Goal: Information Seeking & Learning: Check status

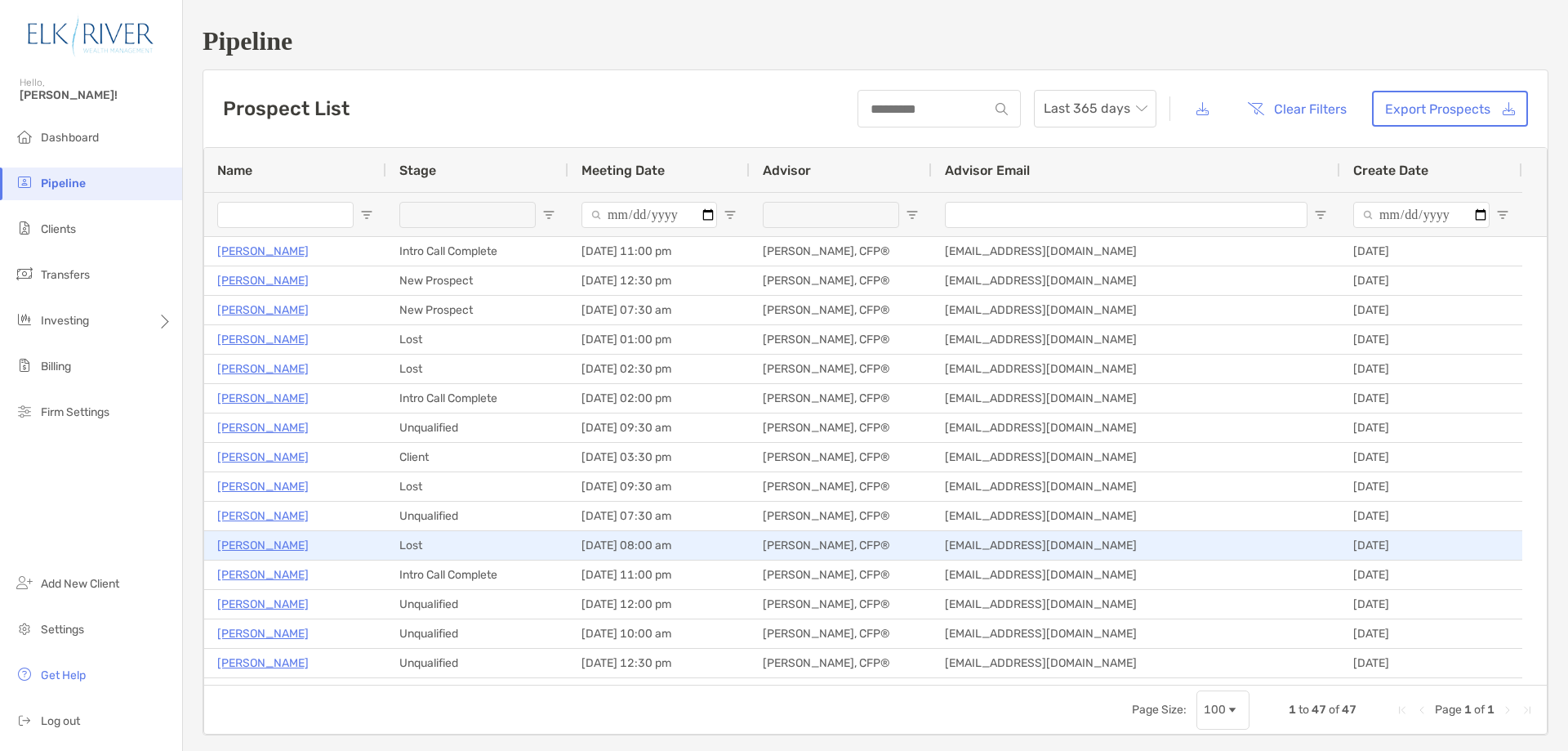
click at [250, 550] on p "[PERSON_NAME]" at bounding box center [263, 546] width 92 height 20
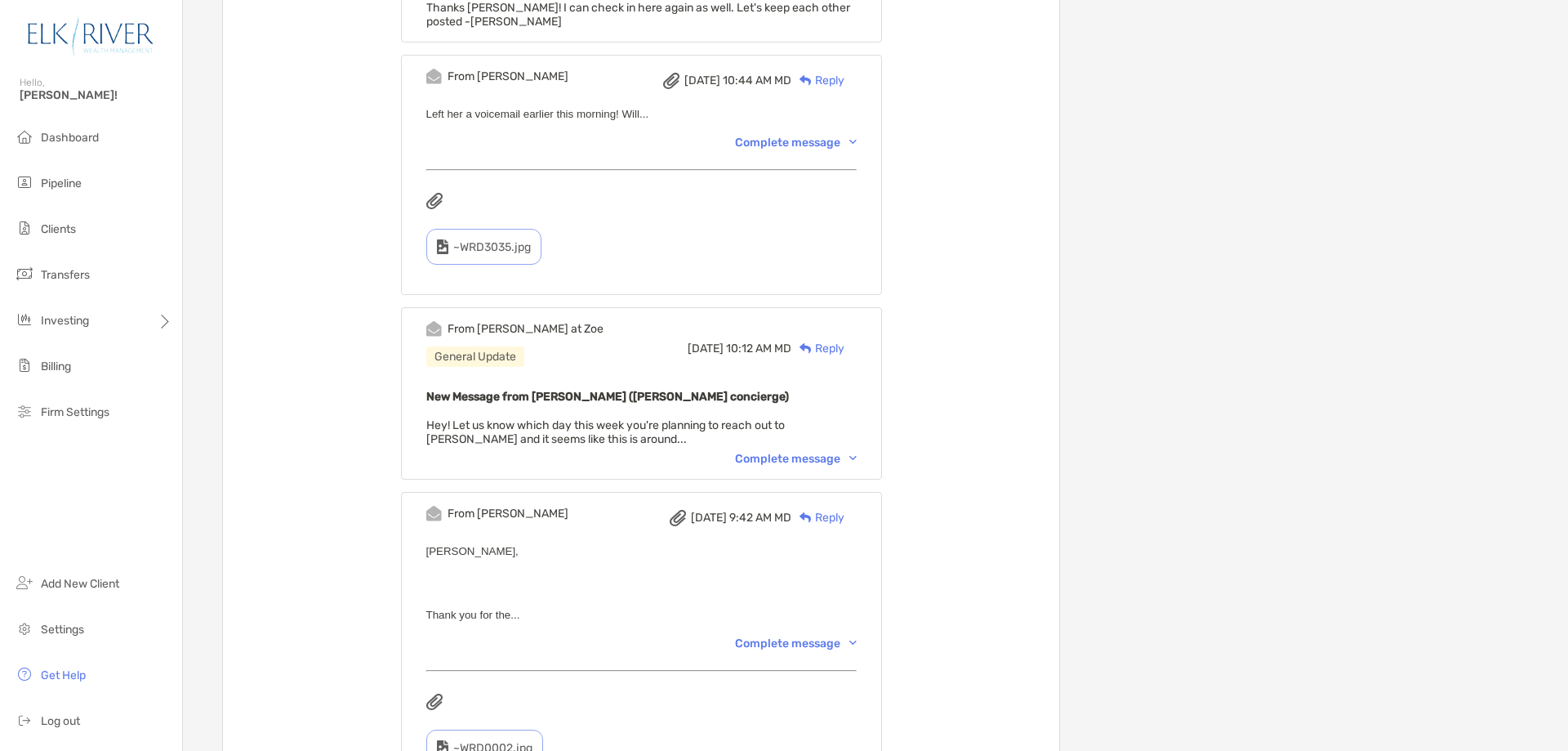
scroll to position [1090, 0]
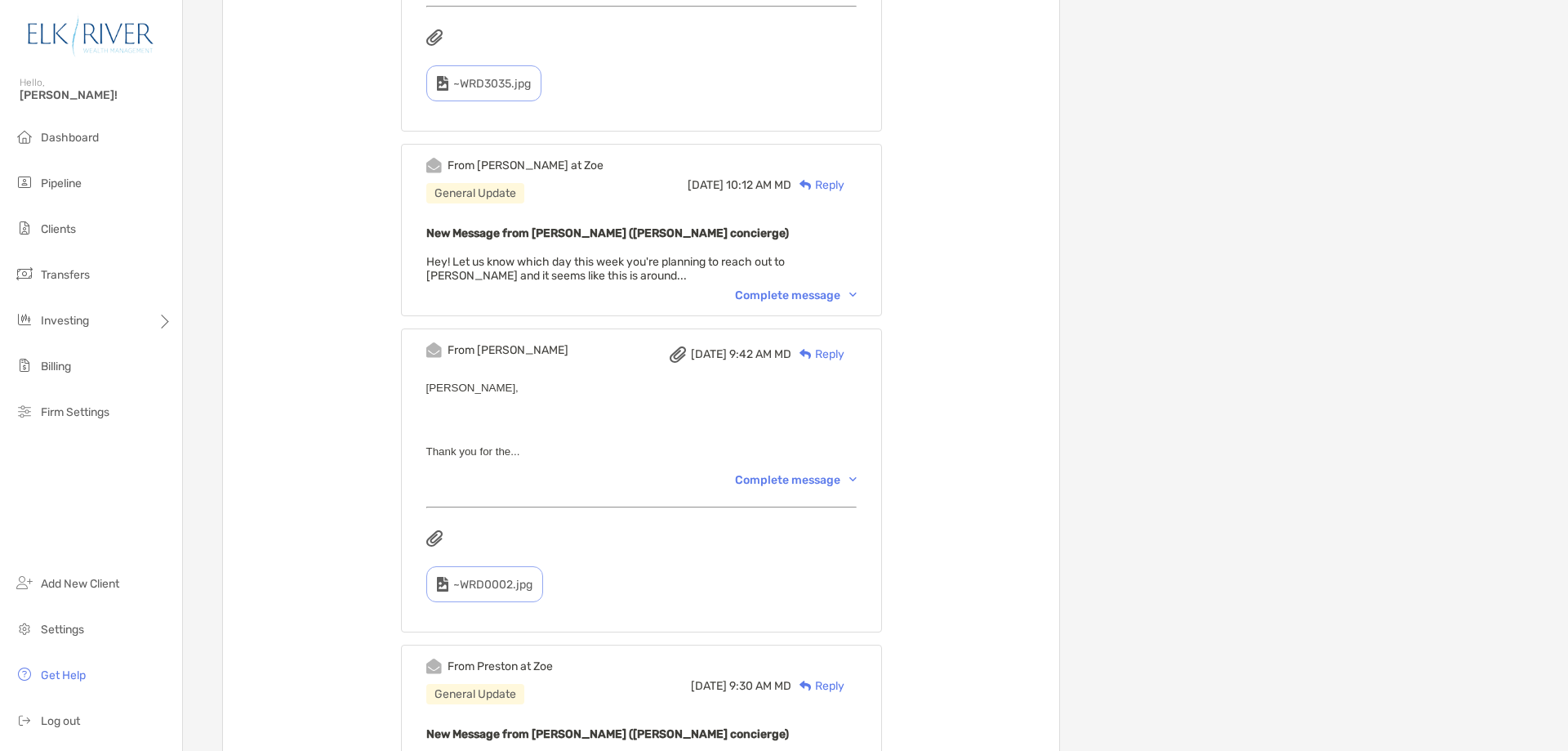
click at [857, 294] on div "Complete message" at bounding box center [796, 295] width 122 height 14
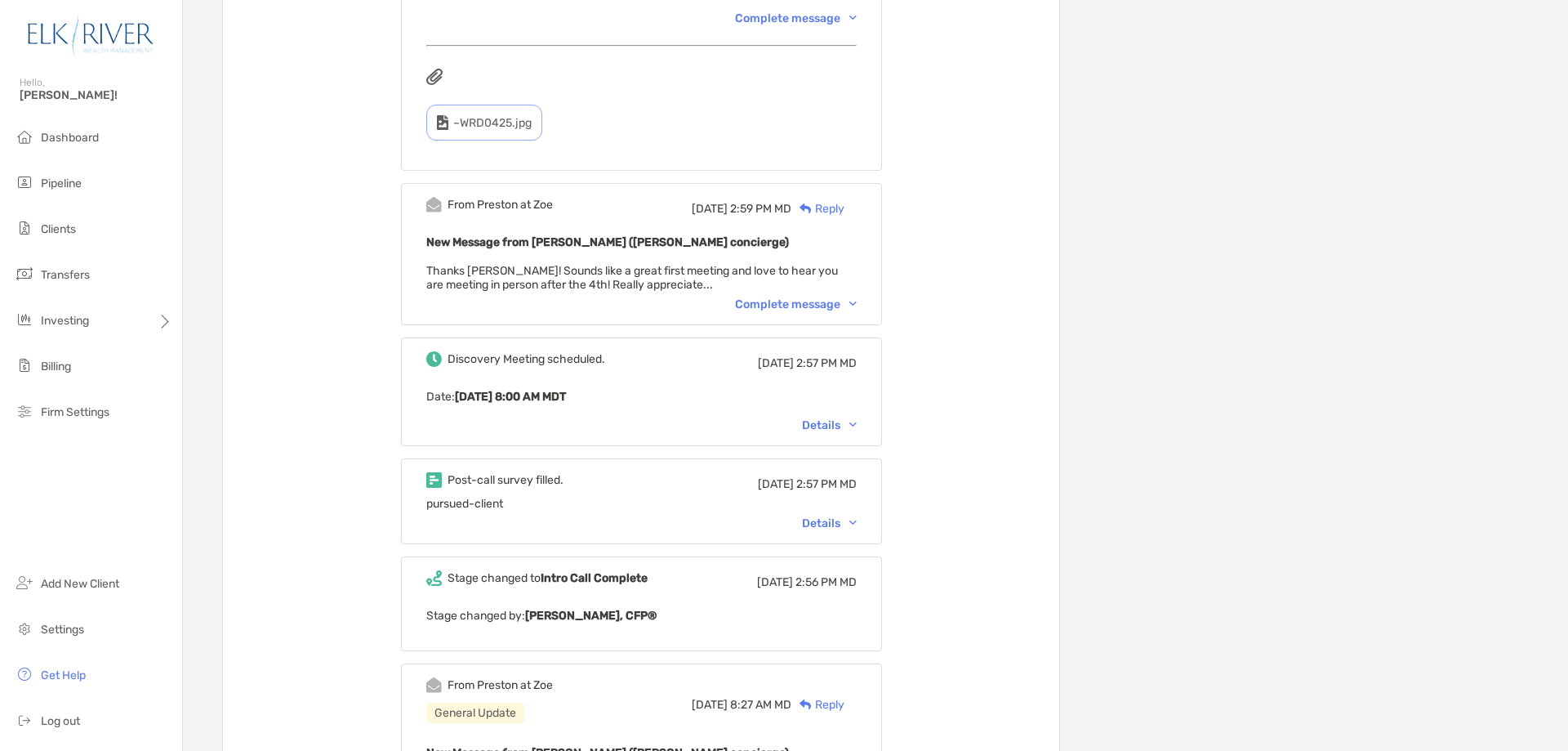
scroll to position [4032, 0]
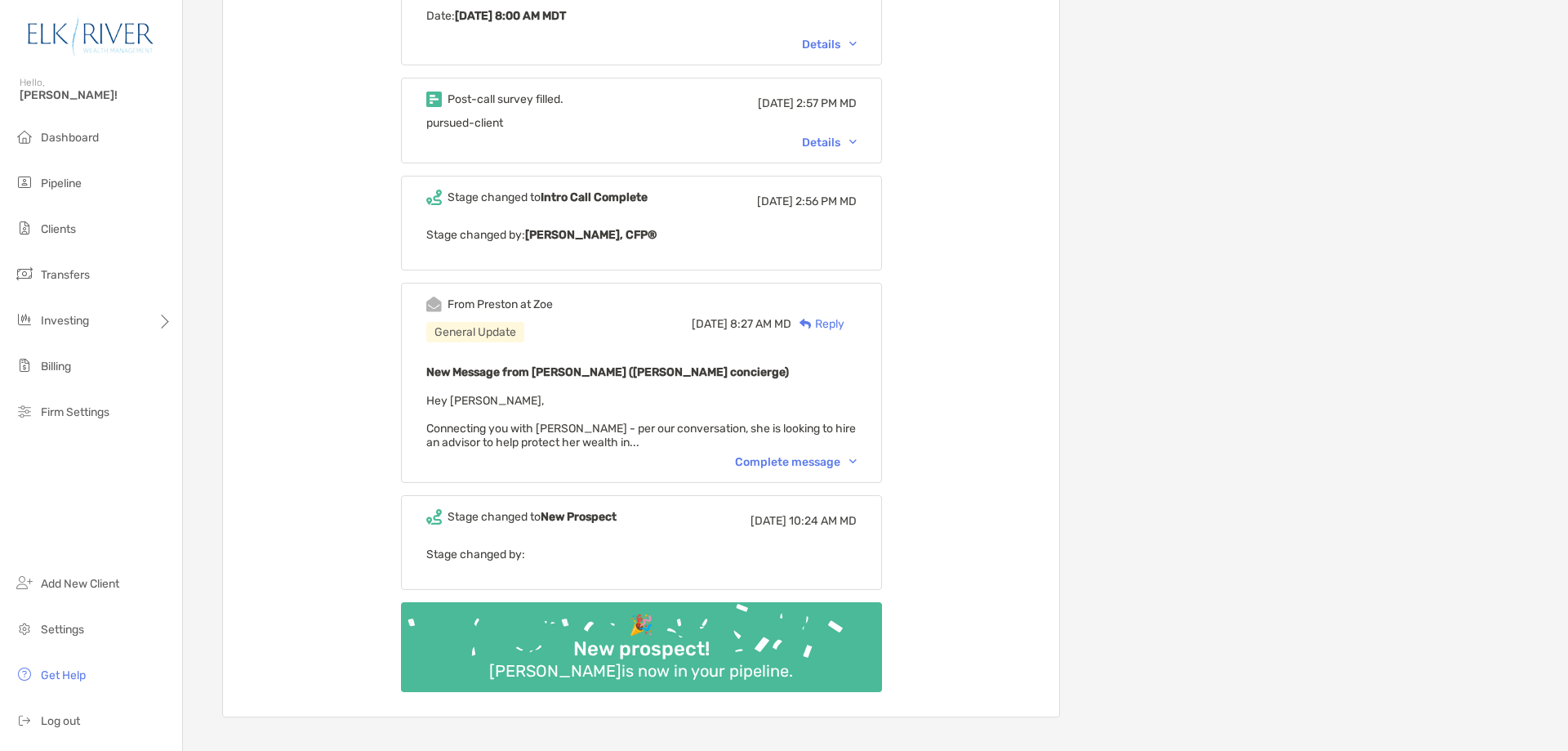
click at [831, 455] on div "Complete message" at bounding box center [796, 462] width 122 height 14
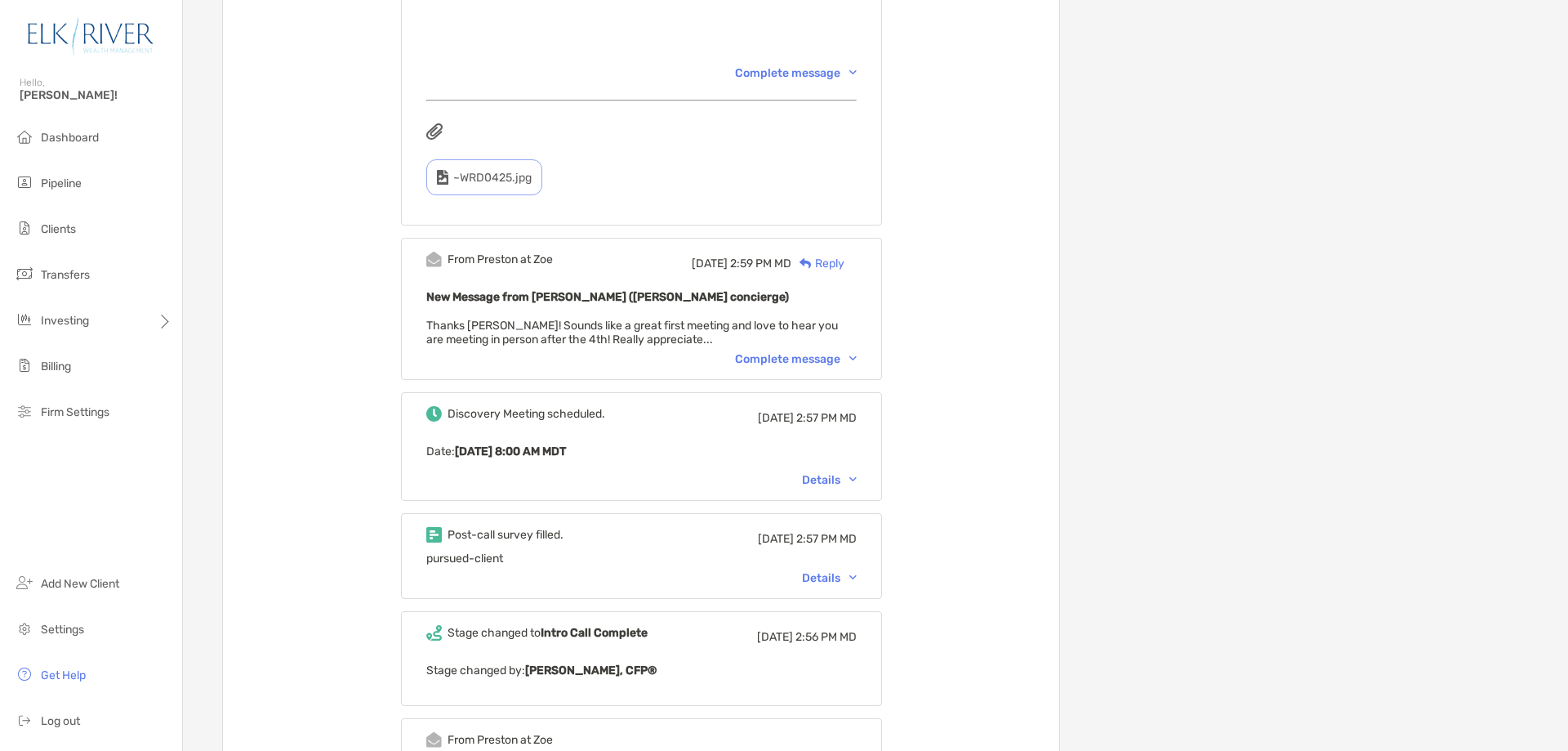
scroll to position [3541, 0]
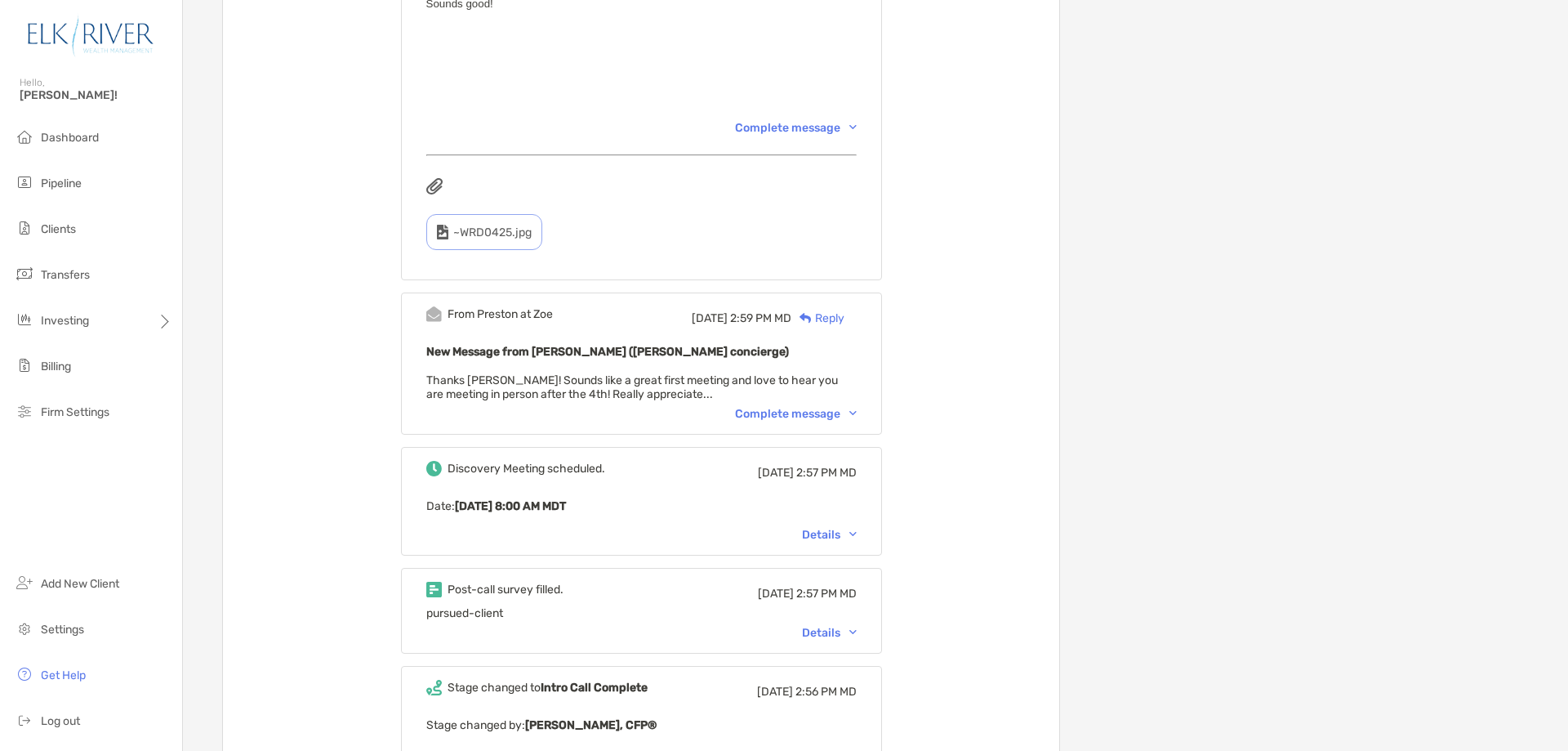
click at [857, 407] on div "Complete message" at bounding box center [796, 414] width 122 height 14
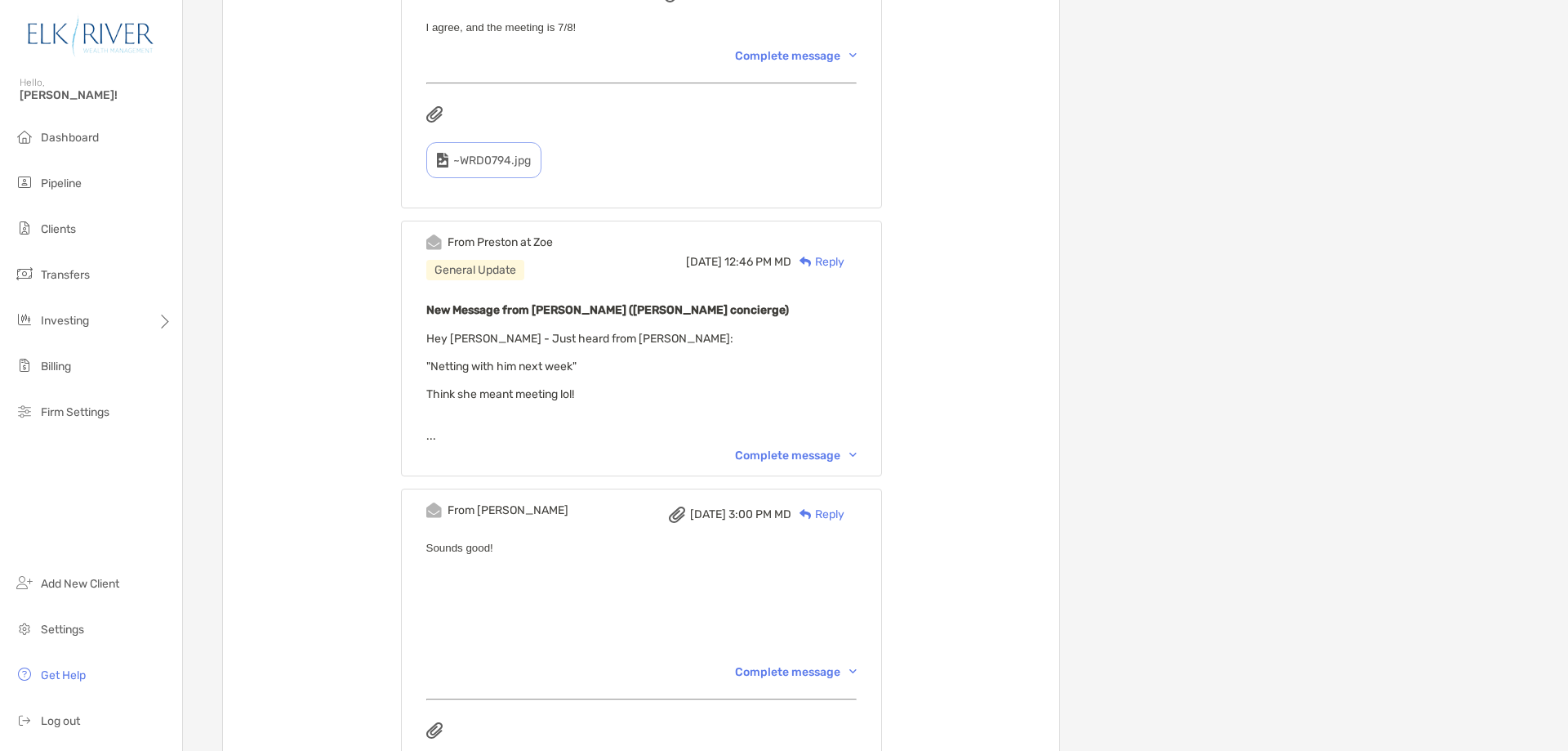
scroll to position [2942, 0]
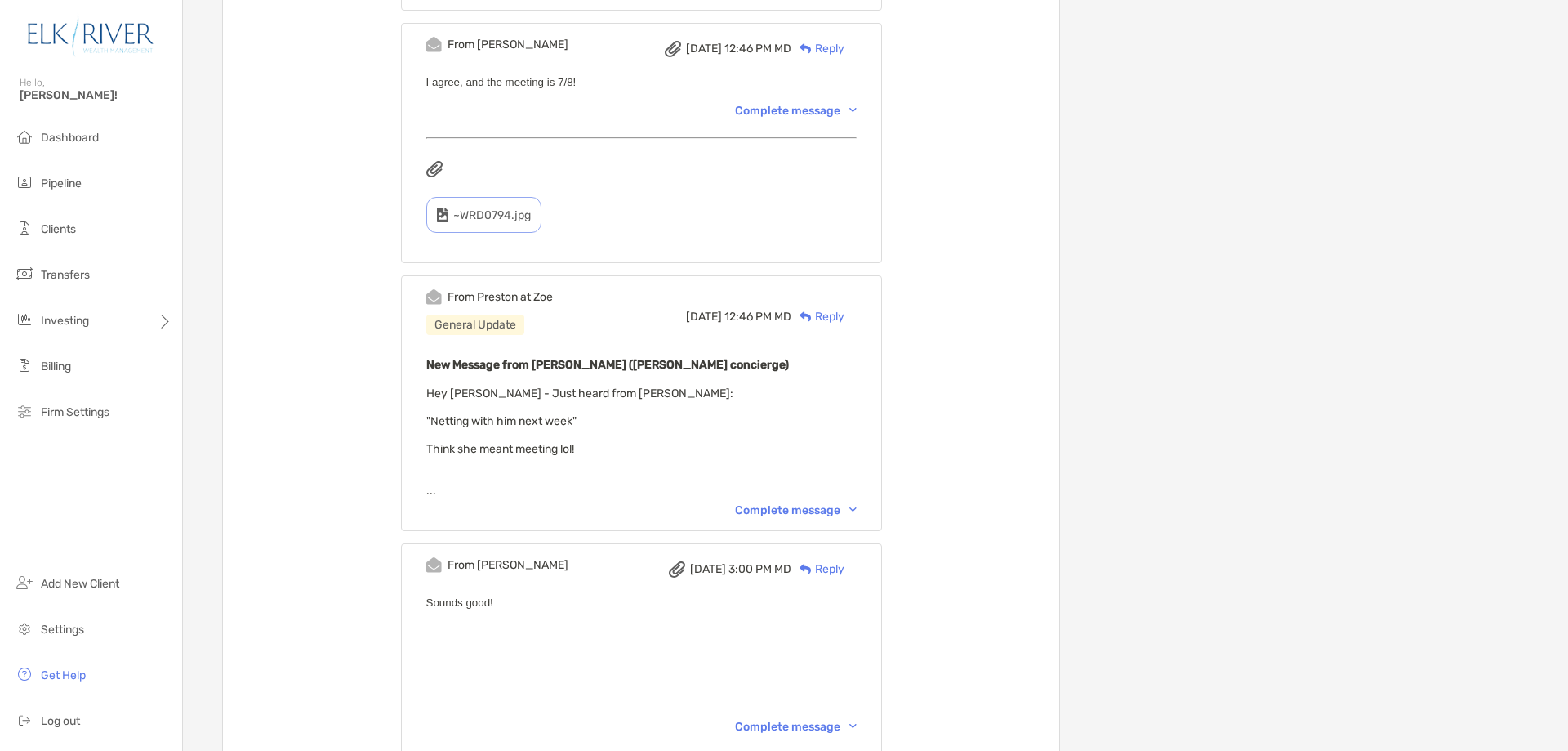
click at [857, 720] on div "Complete message" at bounding box center [796, 727] width 122 height 14
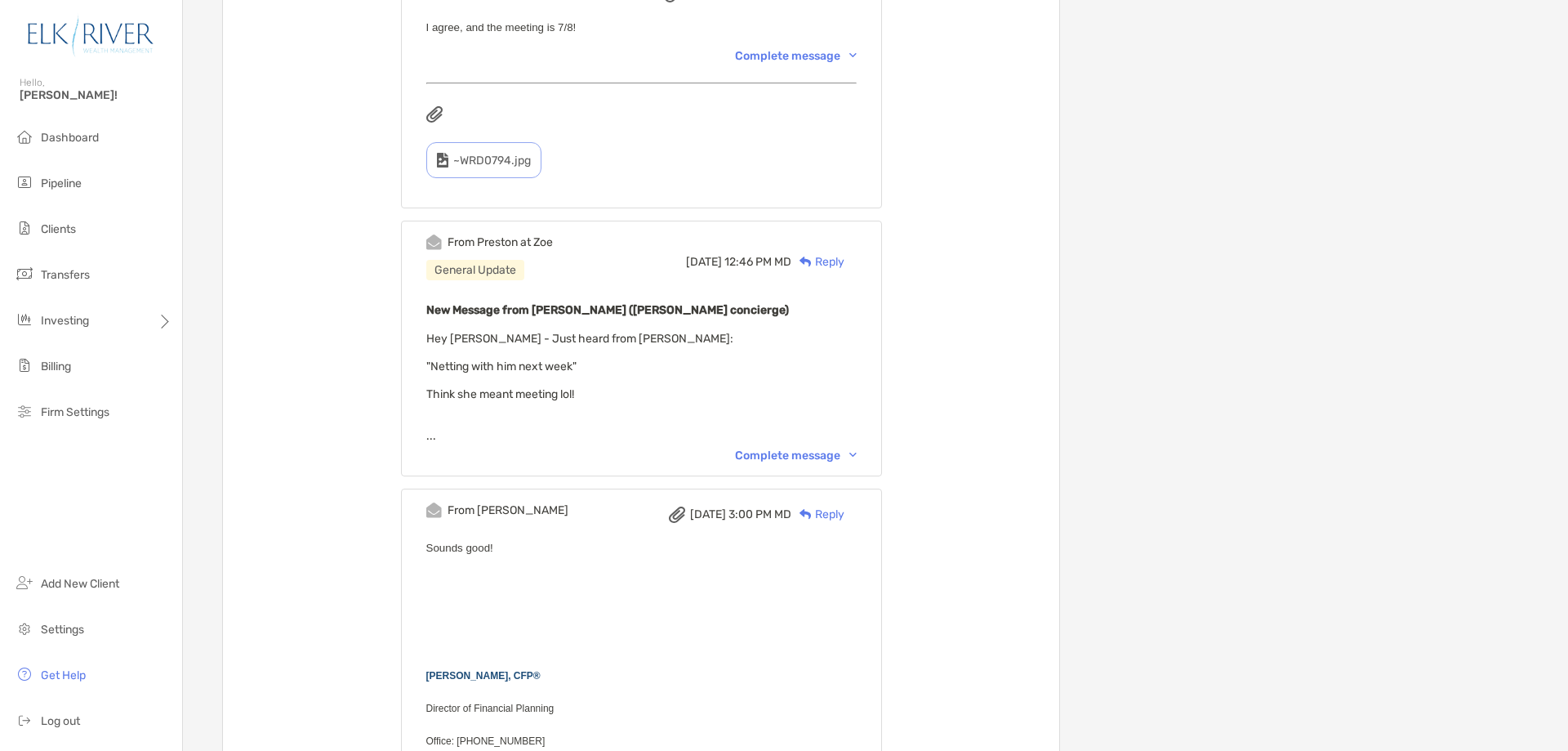
scroll to position [2888, 0]
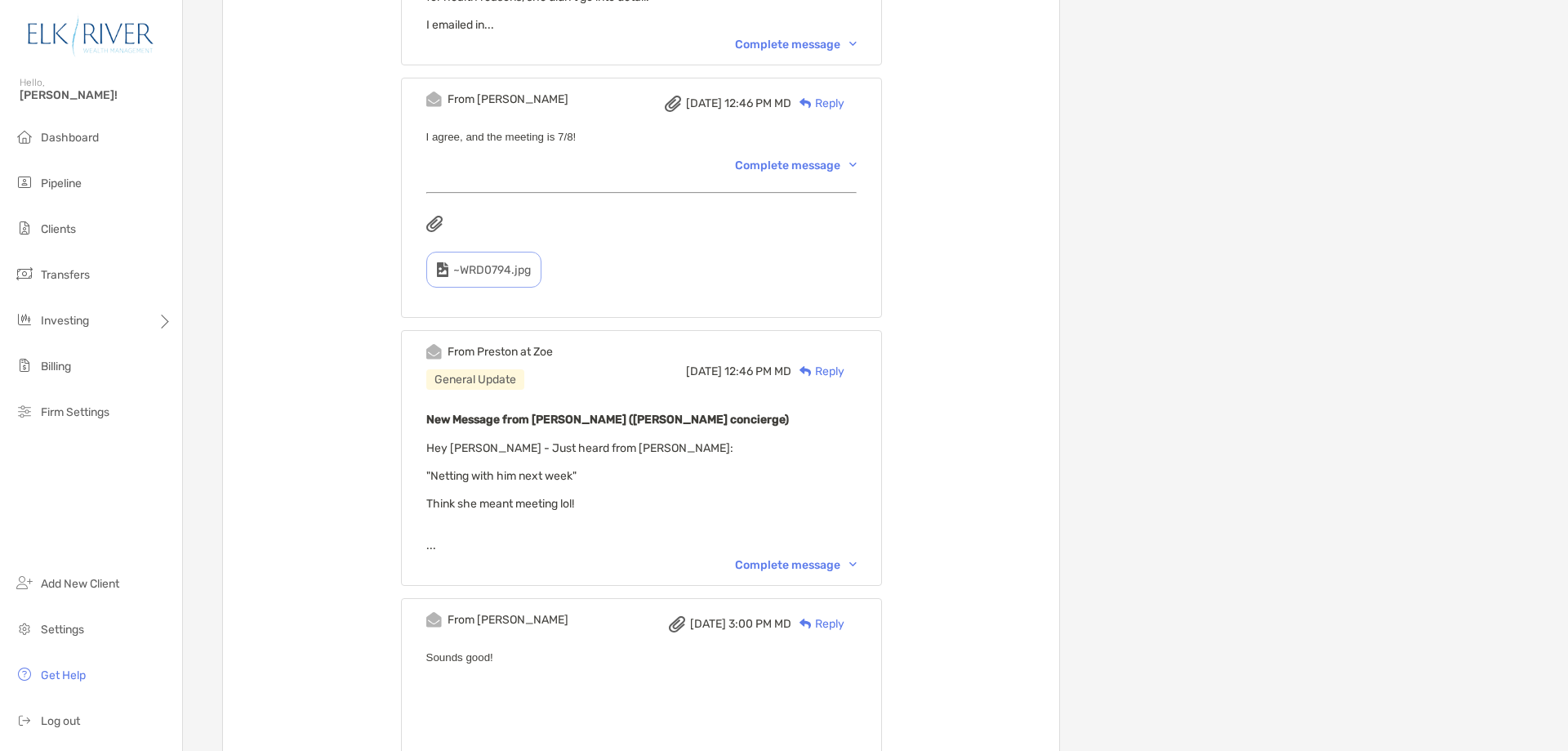
click at [850, 558] on div "Complete message" at bounding box center [796, 565] width 122 height 14
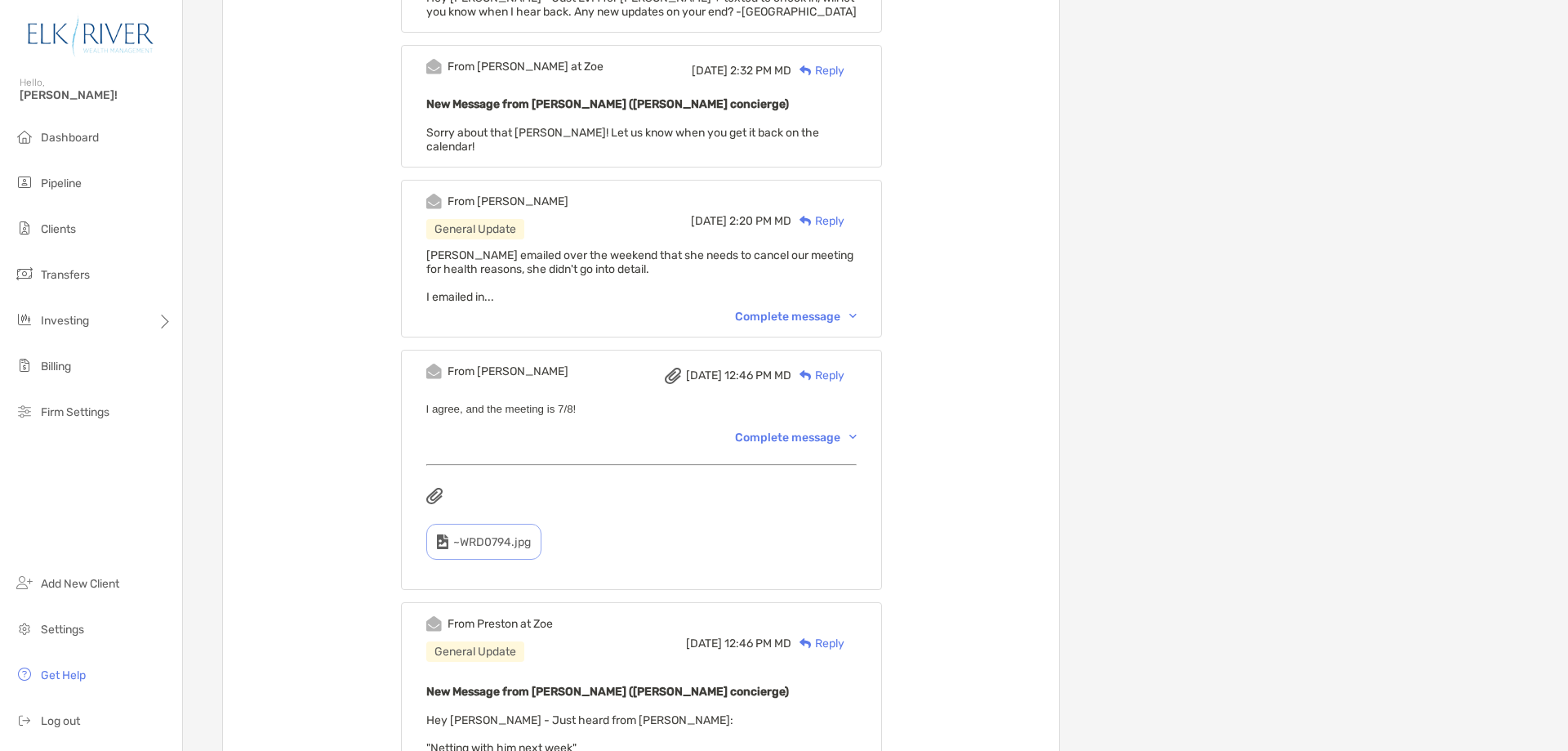
click at [854, 431] on div "Complete message" at bounding box center [796, 438] width 122 height 14
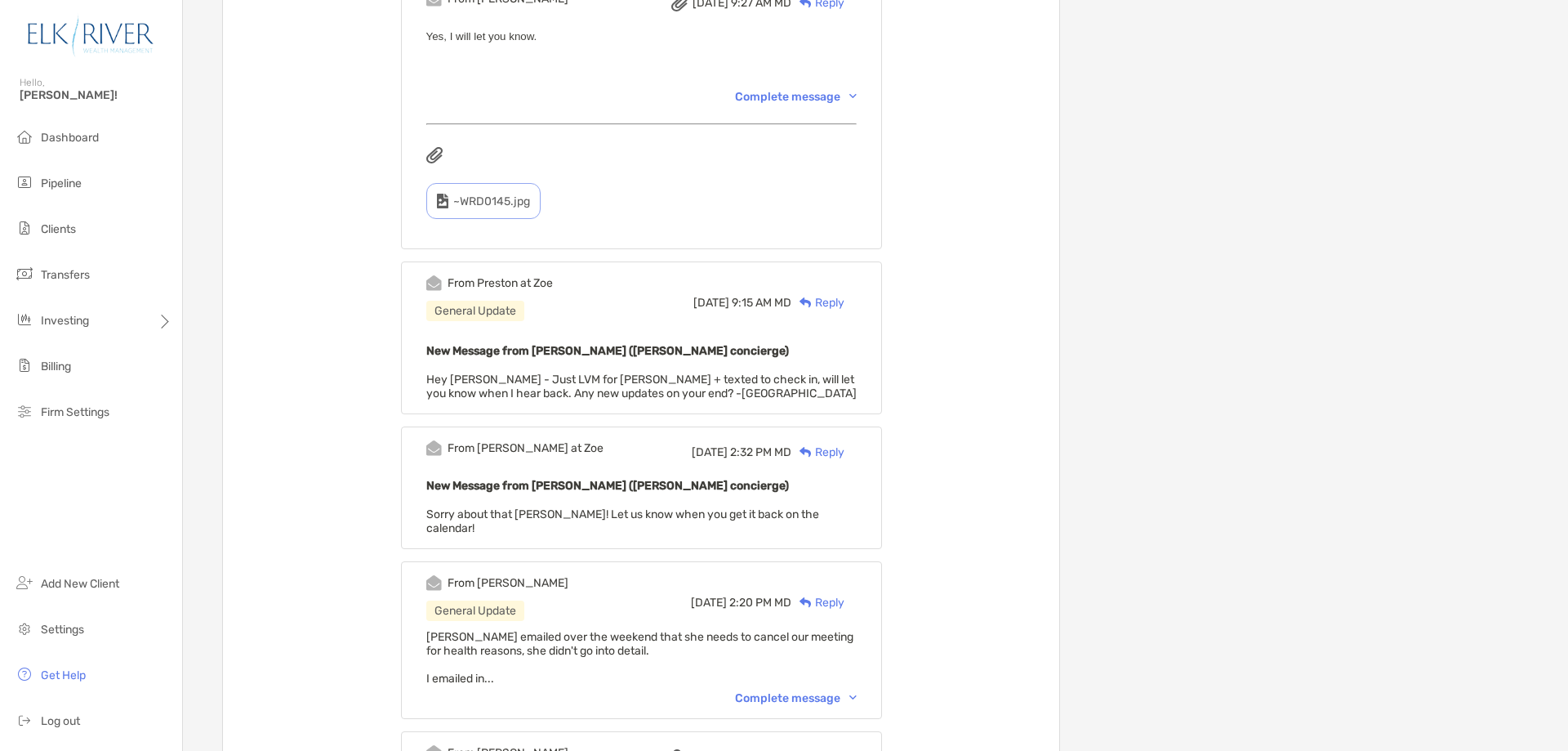
scroll to position [2125, 0]
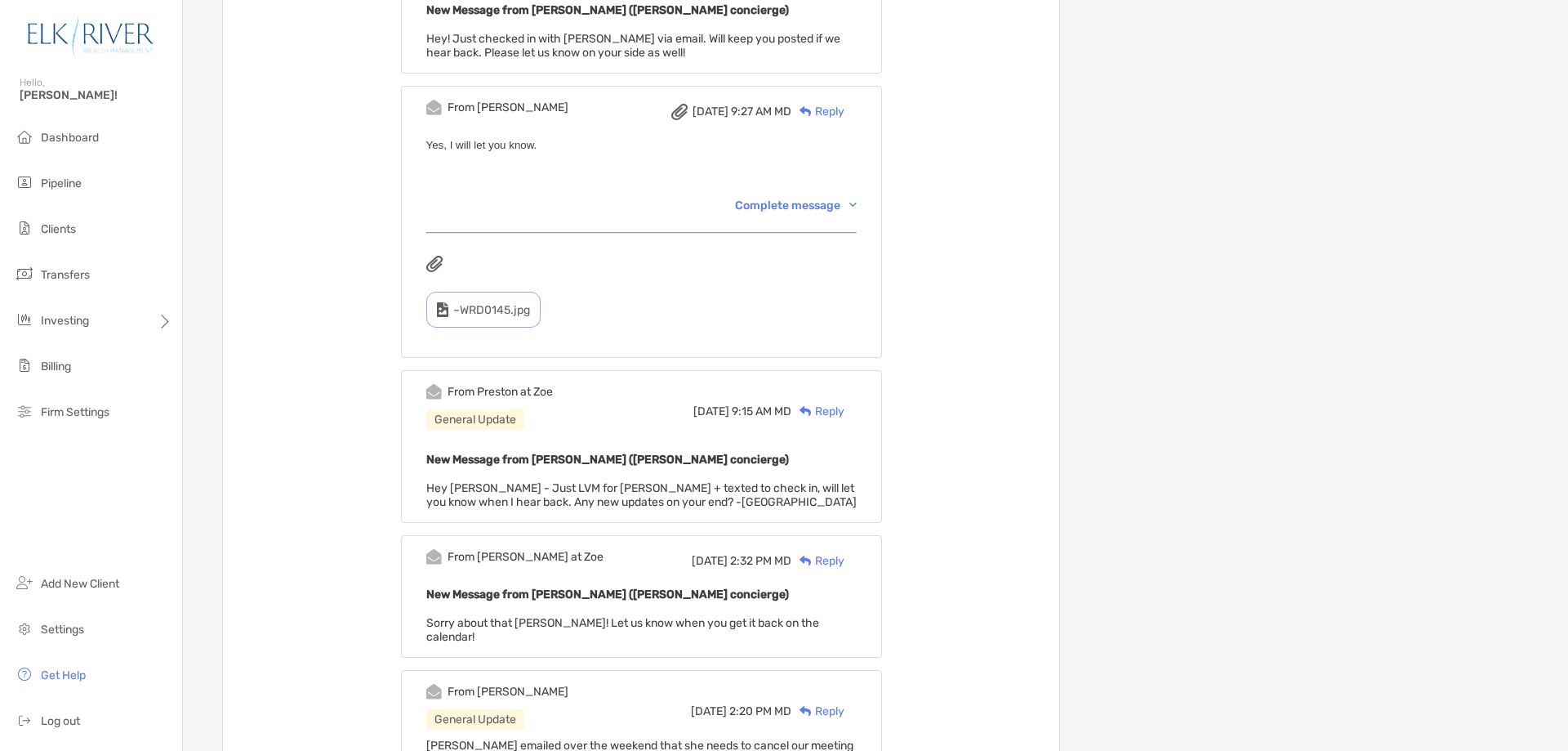
click at [832, 197] on div "From Corey Wed, Jul 9 9:27 AM MD Reply Yes, I will let you know. Complete messa…" at bounding box center [641, 221] width 481 height 272
click at [829, 211] on div "Complete message" at bounding box center [796, 205] width 122 height 14
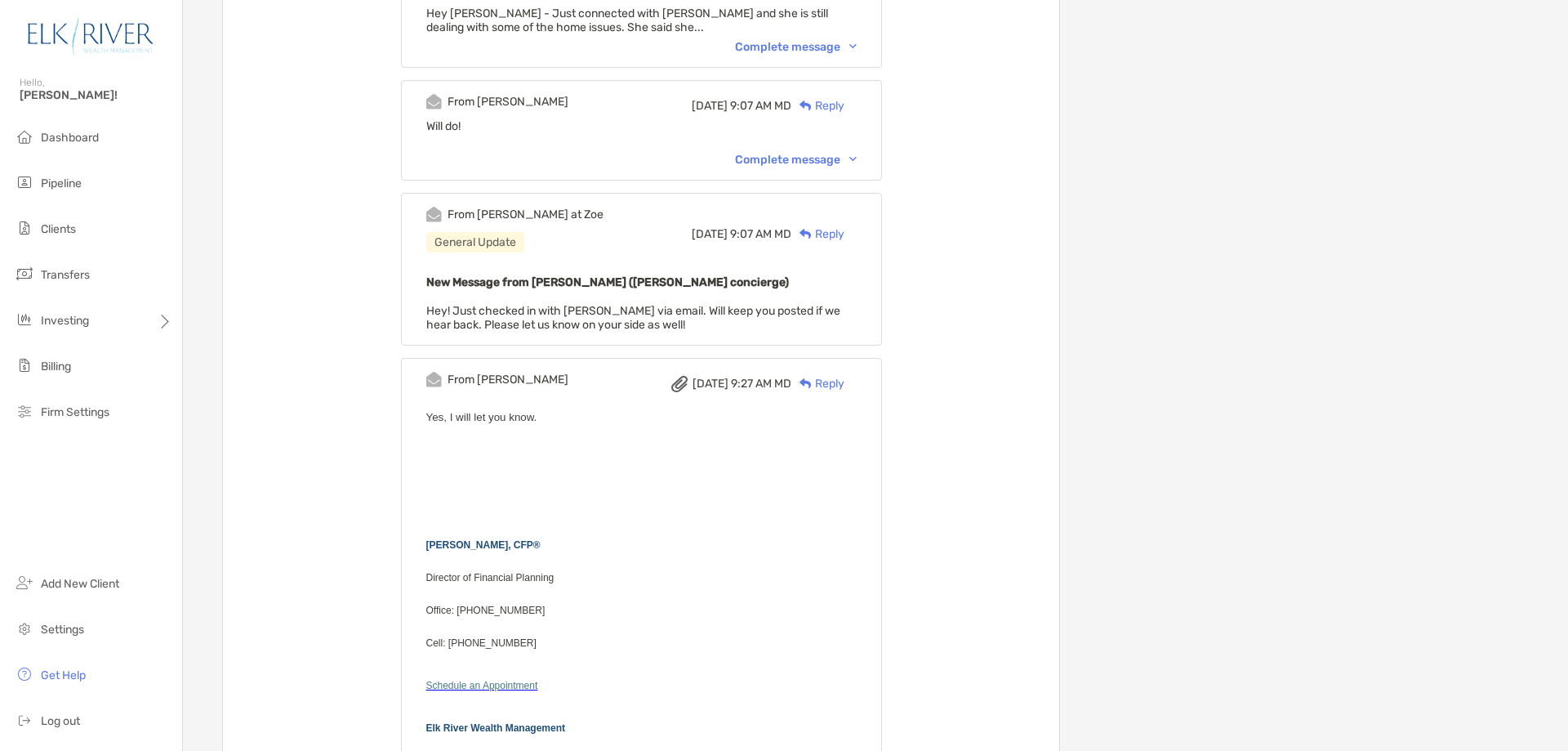
scroll to position [1690, 0]
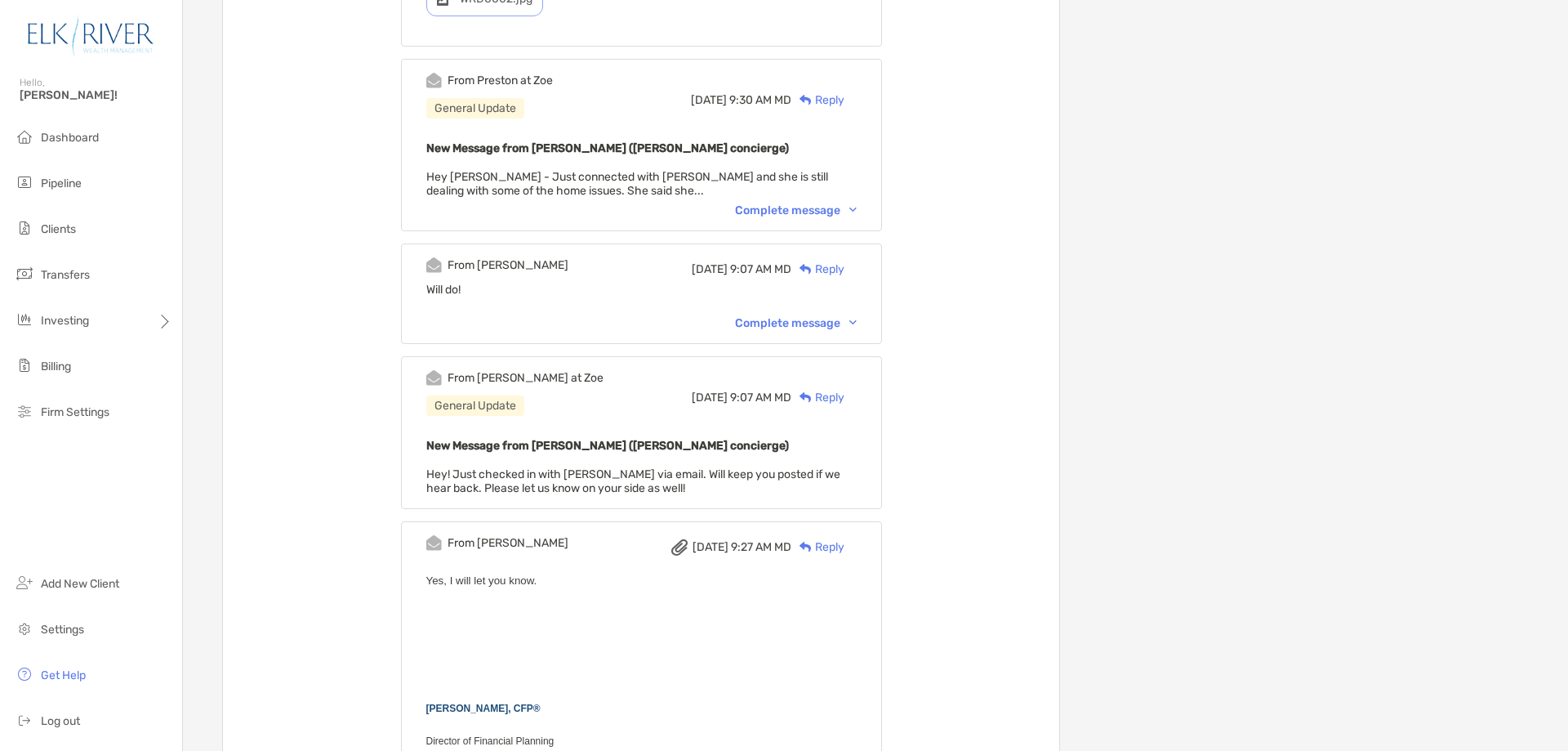
click at [857, 325] on div "Complete message" at bounding box center [796, 323] width 122 height 14
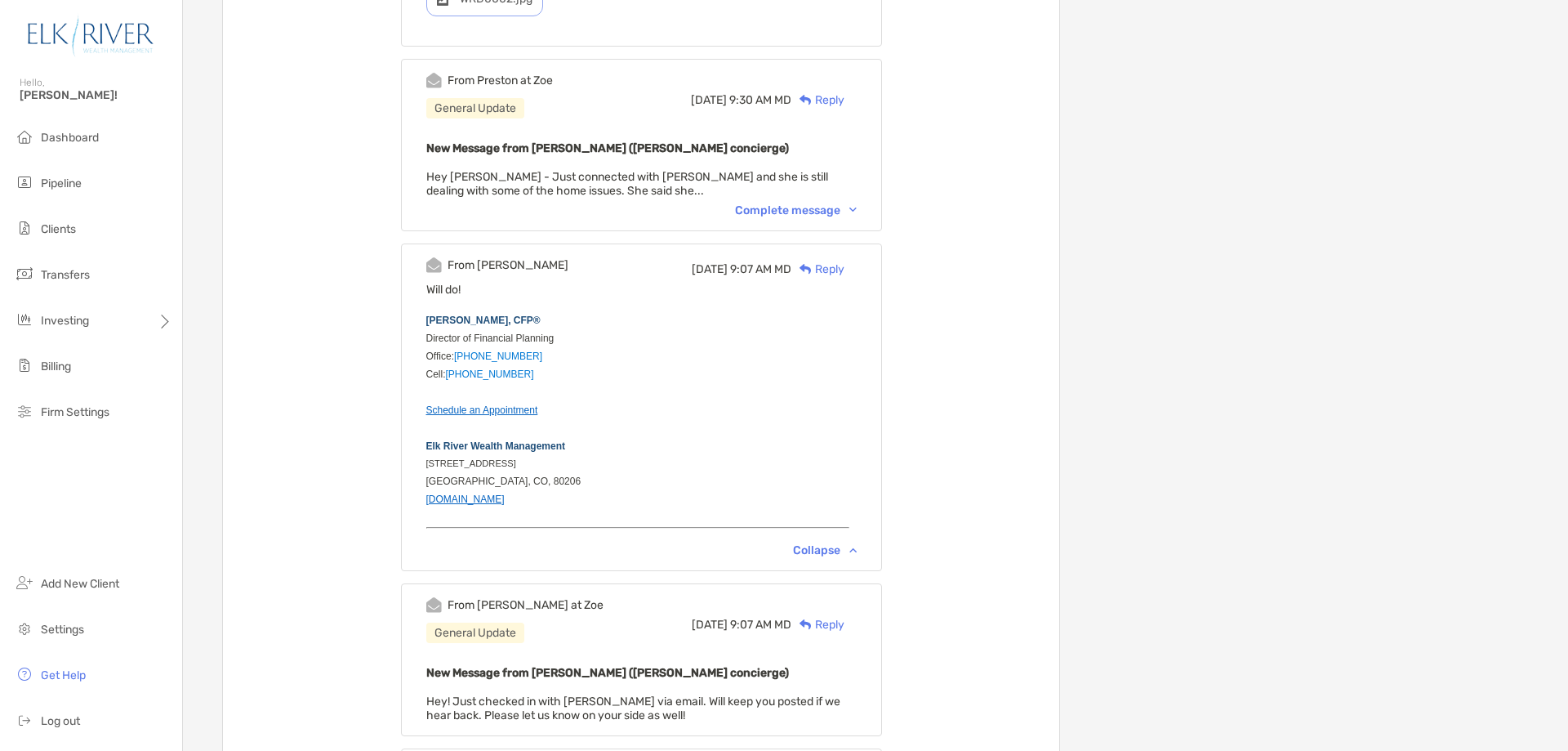
scroll to position [1471, 0]
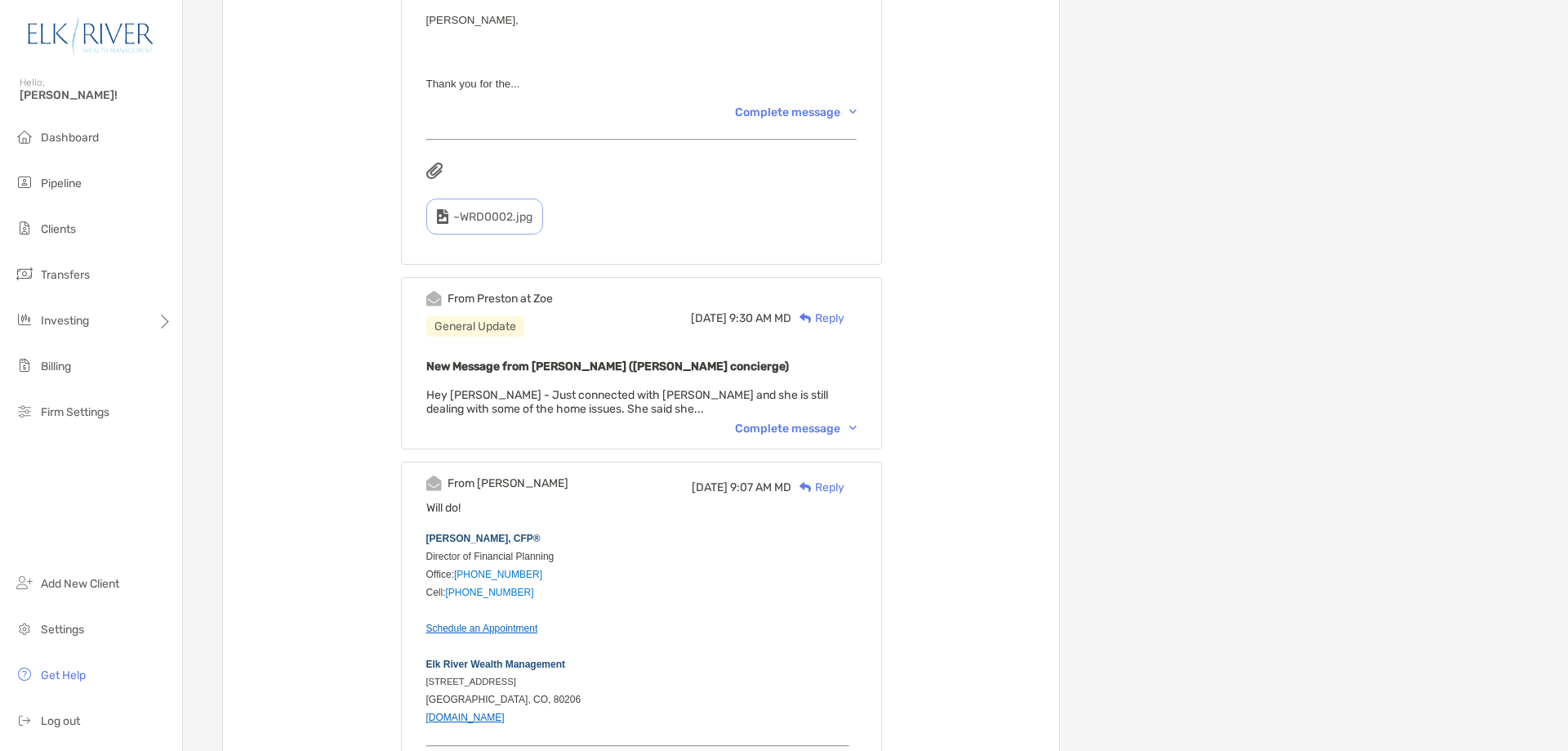
click at [814, 423] on div "Complete message" at bounding box center [796, 429] width 122 height 14
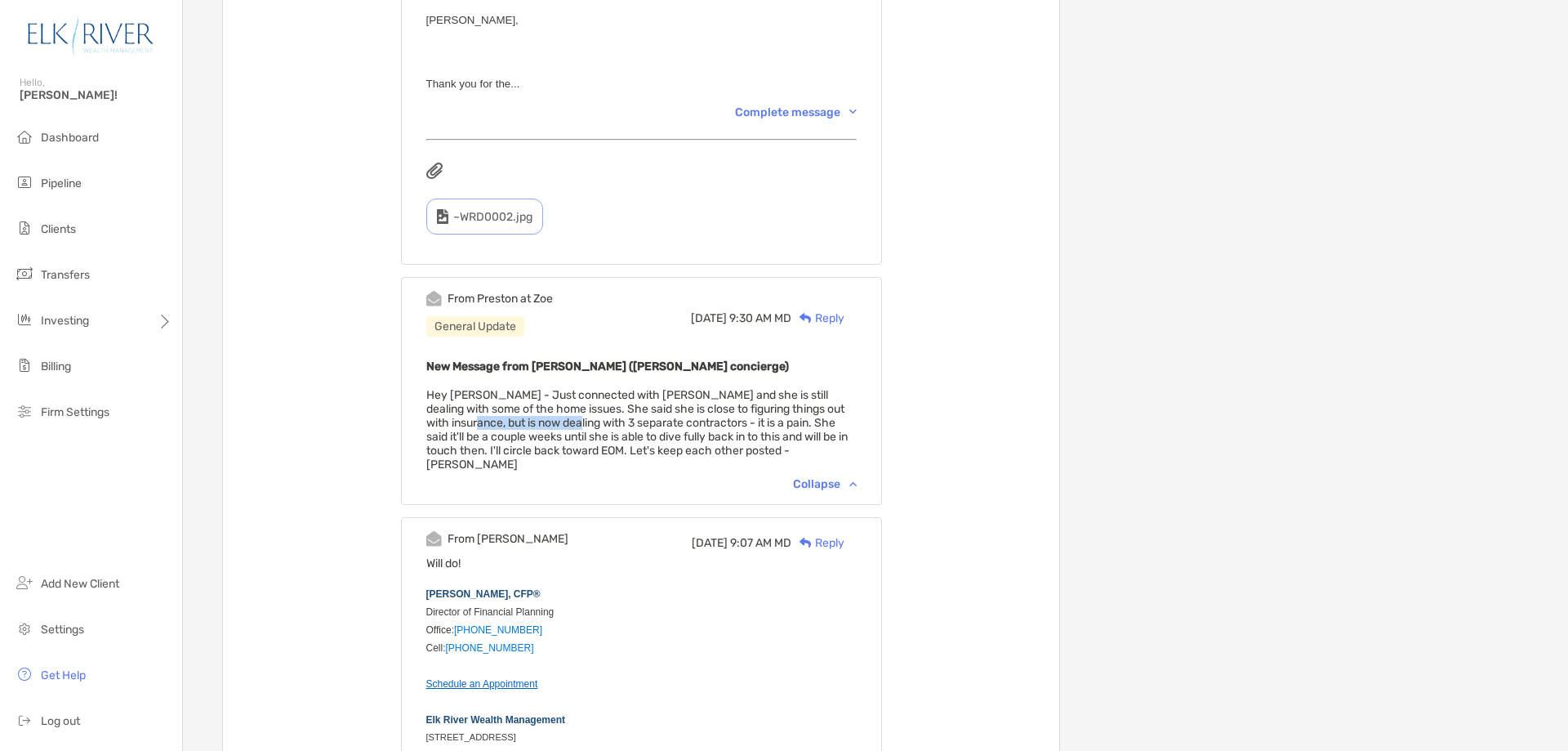
drag, startPoint x: 513, startPoint y: 421, endPoint x: 617, endPoint y: 429, distance: 104.3
click at [617, 429] on span "Hey Corey - Just connected with Joyce Claterbos and she is still dealing with s…" at bounding box center [637, 430] width 421 height 83
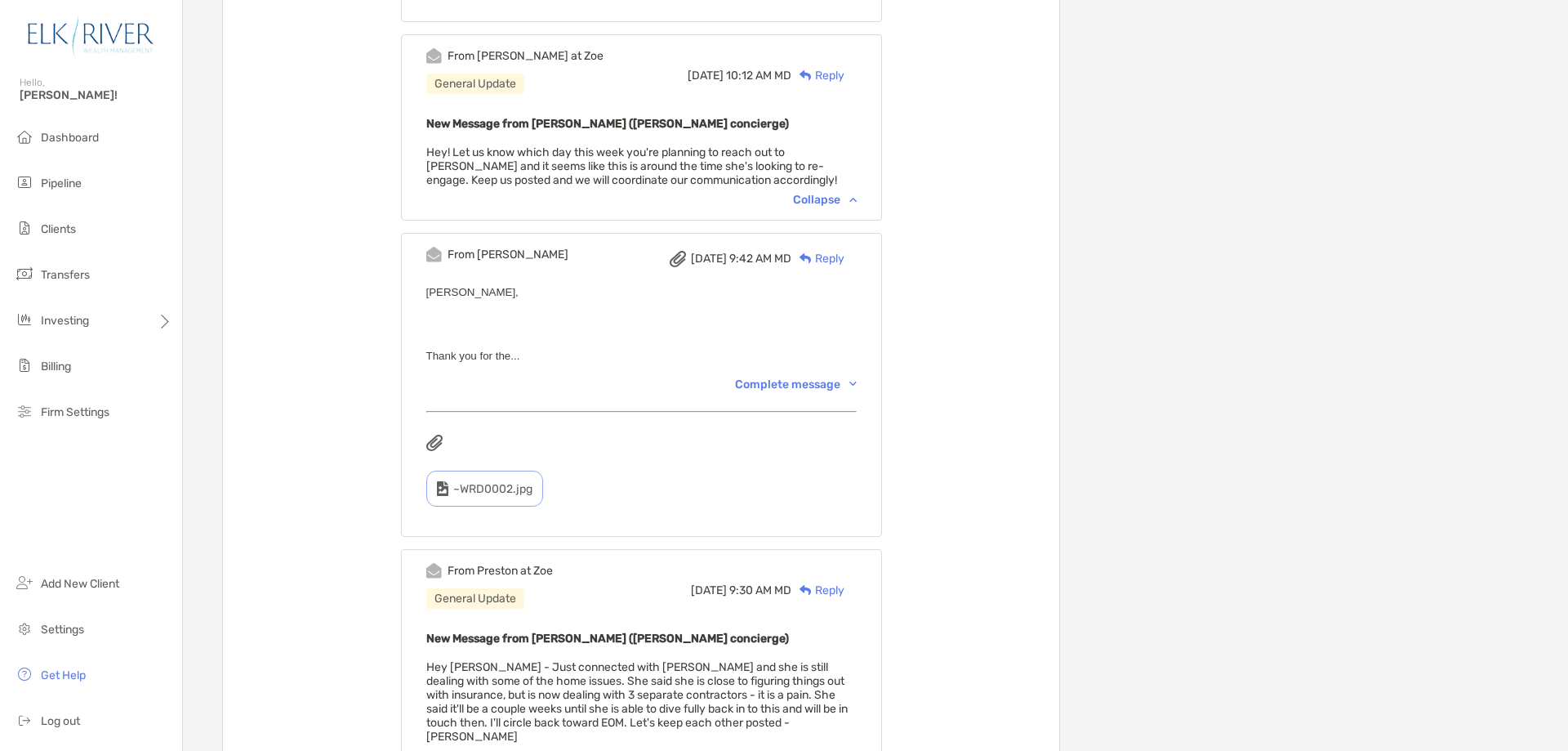
scroll to position [1144, 0]
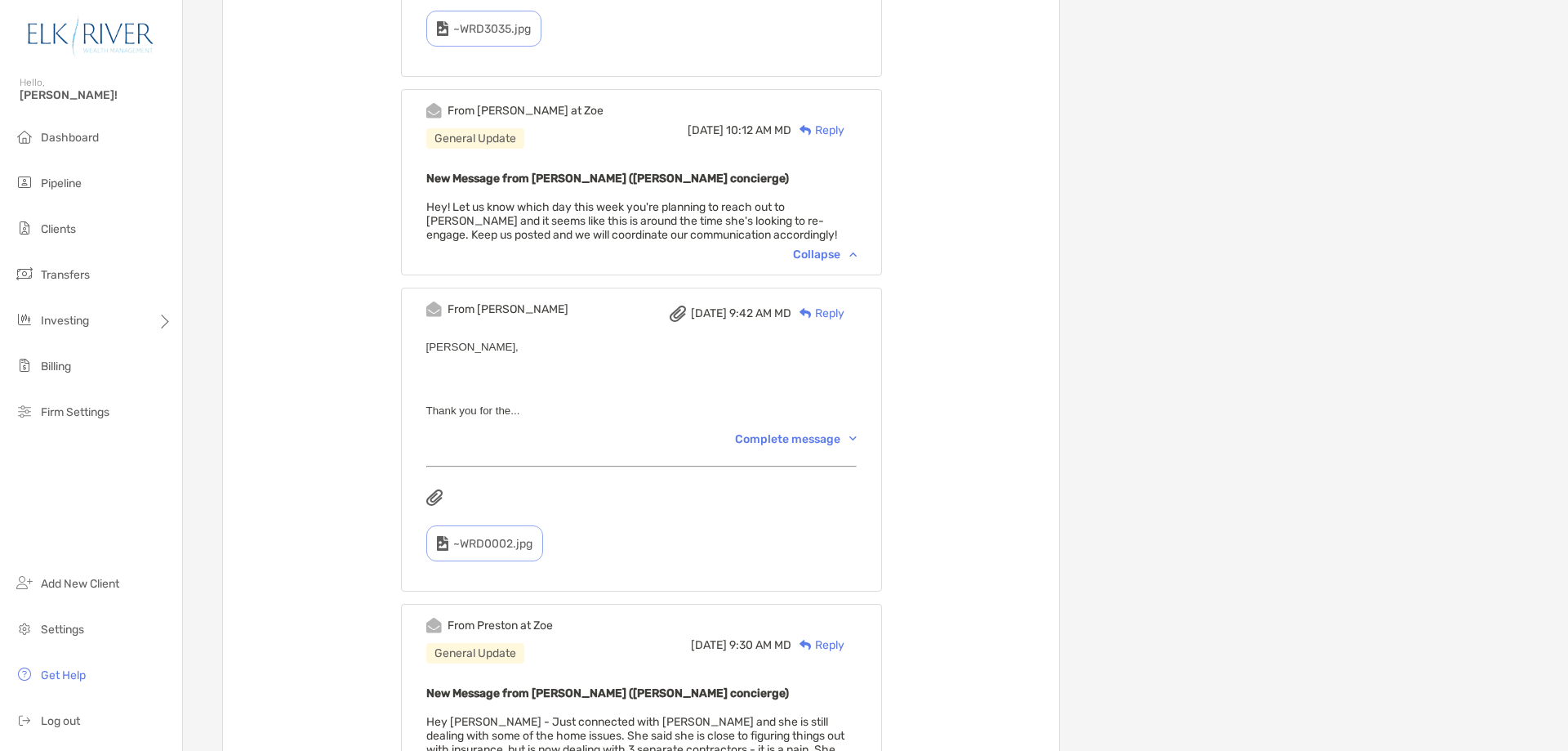
click at [843, 436] on div "Complete message" at bounding box center [796, 440] width 122 height 14
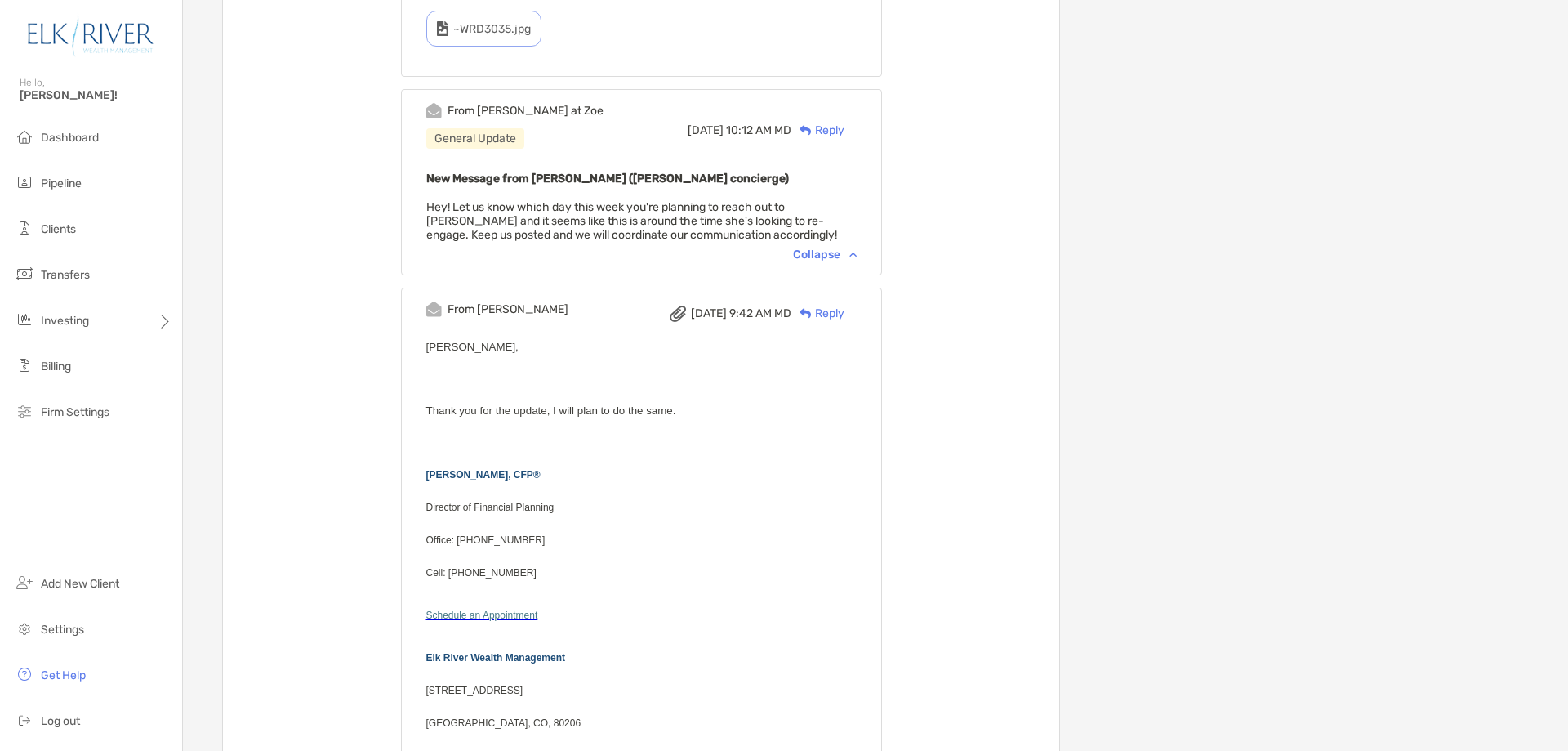
scroll to position [926, 0]
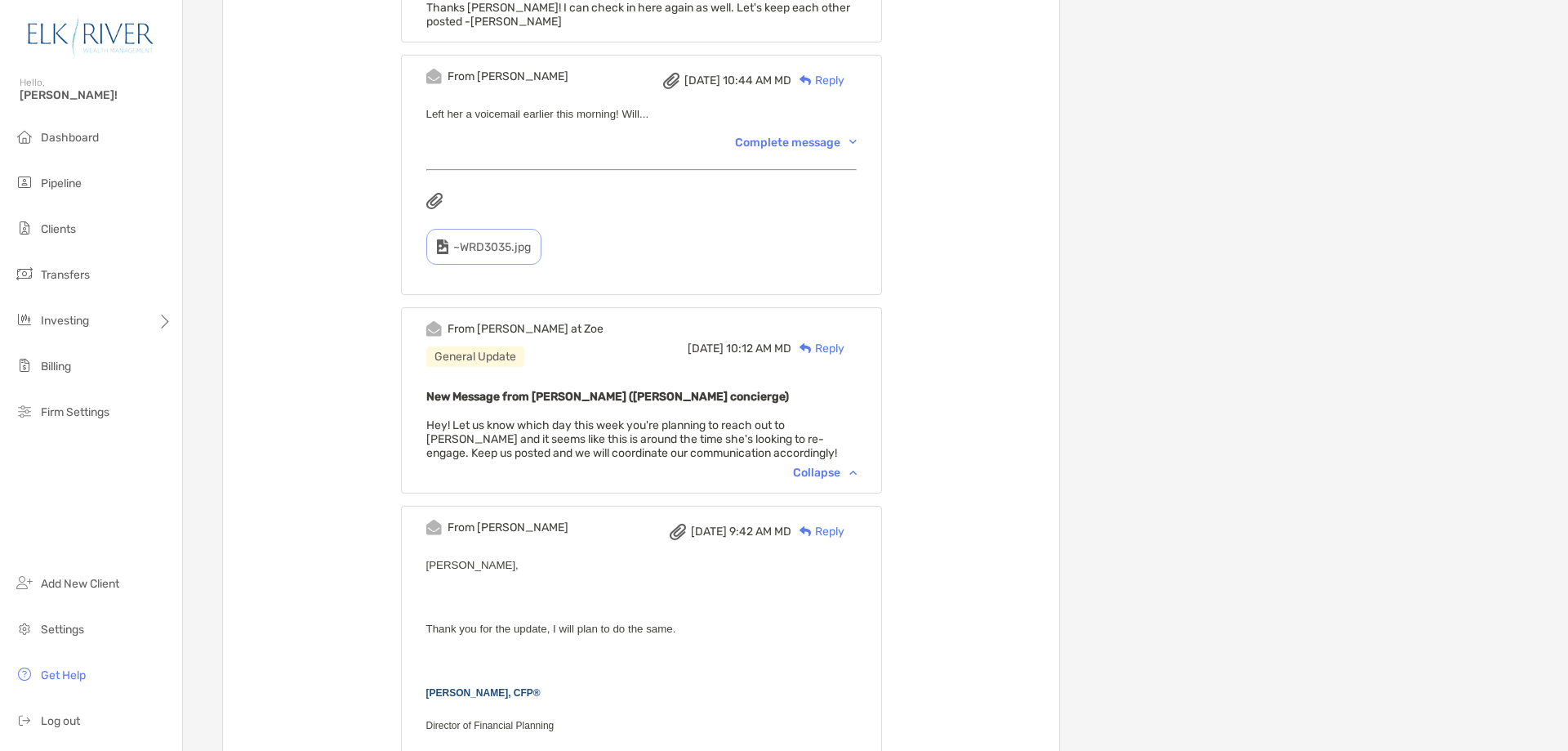
click at [854, 474] on div "Collapse" at bounding box center [824, 473] width 64 height 14
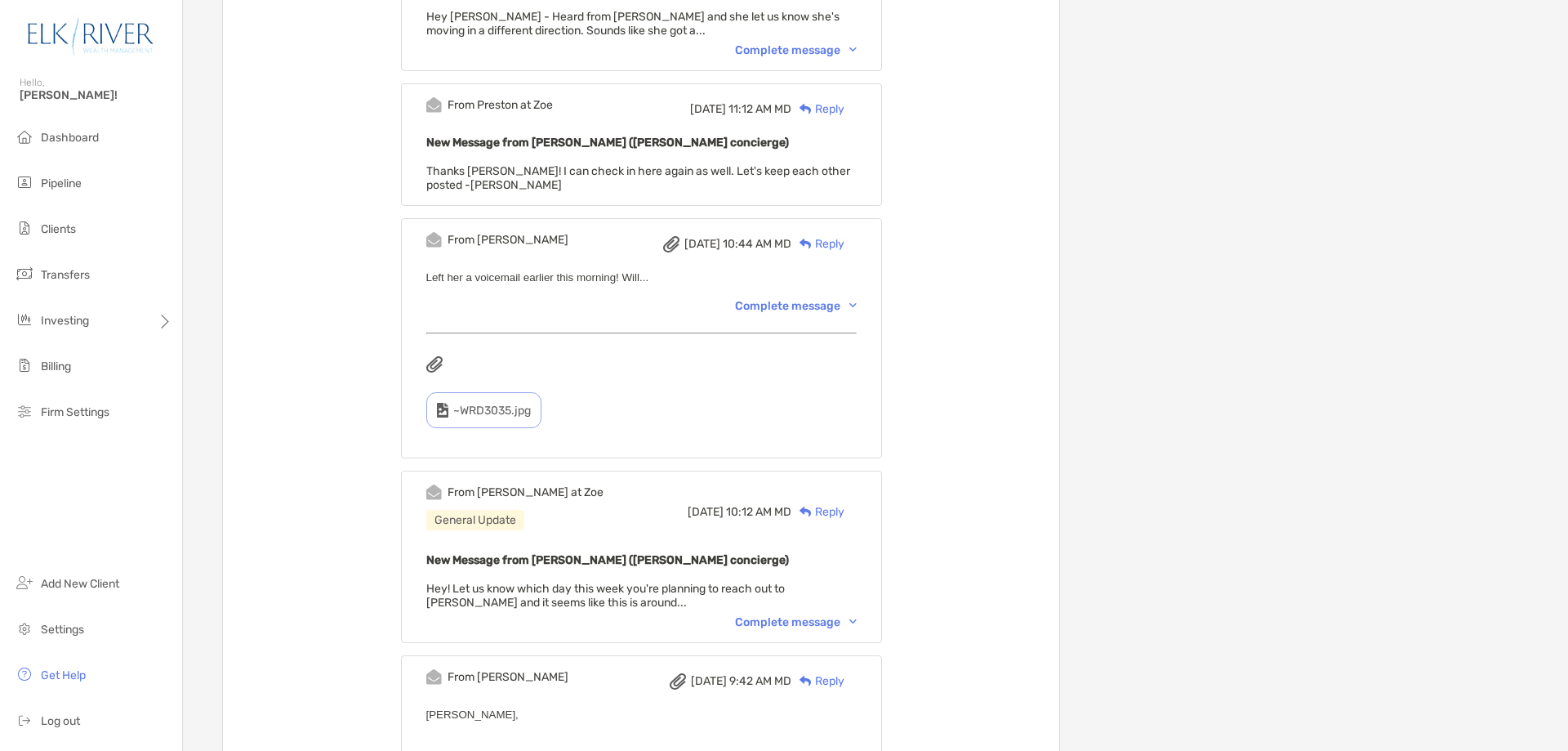
scroll to position [709, 0]
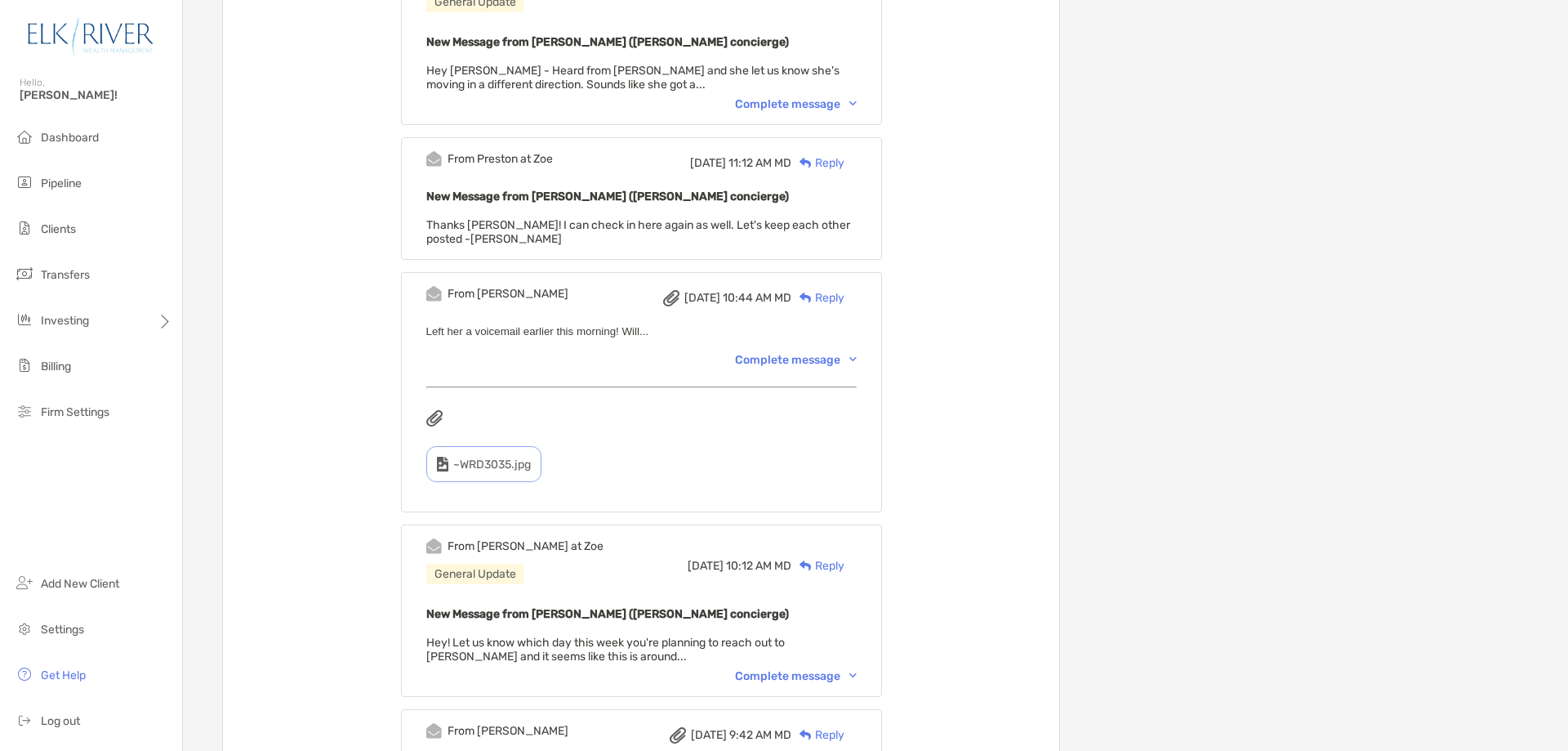
click at [832, 362] on div "Complete message" at bounding box center [796, 360] width 122 height 14
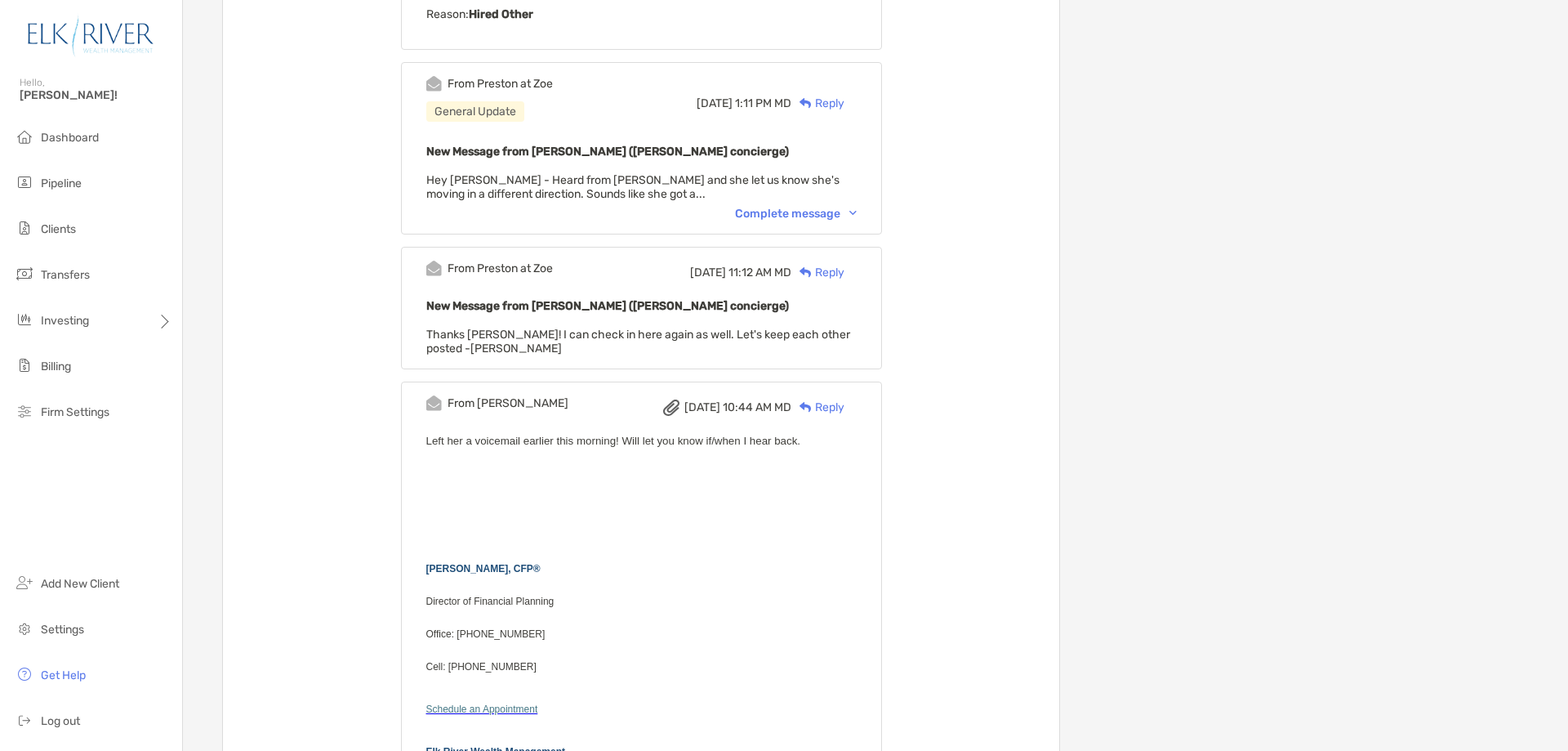
scroll to position [435, 0]
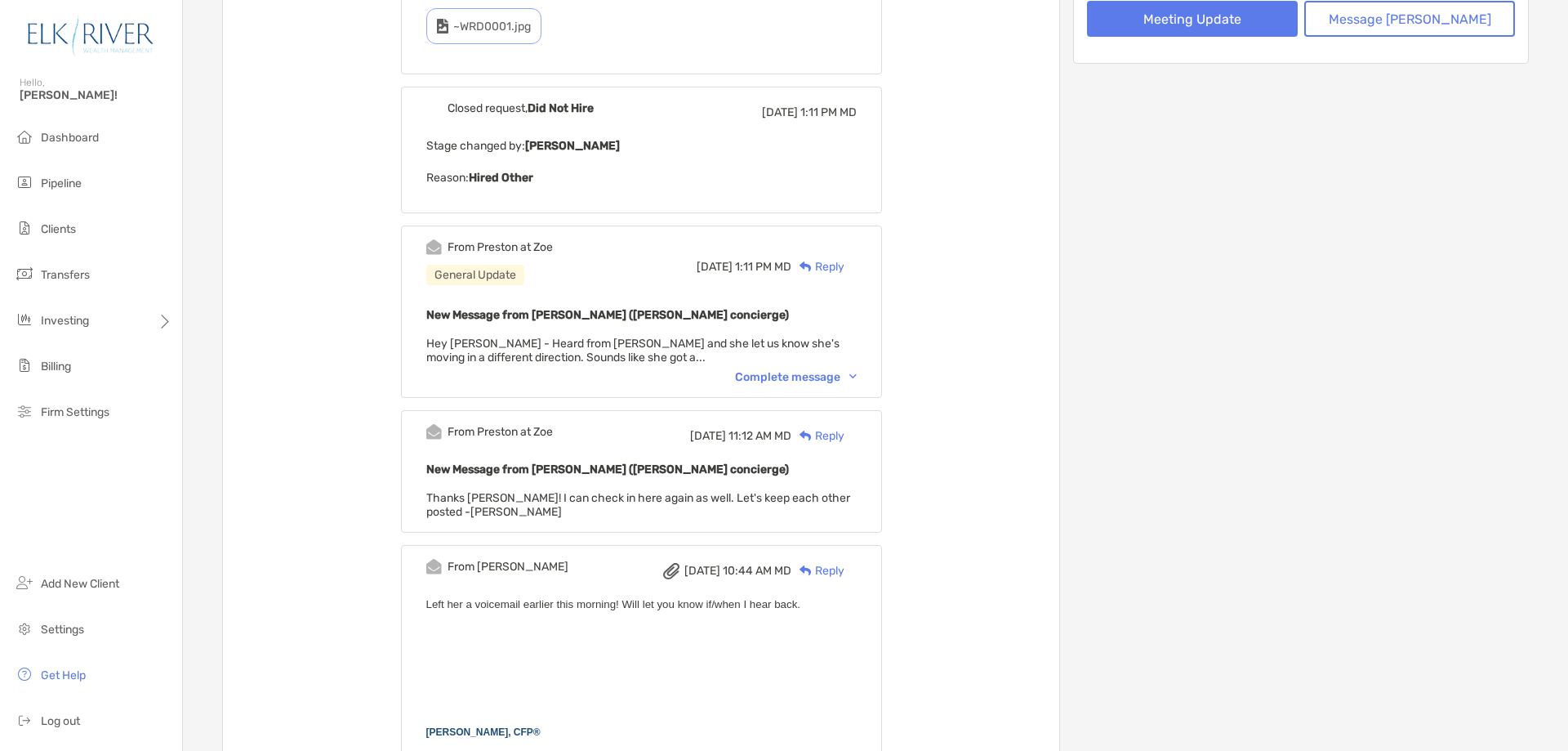
click at [823, 375] on div "Complete message" at bounding box center [796, 377] width 122 height 14
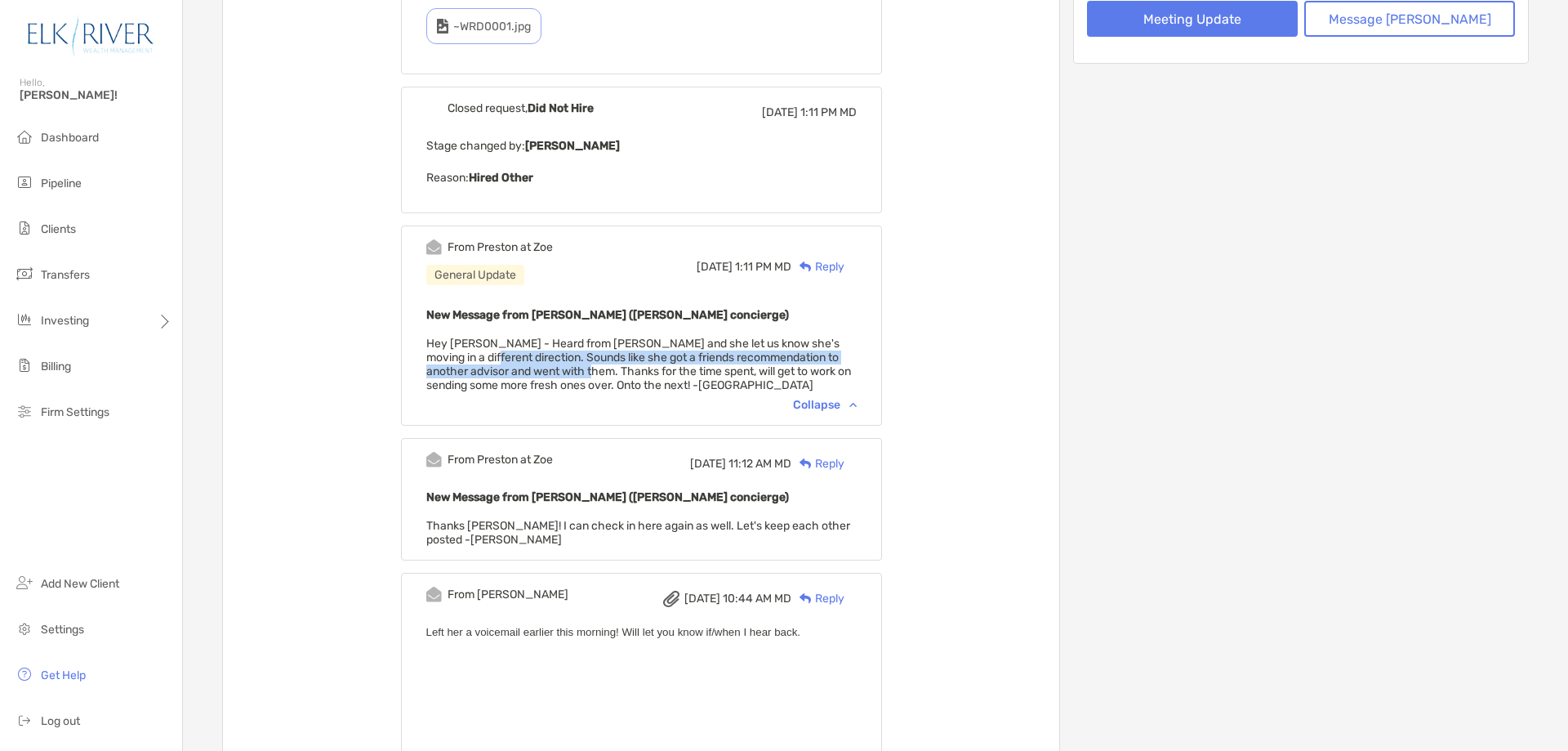
drag, startPoint x: 500, startPoint y: 352, endPoint x: 600, endPoint y: 373, distance: 102.2
click at [600, 373] on span "Hey Corey - Heard from Joyce and she let us know she's moving in a different di…" at bounding box center [639, 364] width 425 height 55
click at [673, 387] on span "Hey Corey - Heard from Joyce and she let us know she's moving in a different di…" at bounding box center [639, 364] width 425 height 55
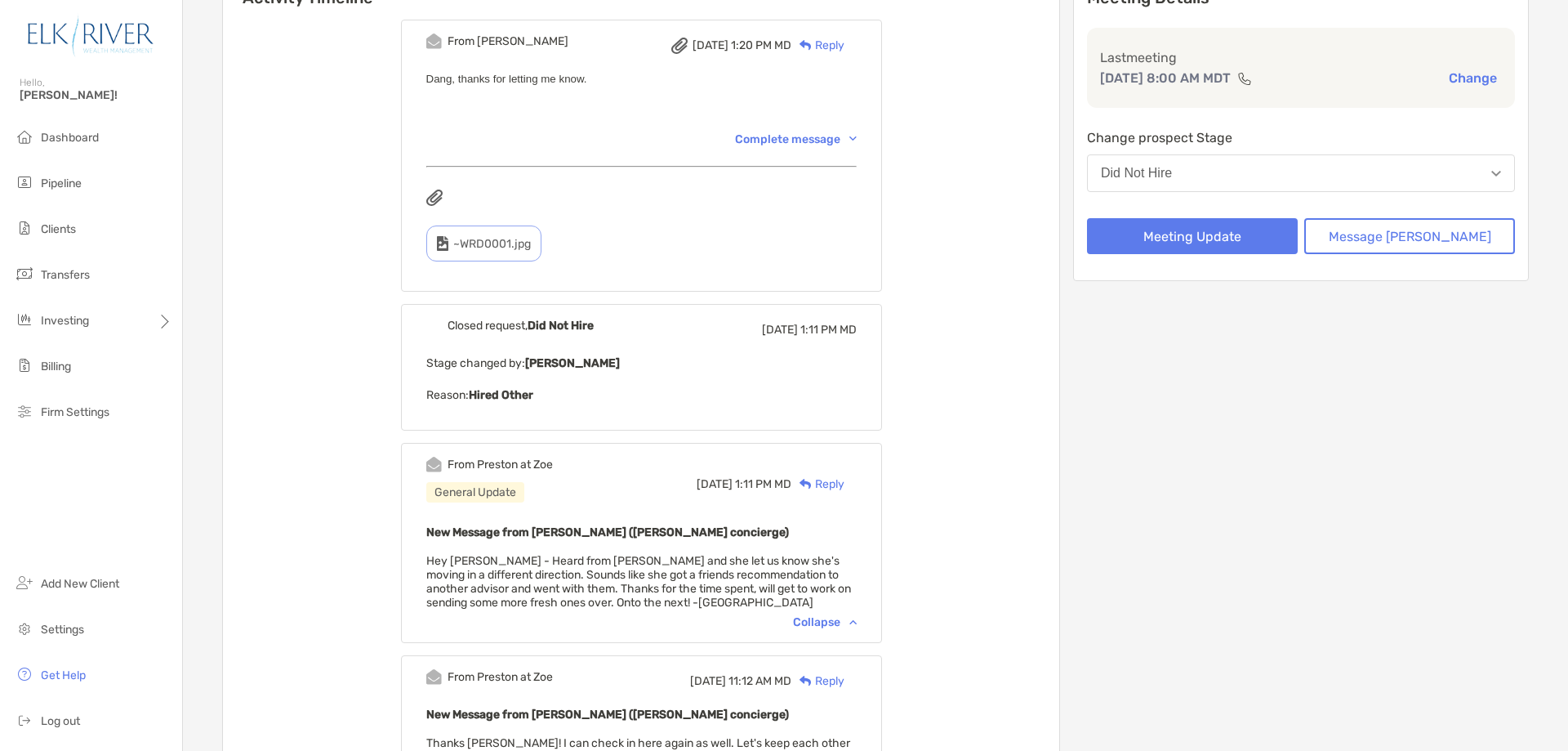
scroll to position [0, 0]
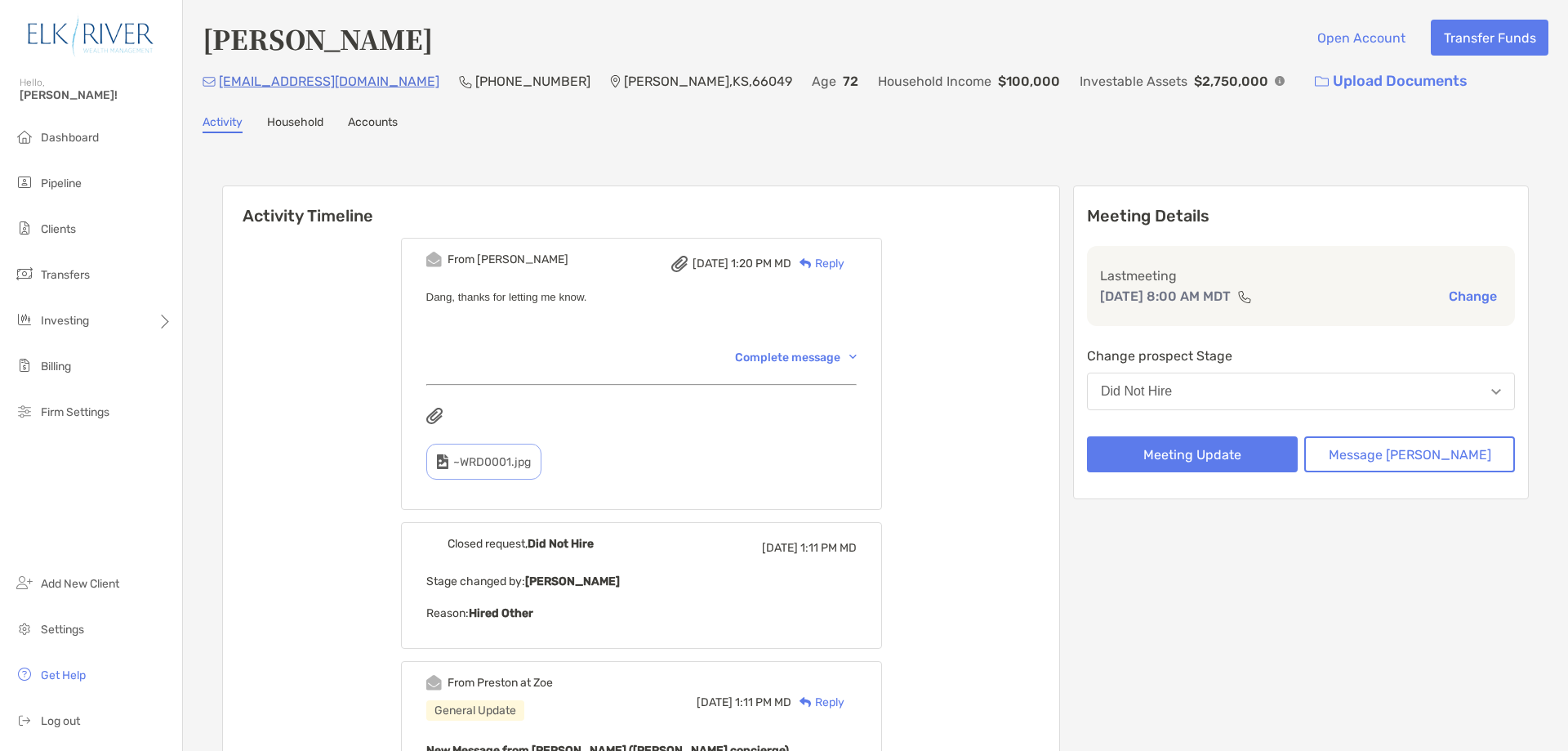
click at [857, 355] on div "Complete message" at bounding box center [796, 357] width 122 height 14
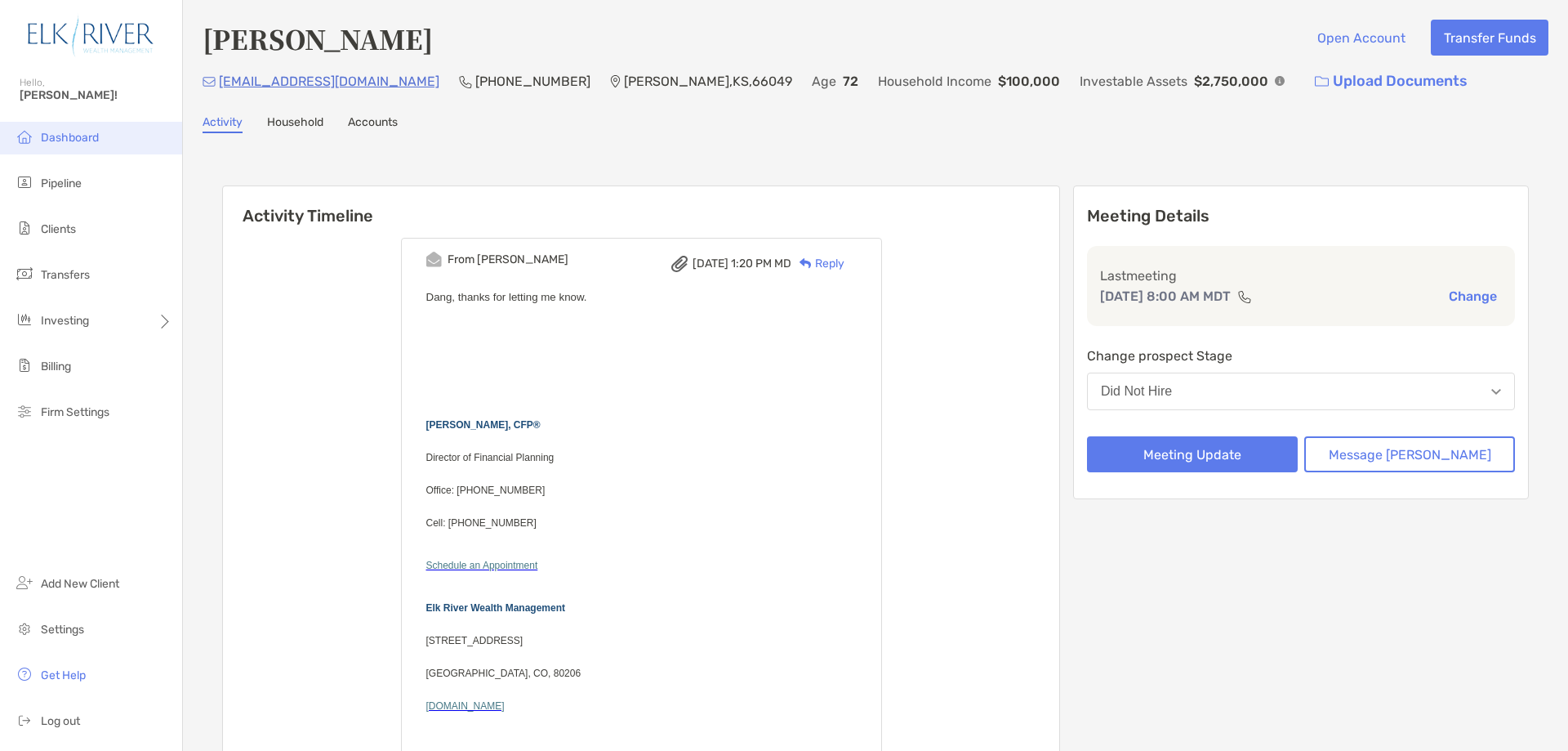
click at [79, 143] on span "Dashboard" at bounding box center [70, 137] width 58 height 14
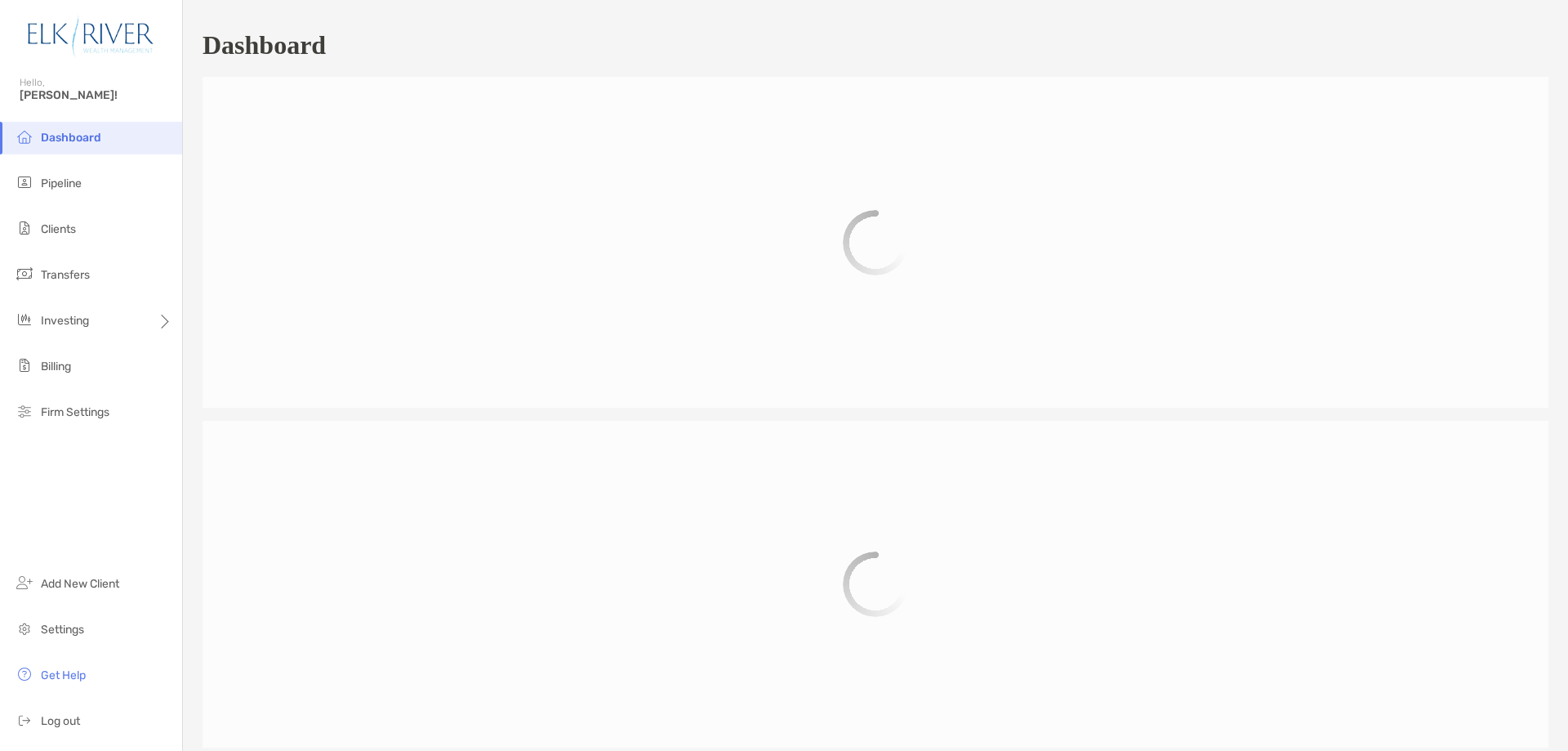
scroll to position [765, 0]
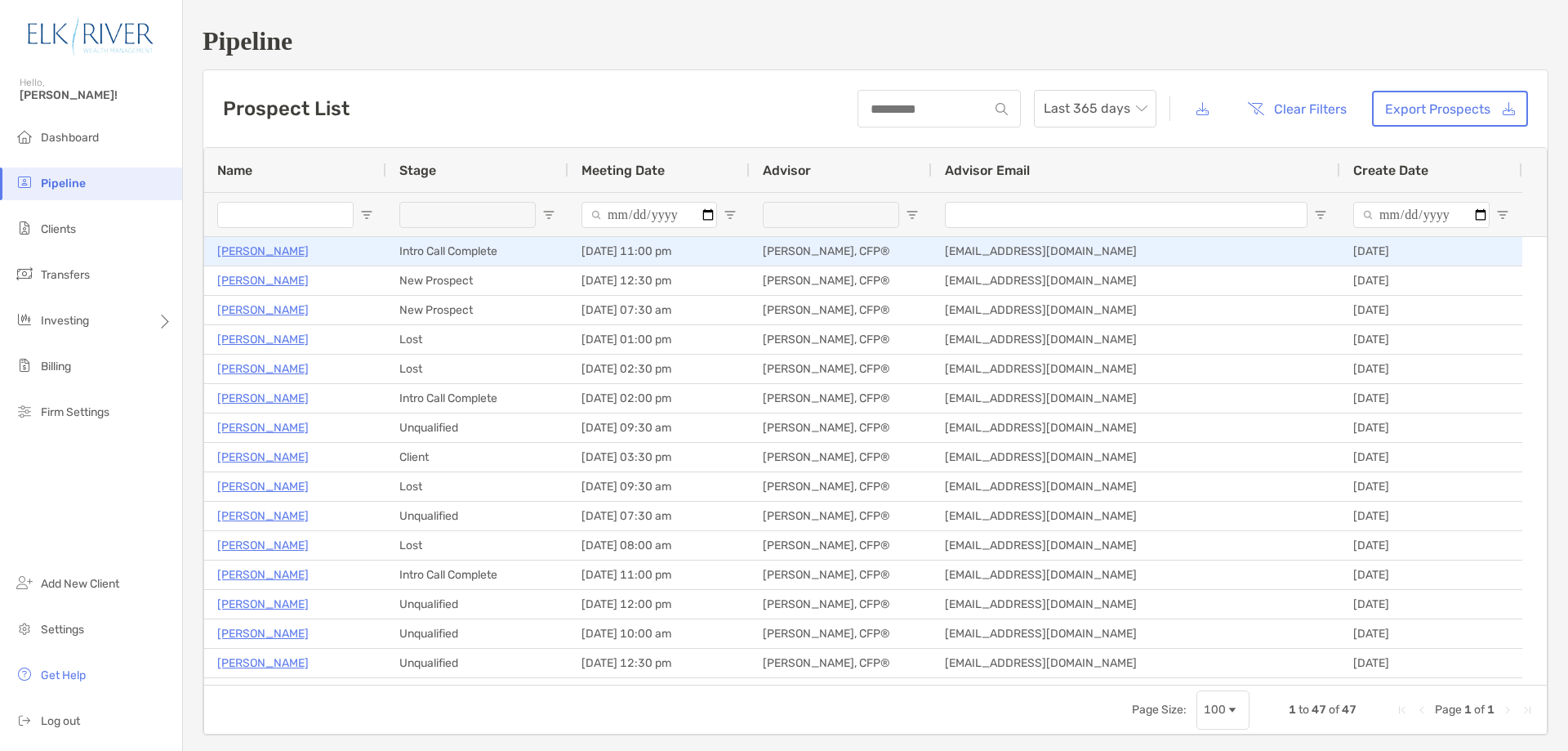
click at [256, 252] on p "[PERSON_NAME]" at bounding box center [263, 251] width 92 height 20
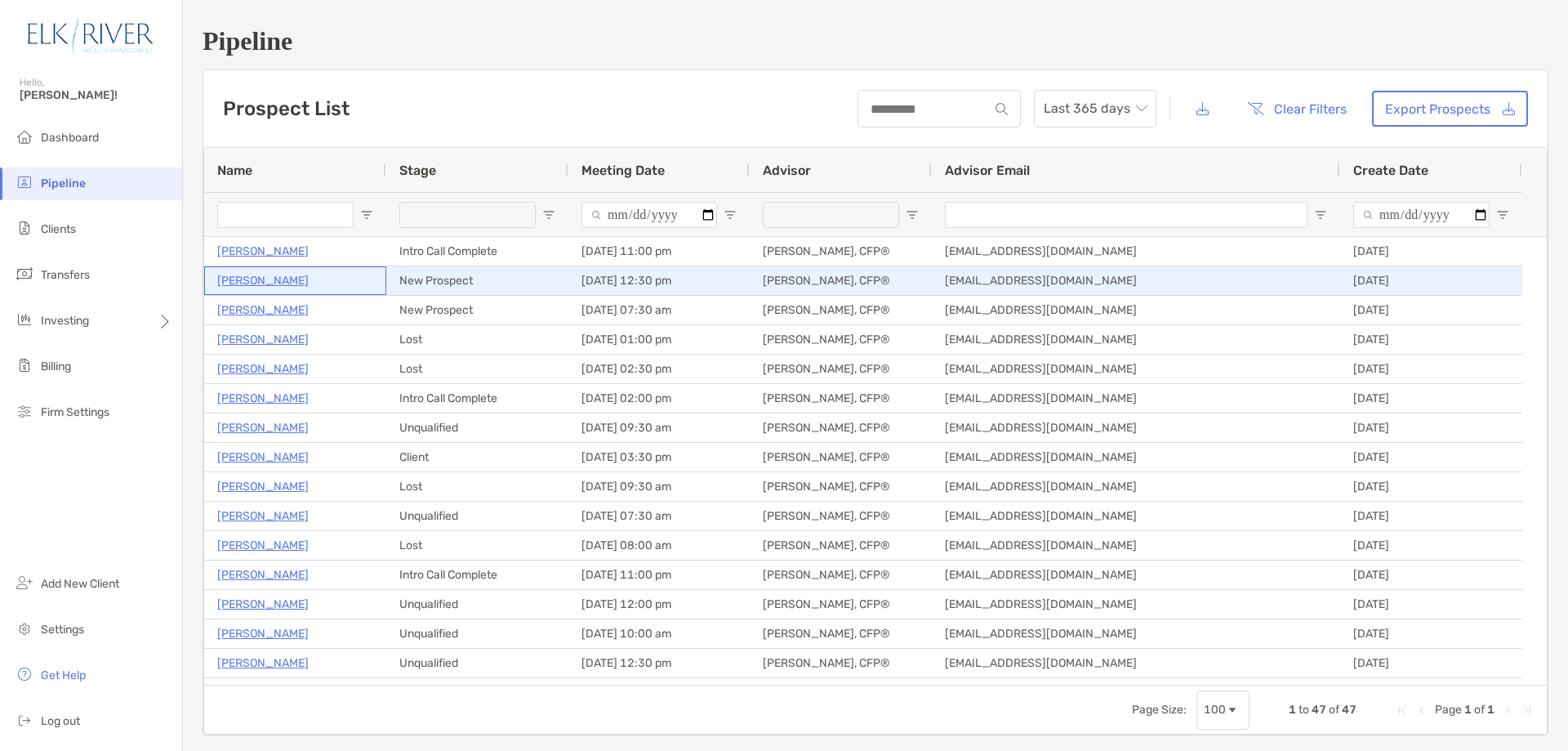
click at [251, 283] on p "[PERSON_NAME]" at bounding box center [263, 281] width 92 height 20
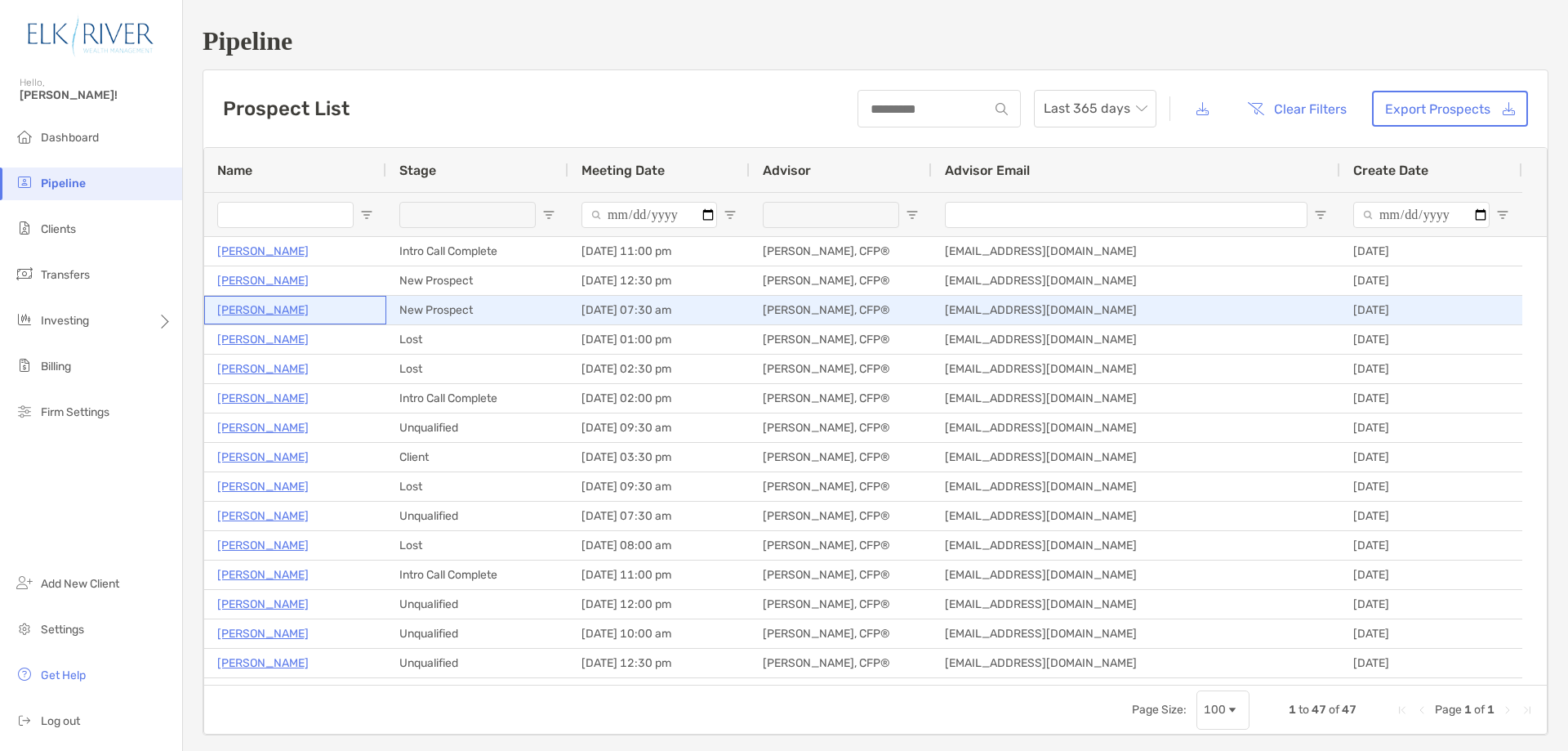
click at [254, 312] on p "Dewayne Cannon" at bounding box center [263, 310] width 92 height 20
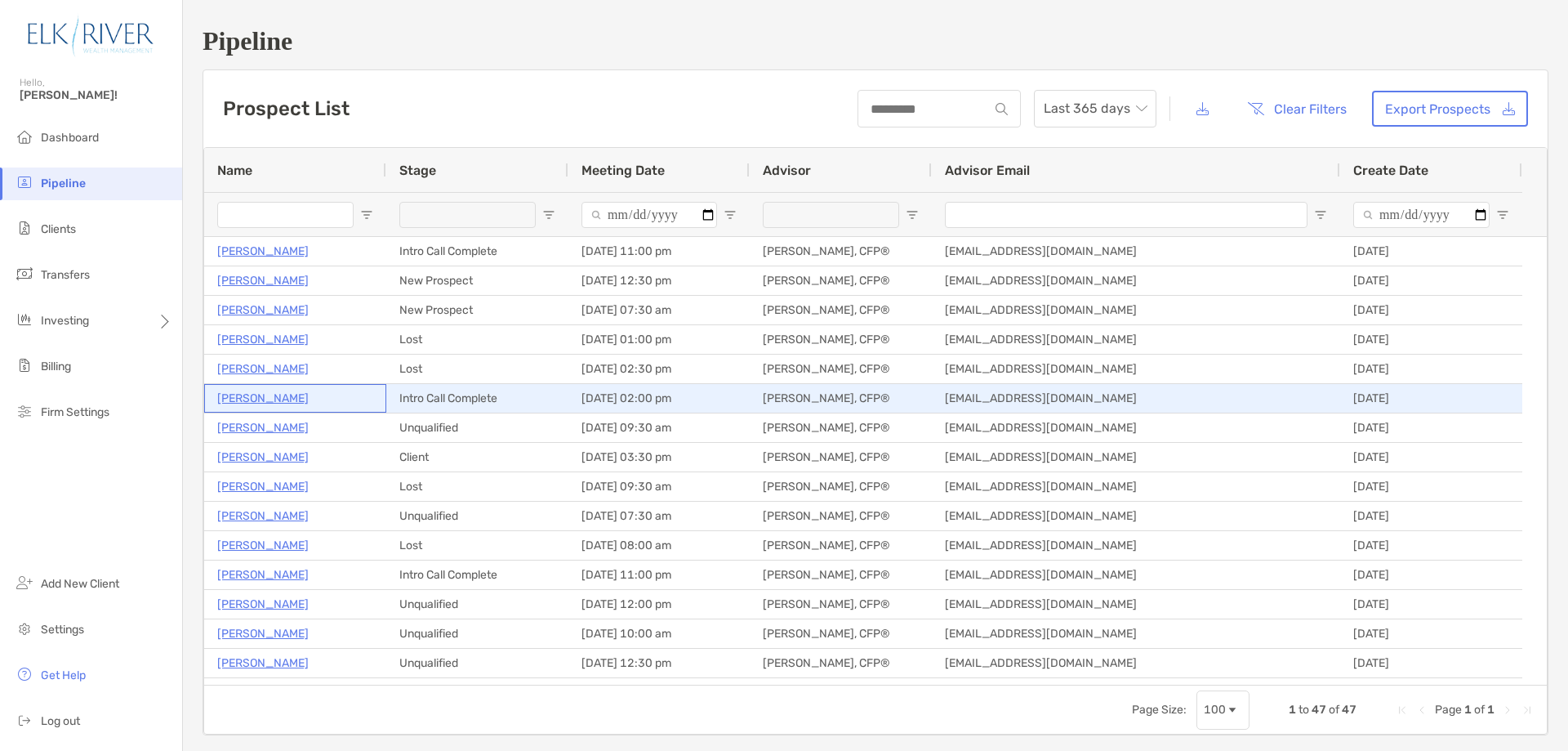
click at [277, 400] on p "Johnna Wilcox" at bounding box center [263, 399] width 92 height 20
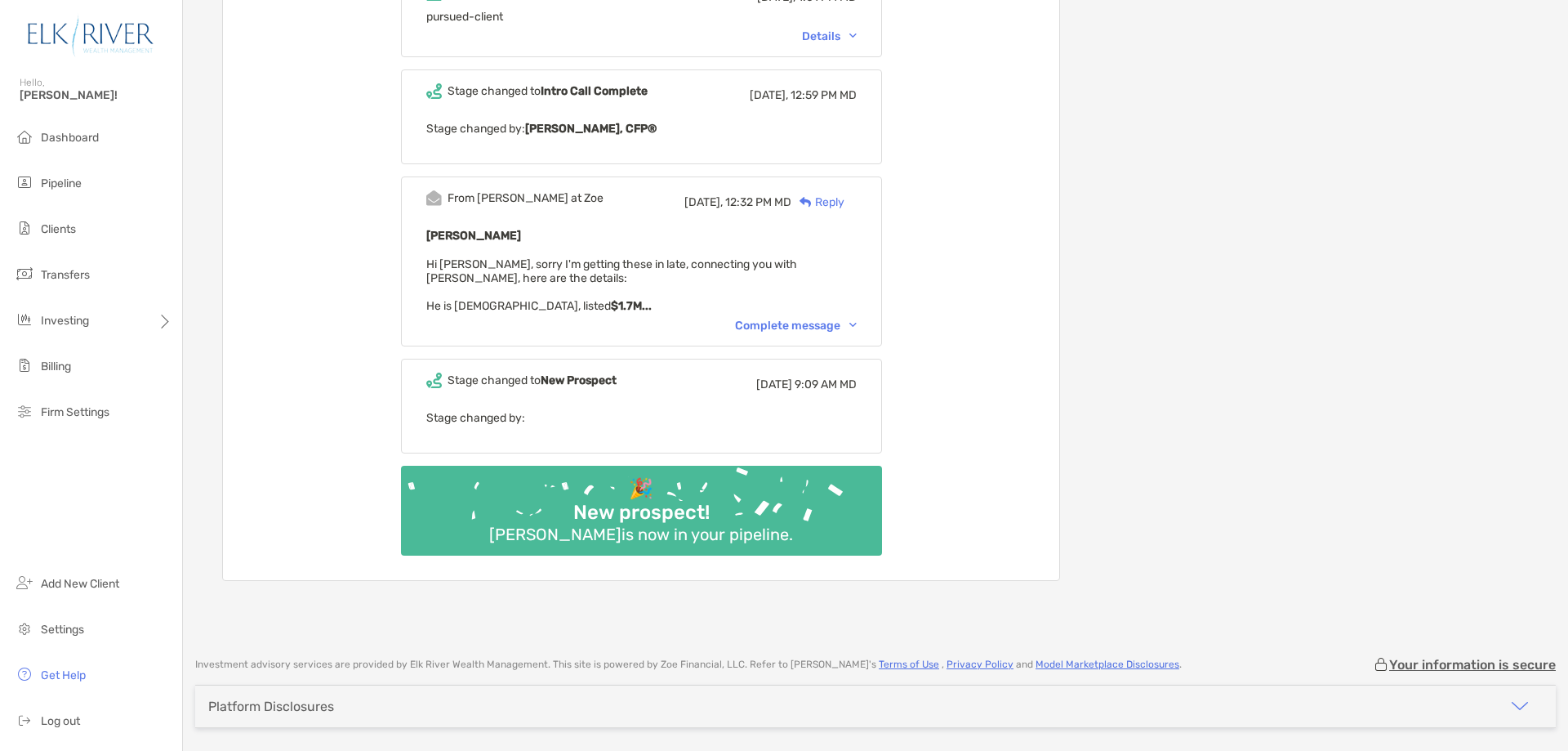
scroll to position [763, 0]
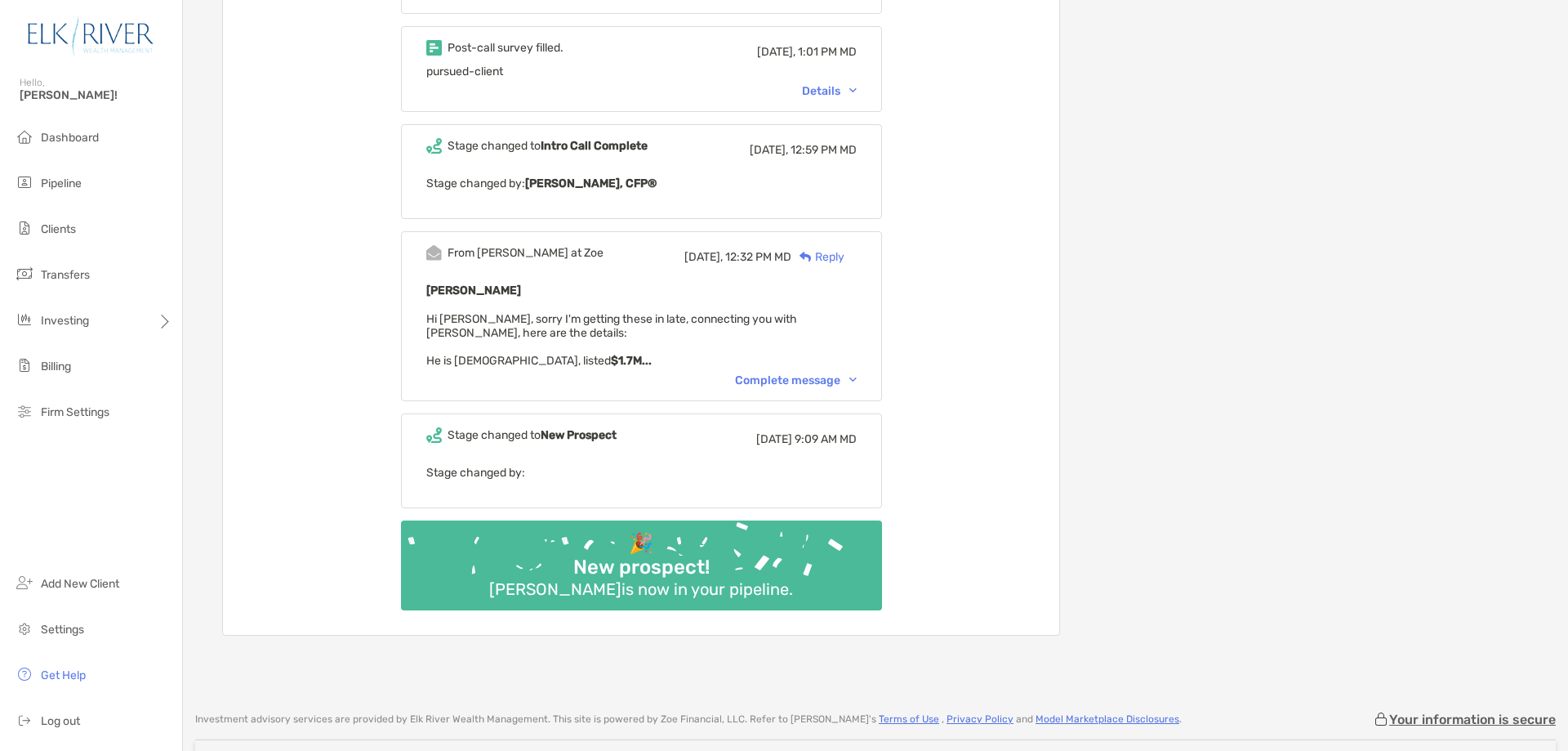
click at [839, 373] on div "Complete message" at bounding box center [796, 380] width 122 height 14
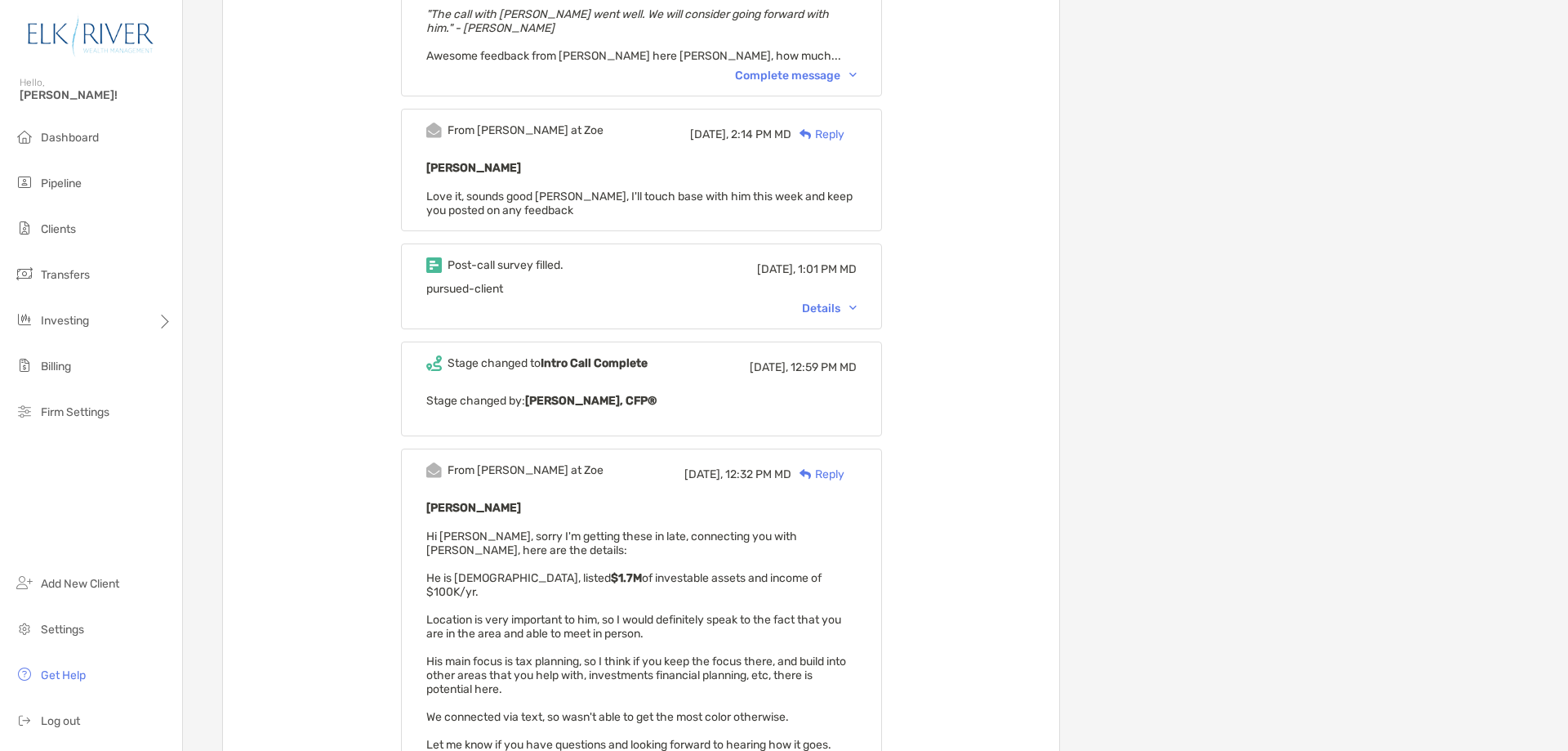
scroll to position [490, 0]
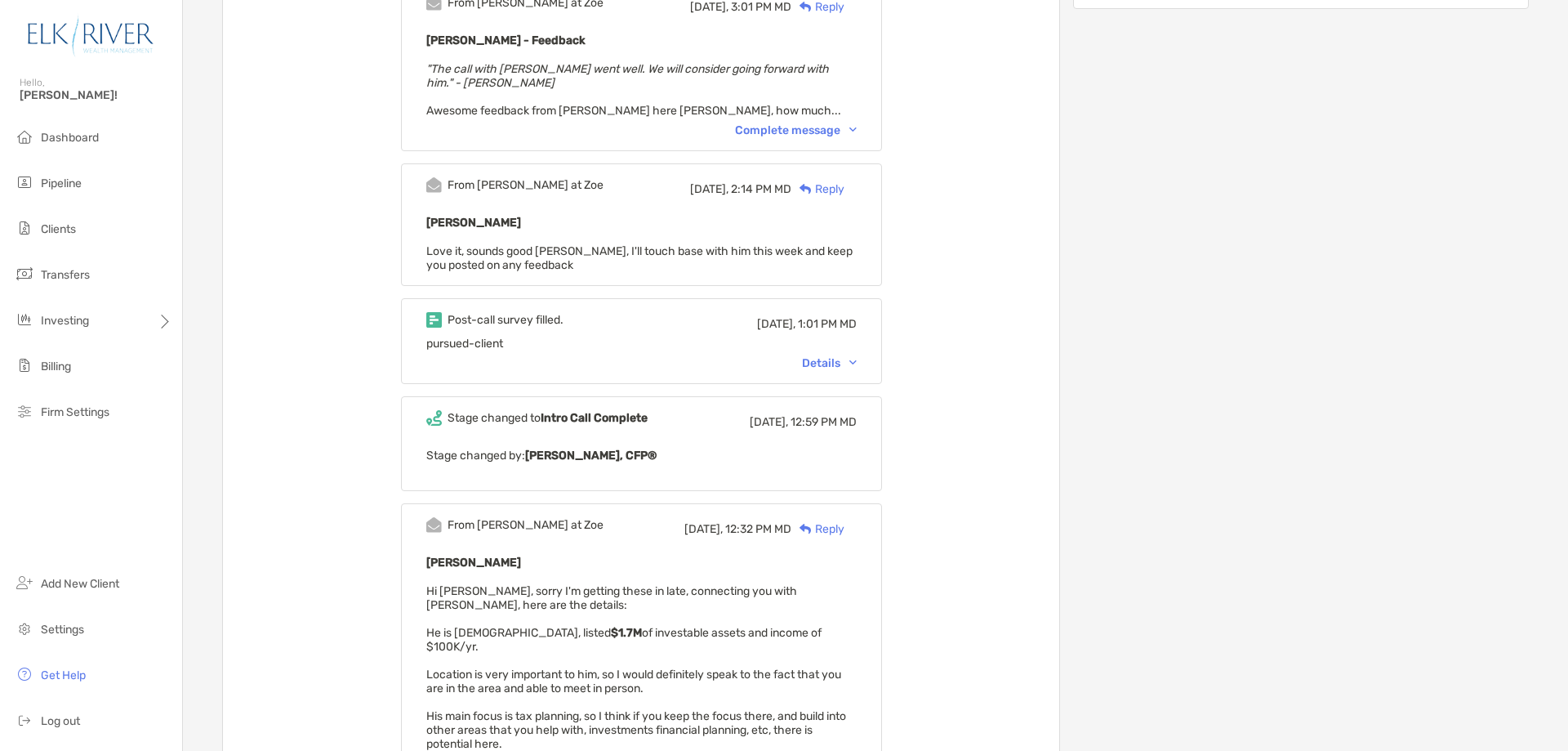
click at [832, 356] on div "Details" at bounding box center [829, 363] width 55 height 14
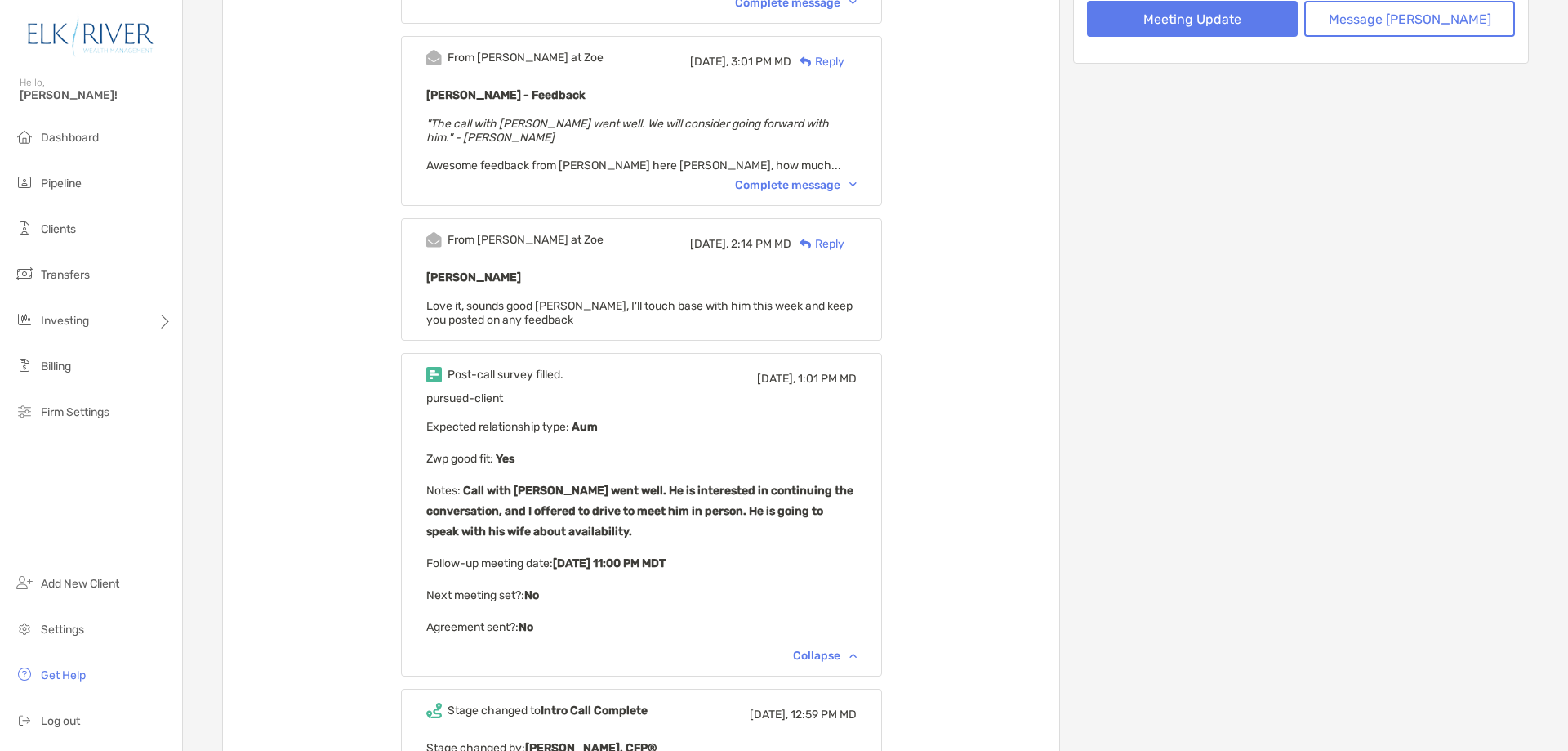
scroll to position [327, 0]
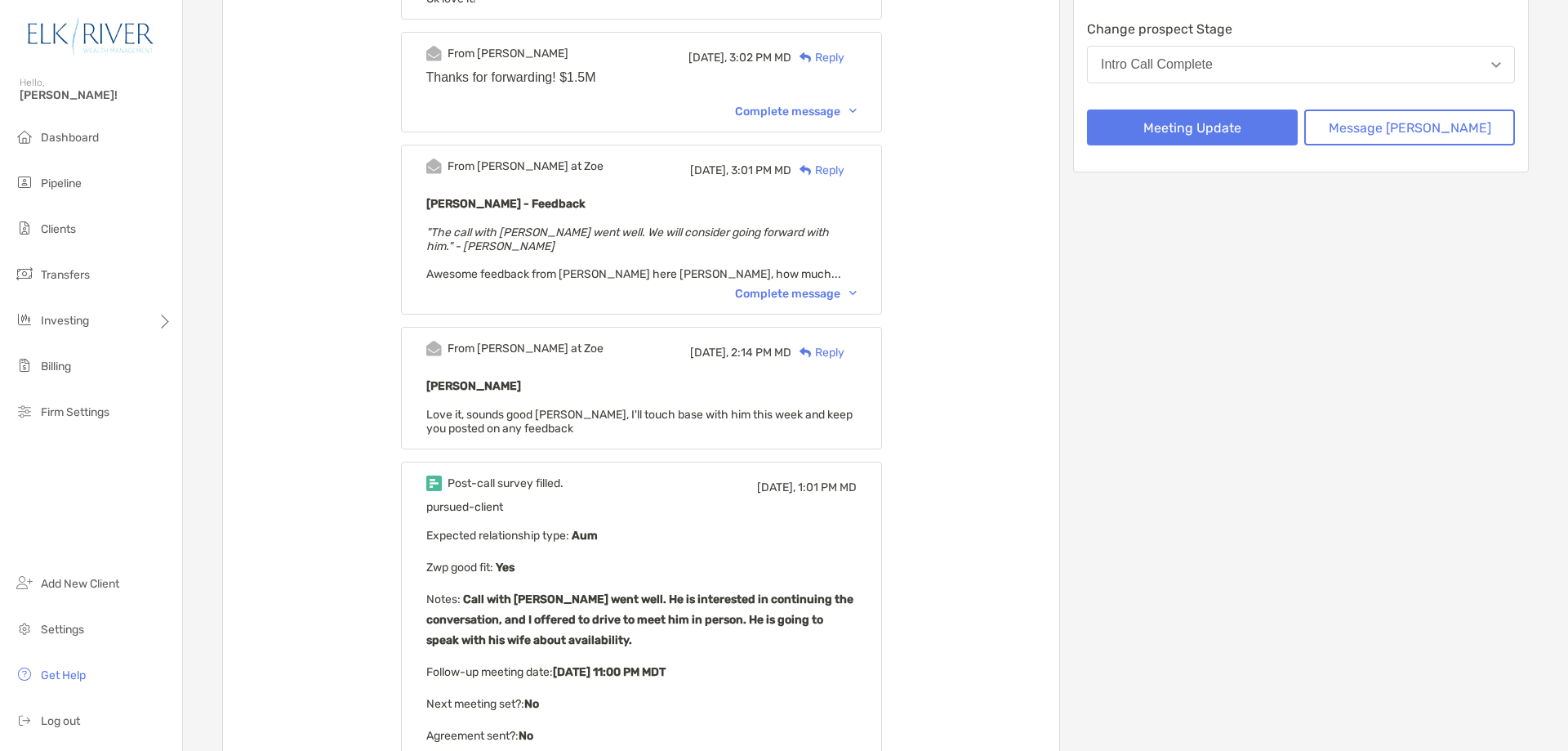
click at [817, 287] on div "Complete message" at bounding box center [796, 294] width 122 height 14
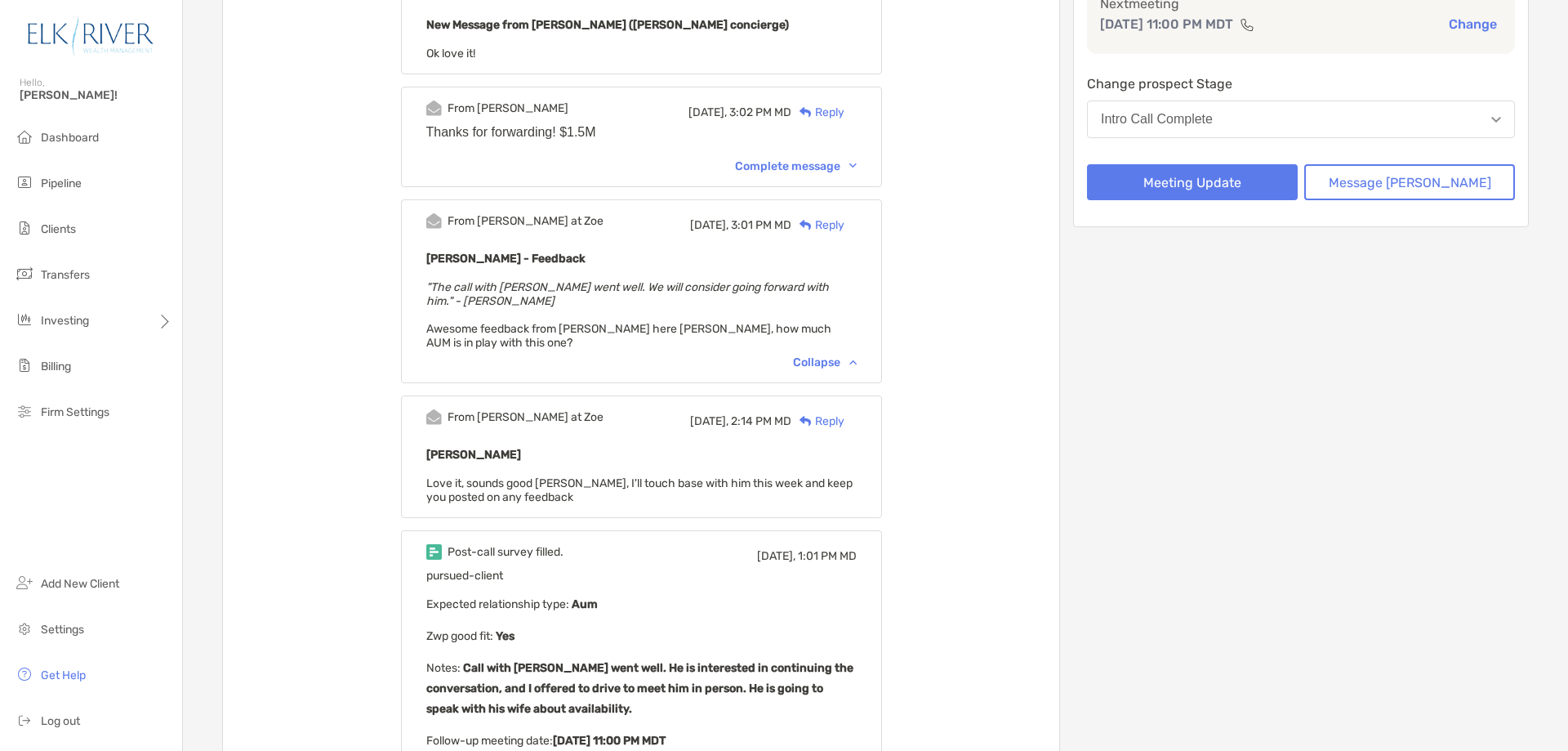
scroll to position [164, 0]
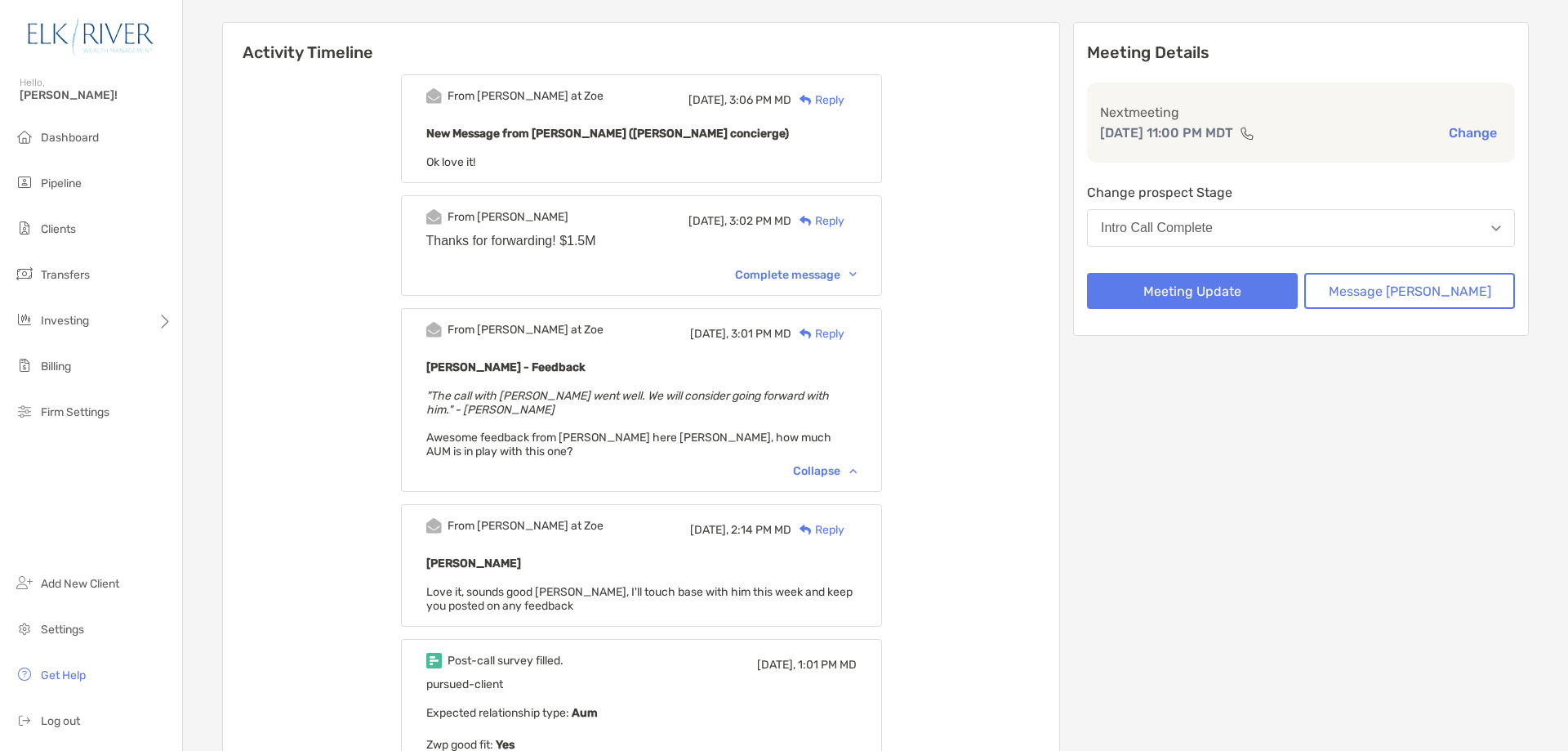
click at [815, 264] on div "From [PERSON_NAME] [DATE], 3:02 PM MD Reply Thanks for forwarding! $1.5M Comple…" at bounding box center [641, 245] width 481 height 100
click at [815, 272] on div "Complete message" at bounding box center [796, 275] width 122 height 14
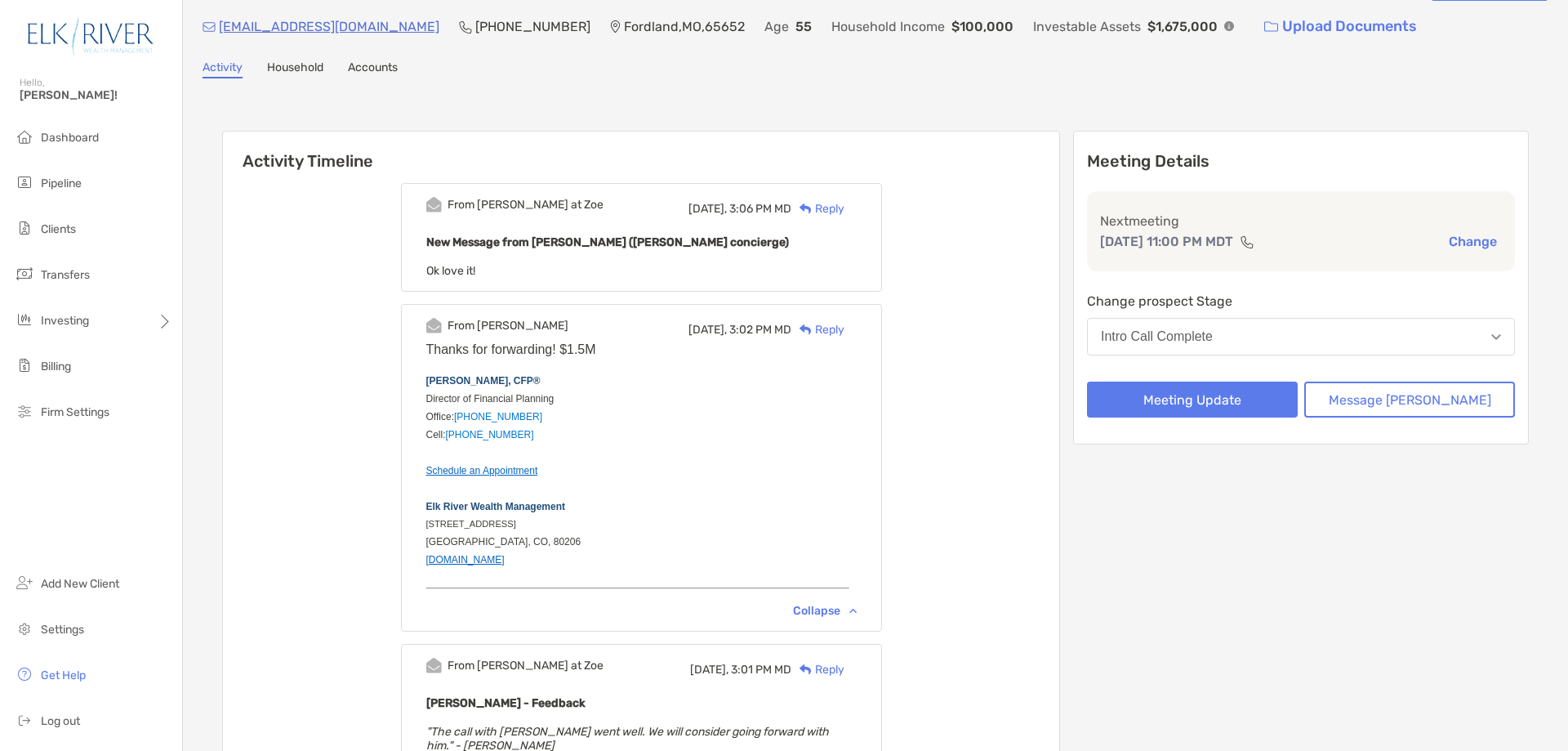
scroll to position [0, 0]
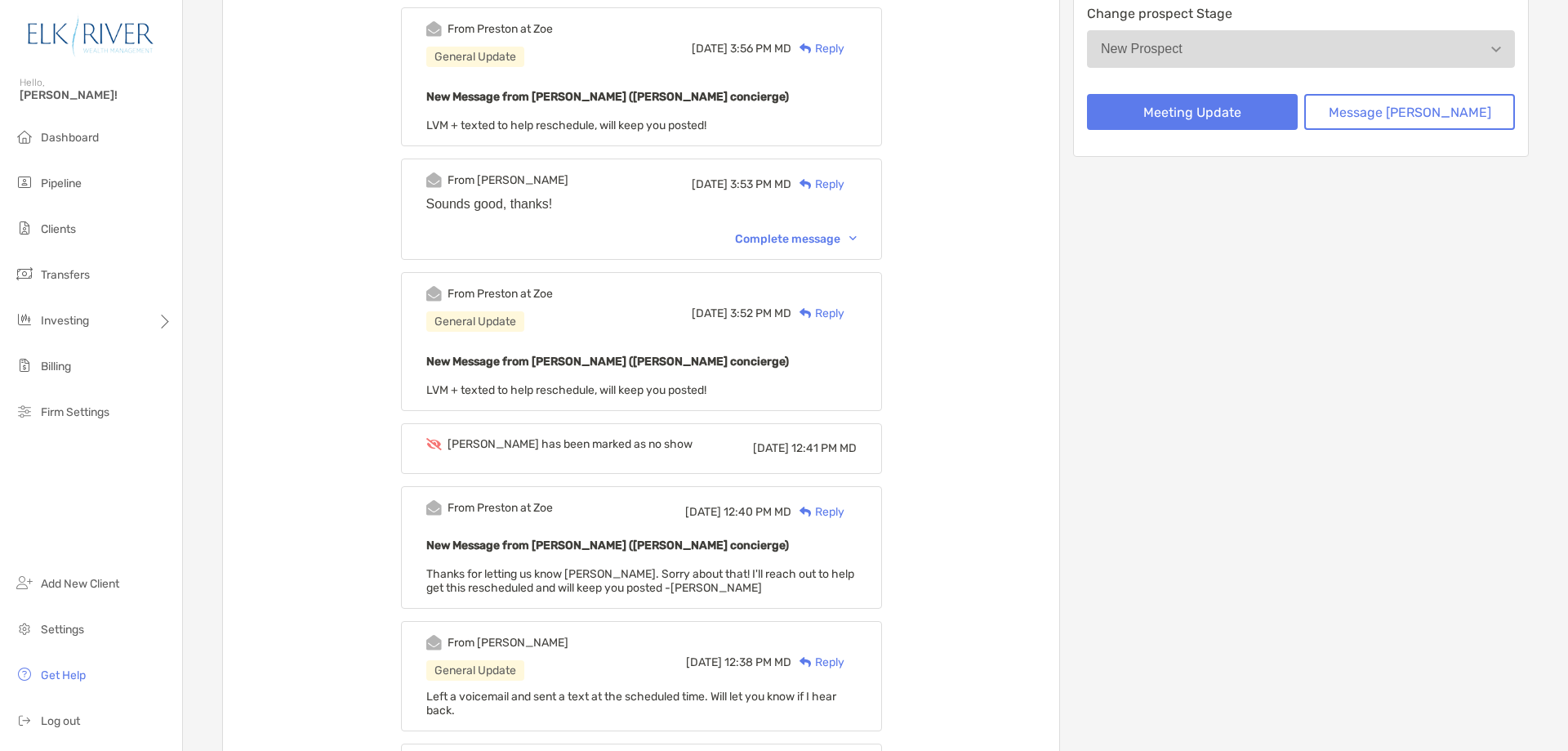
scroll to position [164, 0]
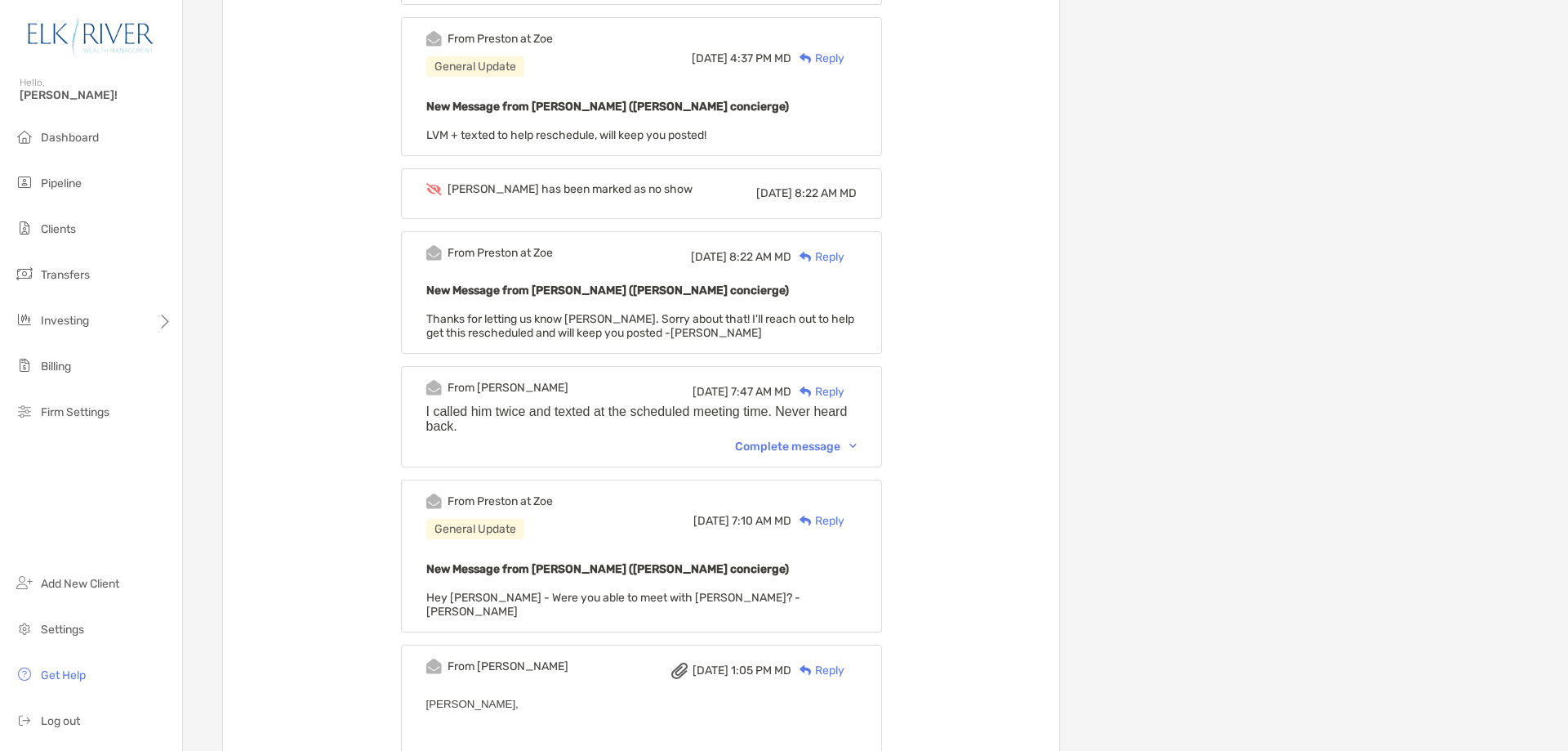
scroll to position [872, 0]
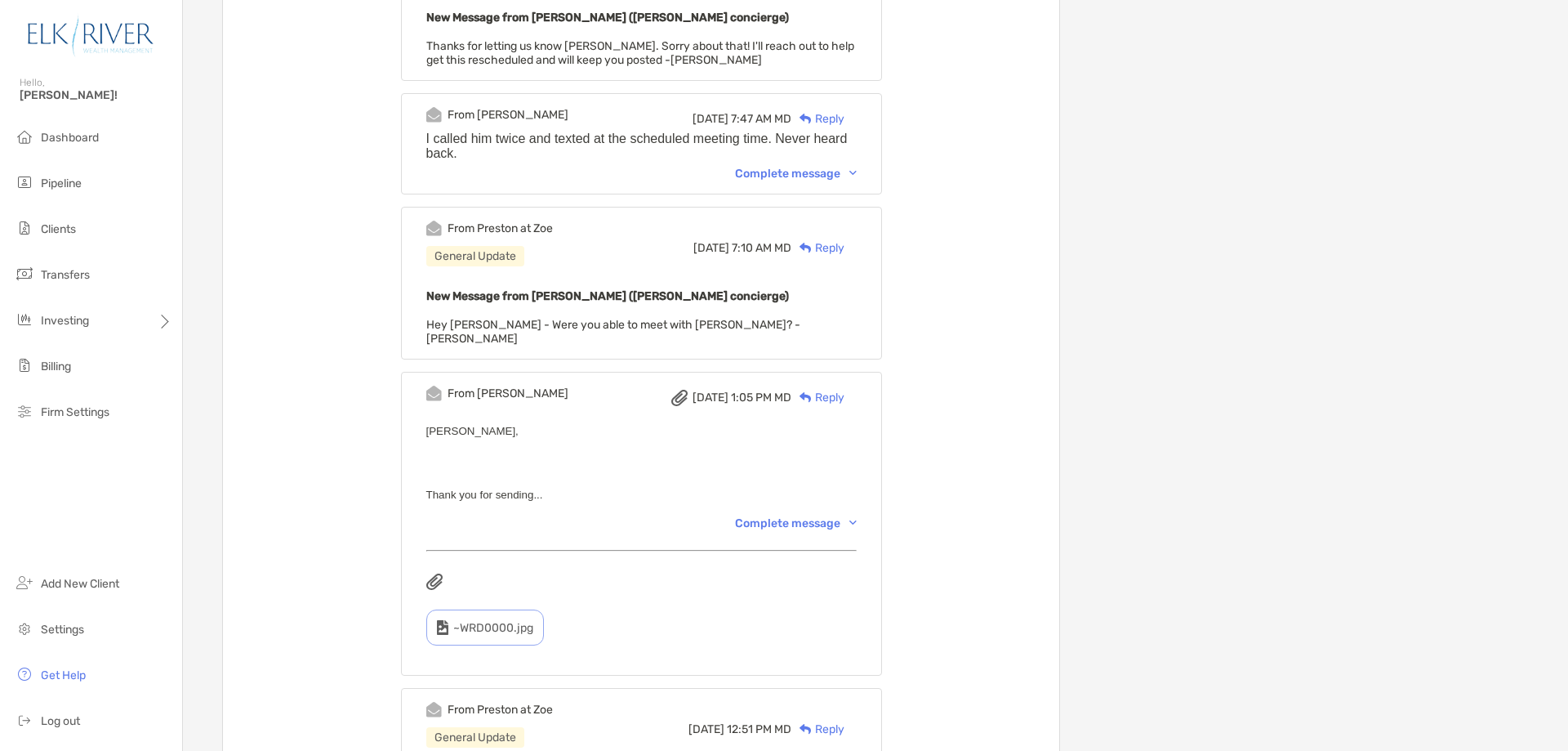
click at [843, 517] on div "Complete message" at bounding box center [796, 524] width 122 height 14
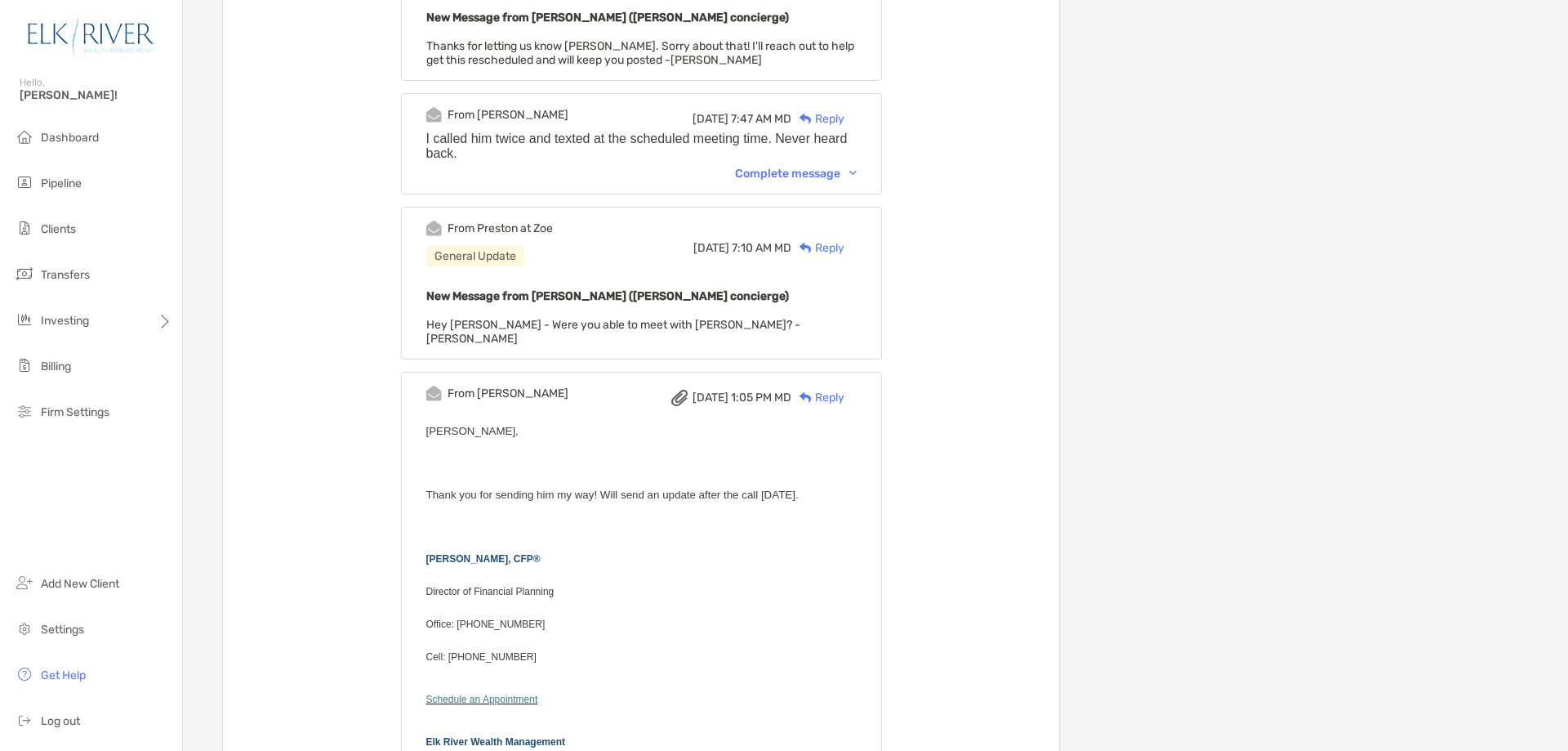
scroll to position [926, 0]
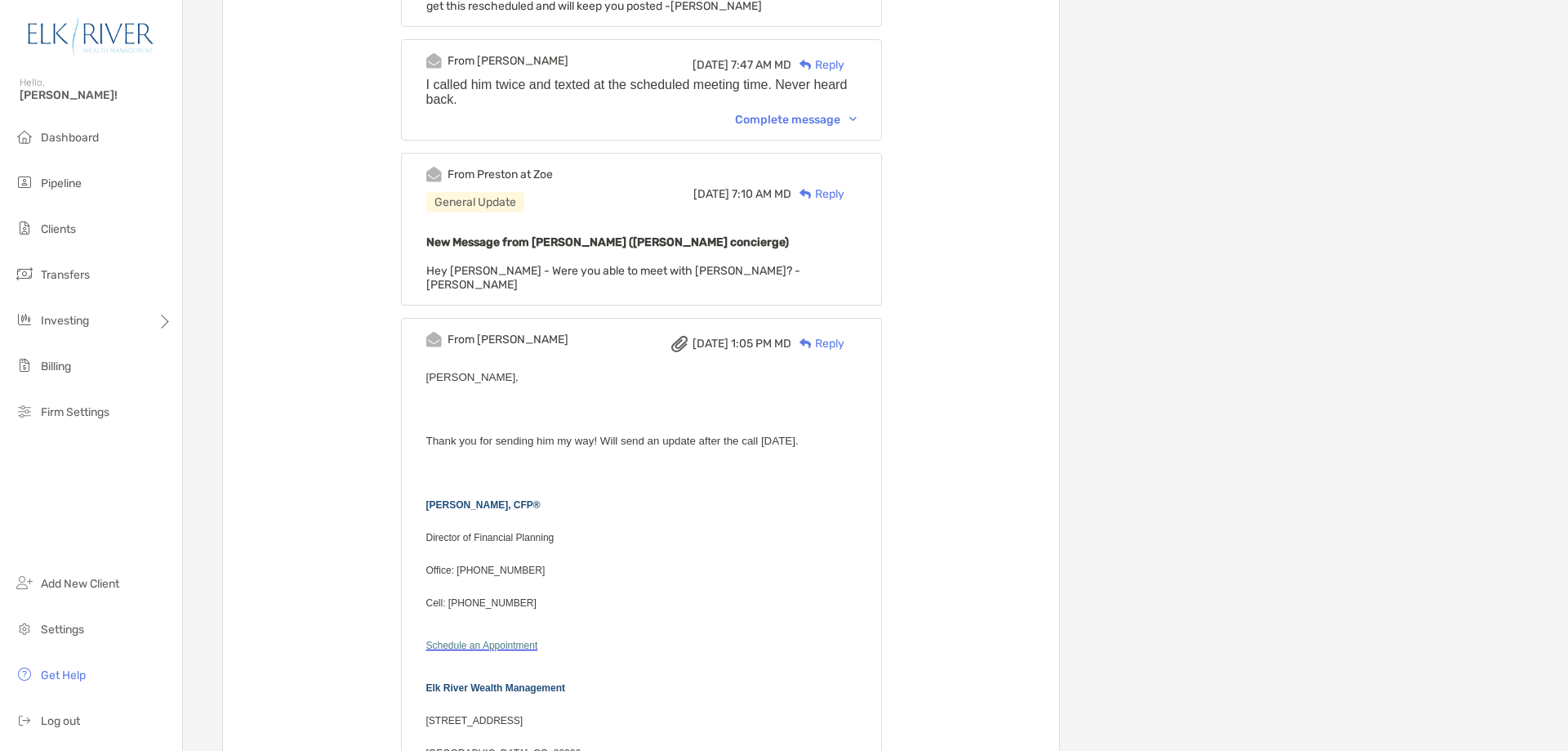
click at [837, 122] on div "Complete message" at bounding box center [796, 120] width 122 height 14
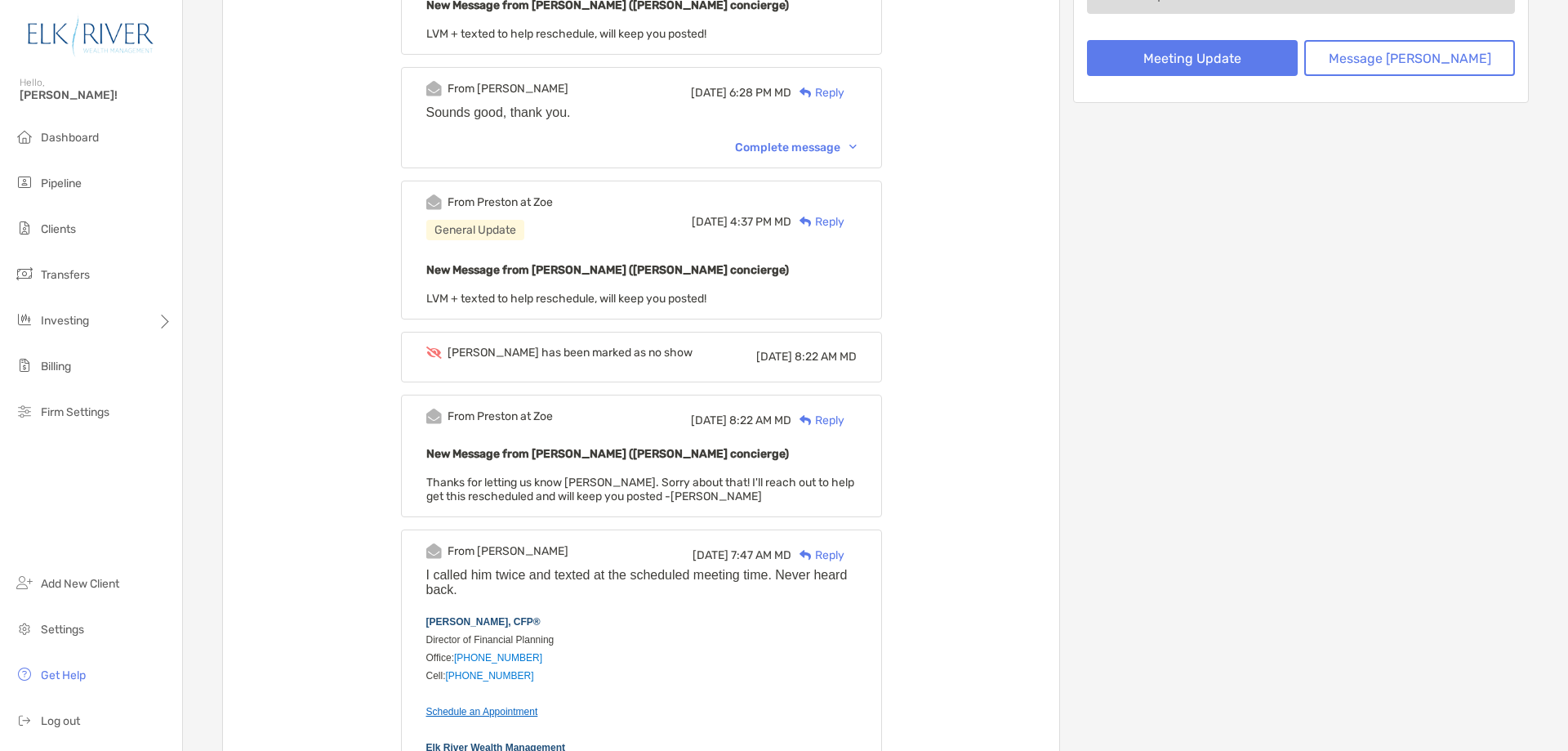
scroll to position [327, 0]
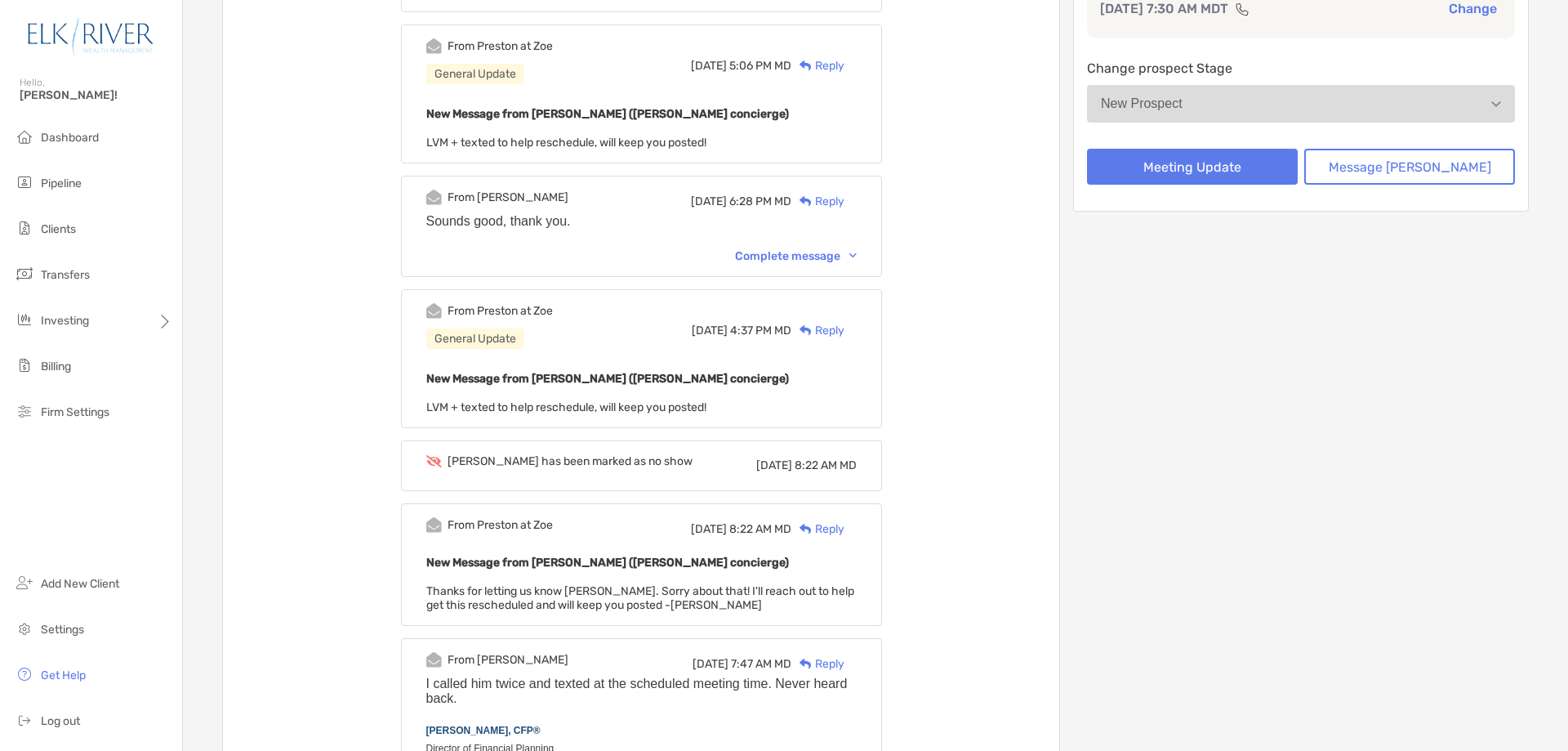
click at [856, 255] on div "Complete message" at bounding box center [796, 256] width 122 height 14
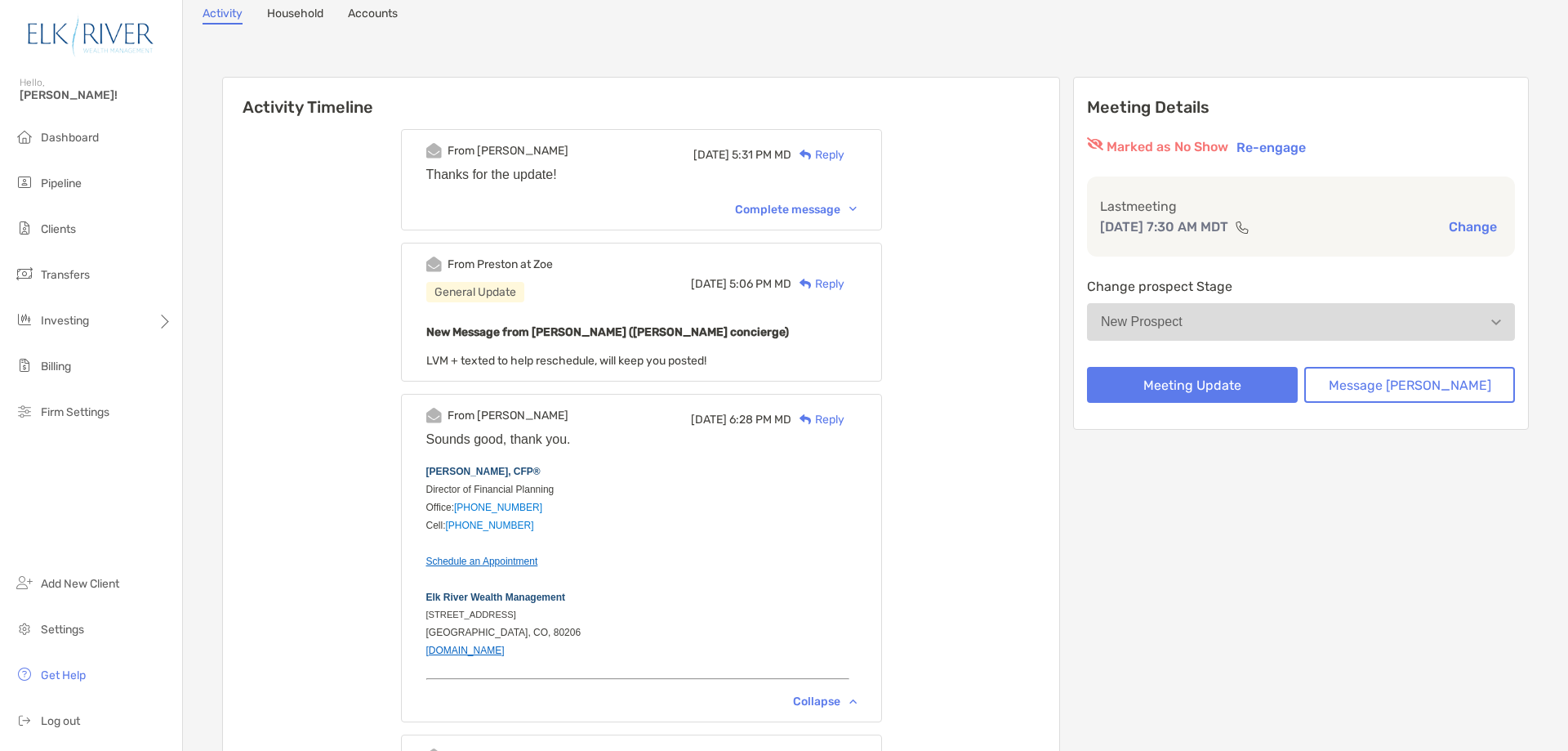
scroll to position [55, 0]
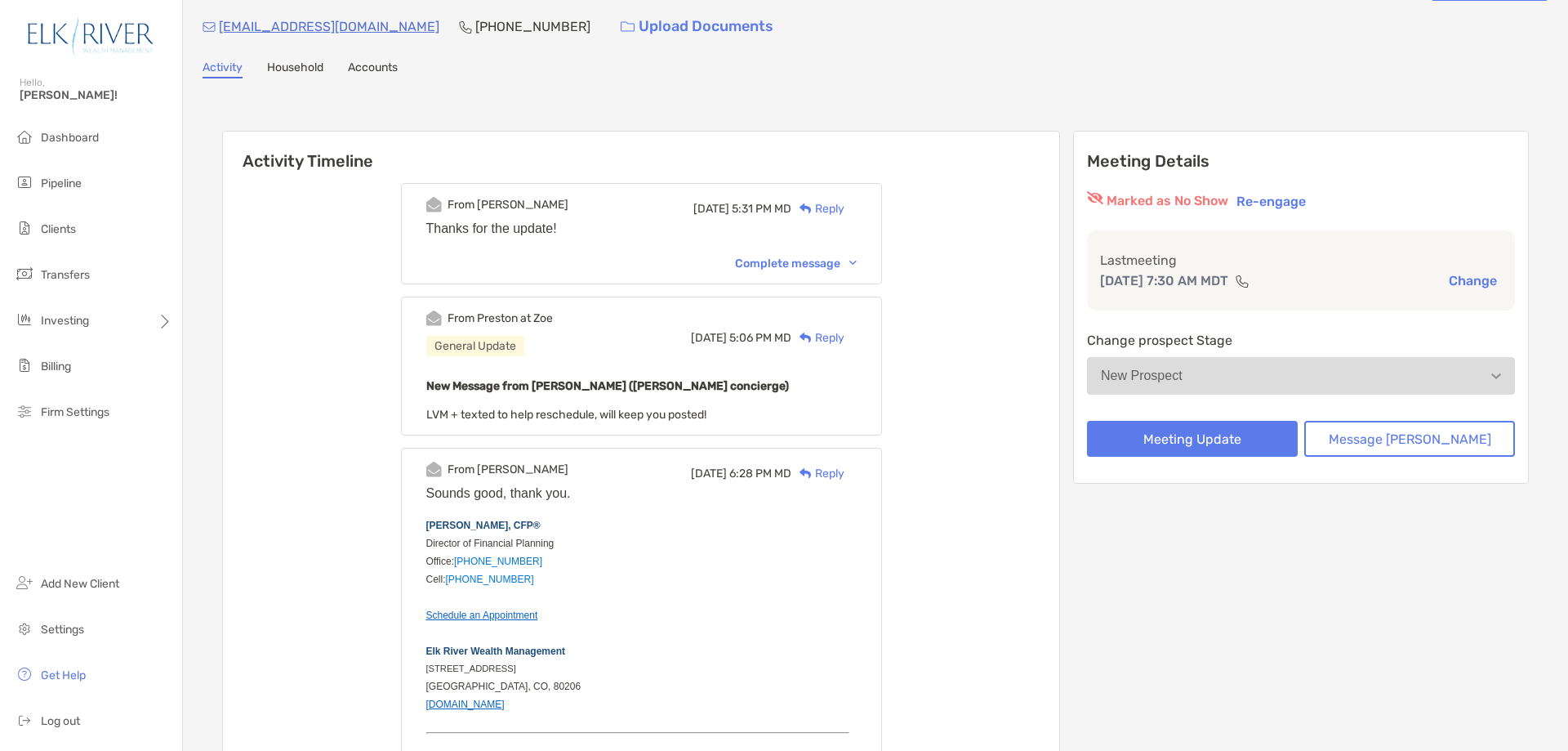
click at [810, 259] on div "Complete message" at bounding box center [796, 263] width 122 height 14
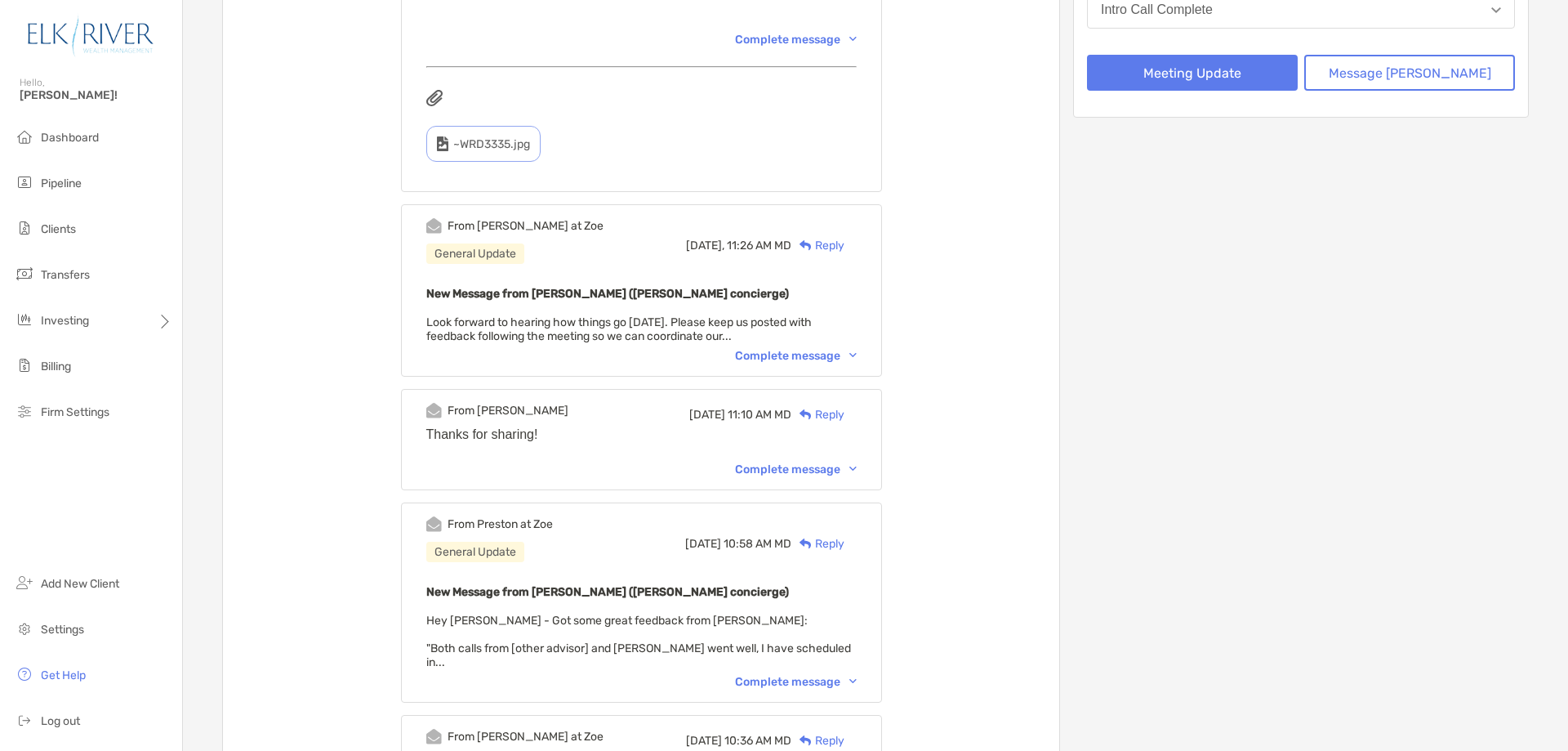
scroll to position [435, 0]
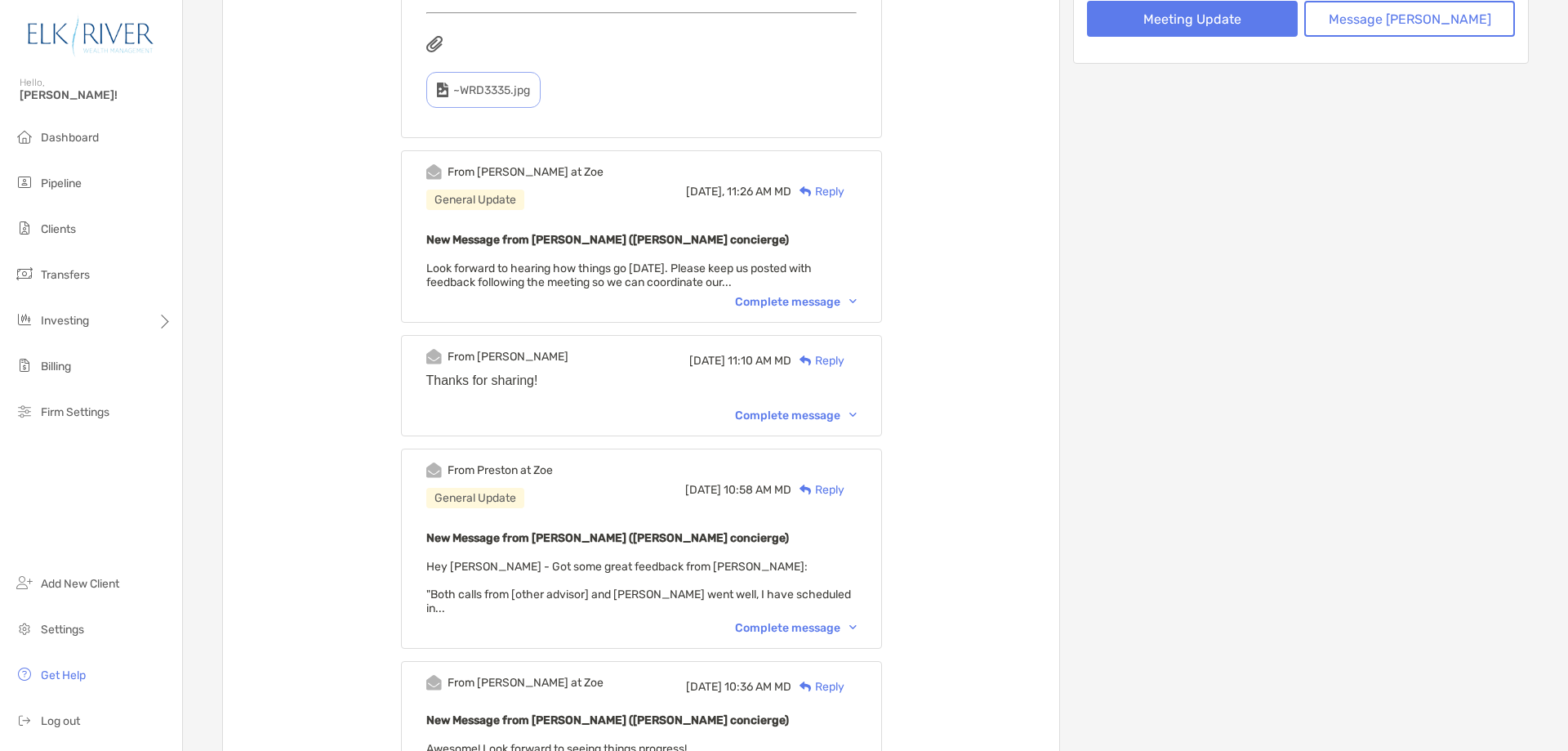
click at [823, 621] on div "Complete message" at bounding box center [796, 628] width 122 height 14
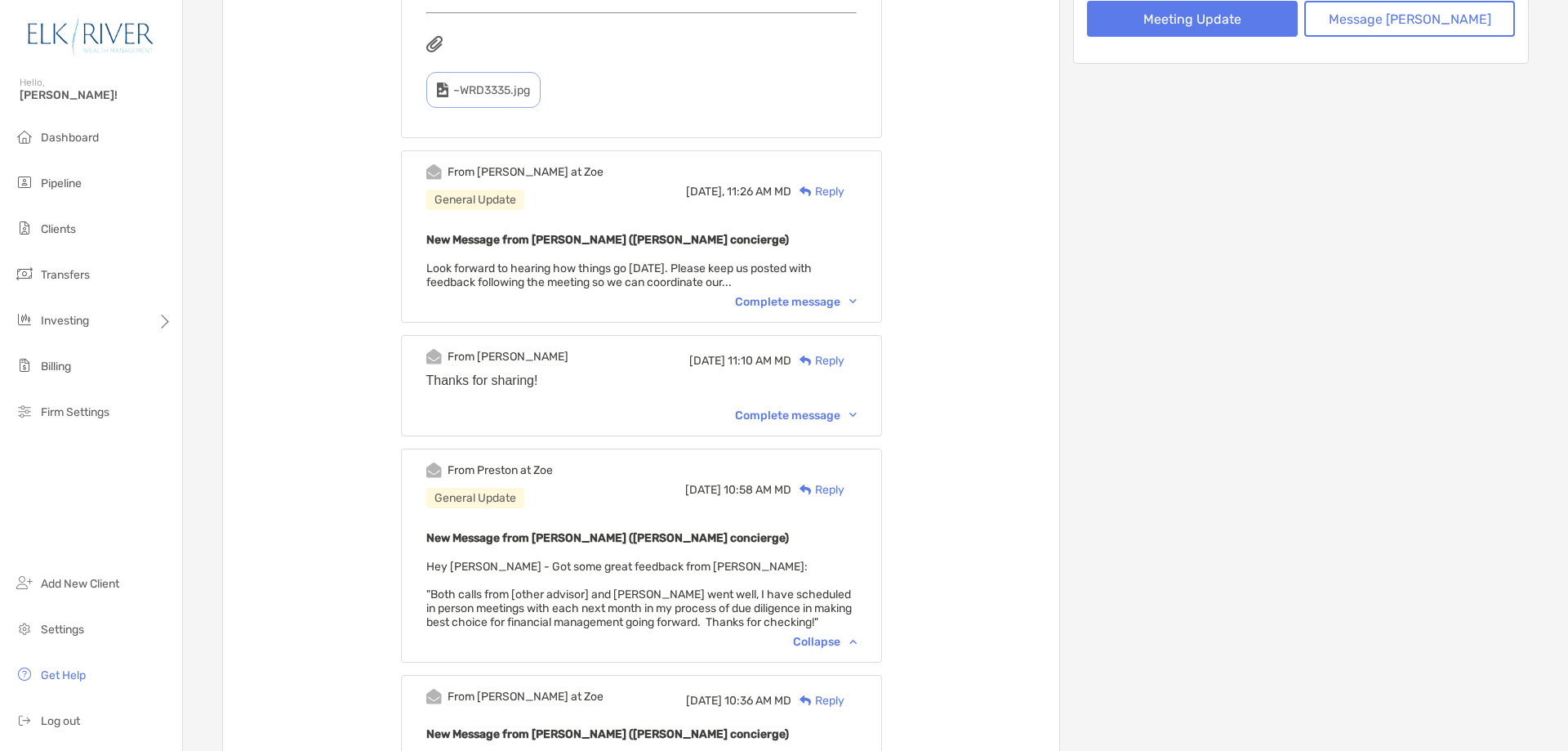
scroll to position [545, 0]
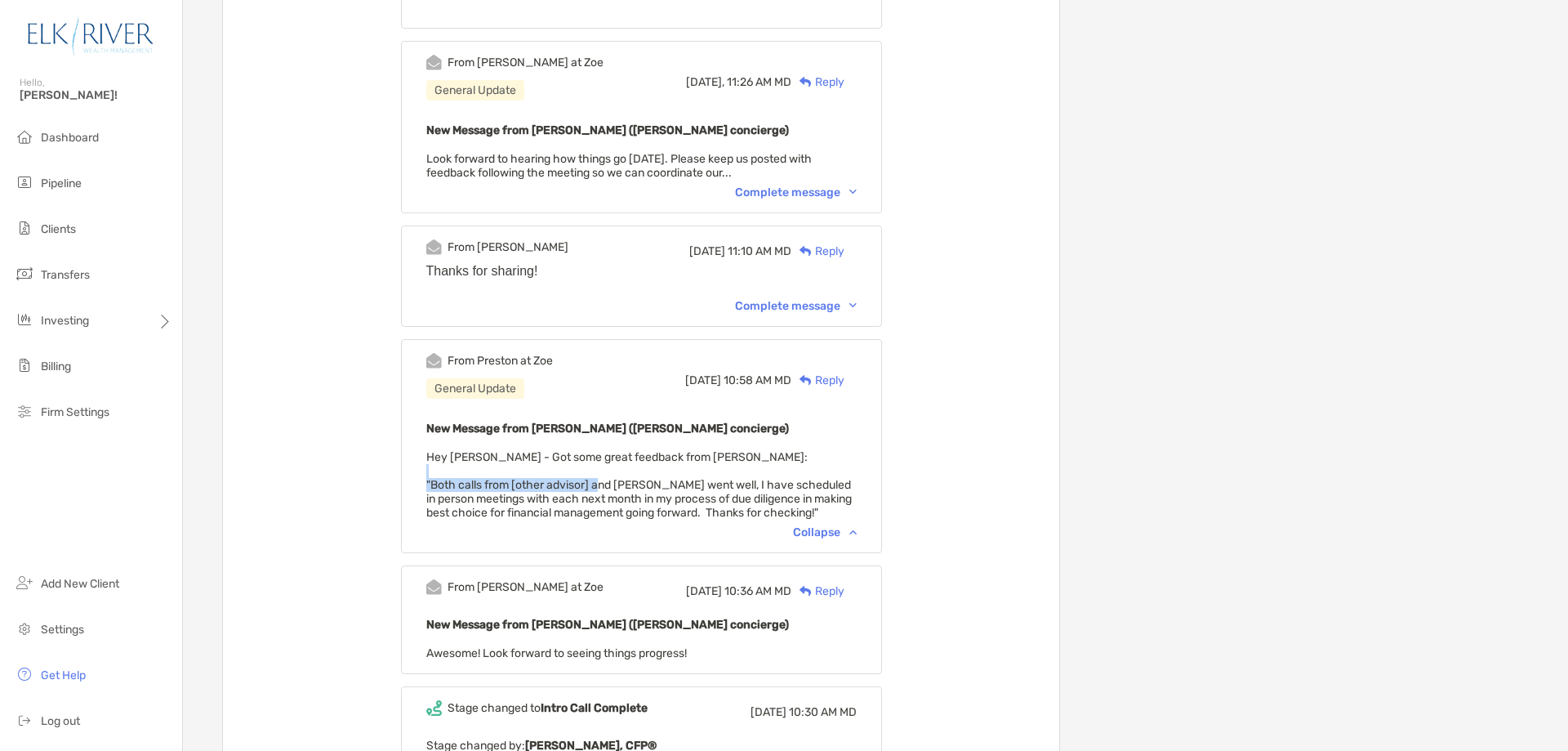
drag, startPoint x: 593, startPoint y: 471, endPoint x: 619, endPoint y: 480, distance: 27.5
click at [619, 480] on div "New Message from [PERSON_NAME] ([PERSON_NAME] concierge) Hey [PERSON_NAME] - Go…" at bounding box center [642, 468] width 431 height 101
click at [460, 500] on span "Hey [PERSON_NAME] - Got some great feedback from [PERSON_NAME]: "Both calls fro…" at bounding box center [639, 485] width 426 height 70
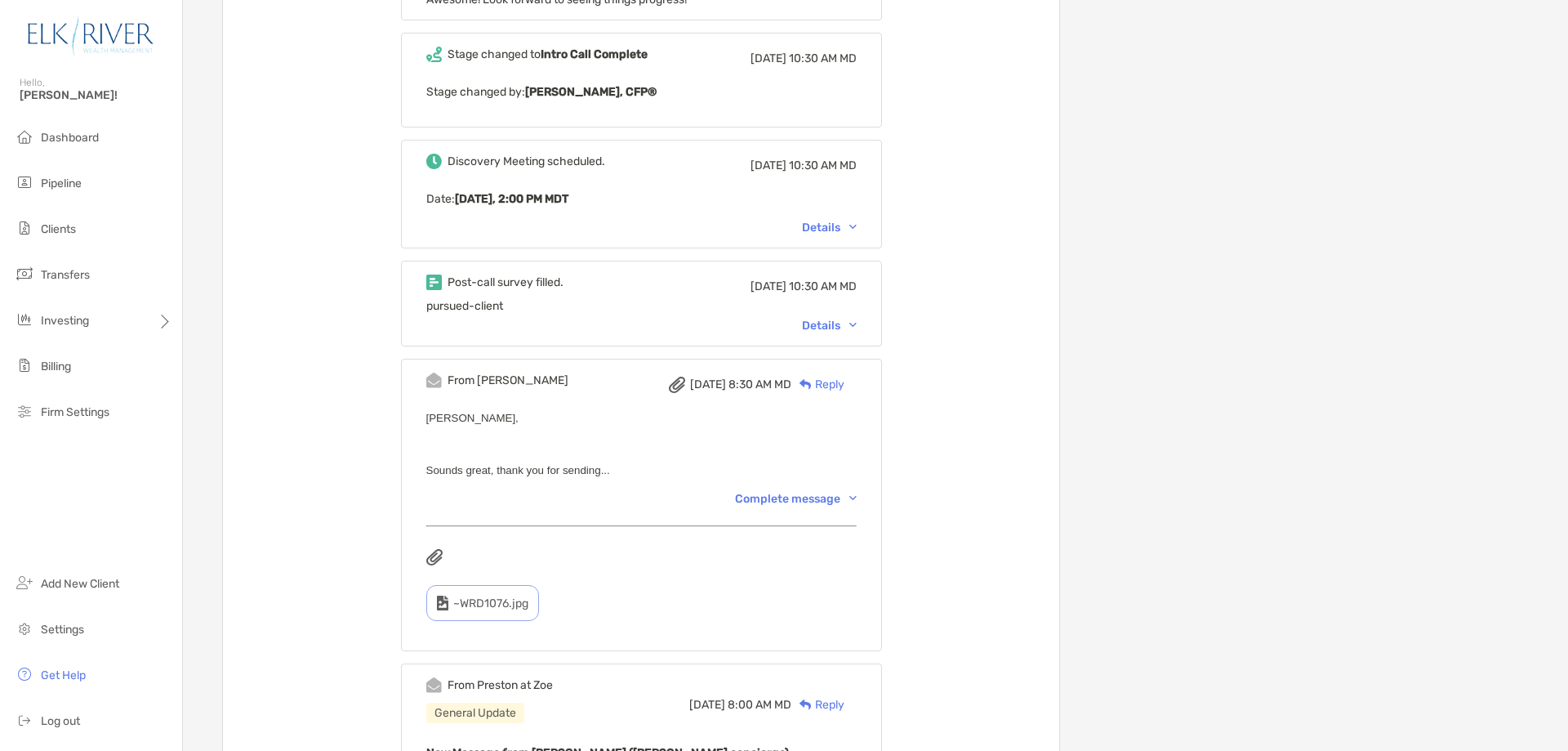
scroll to position [1526, 0]
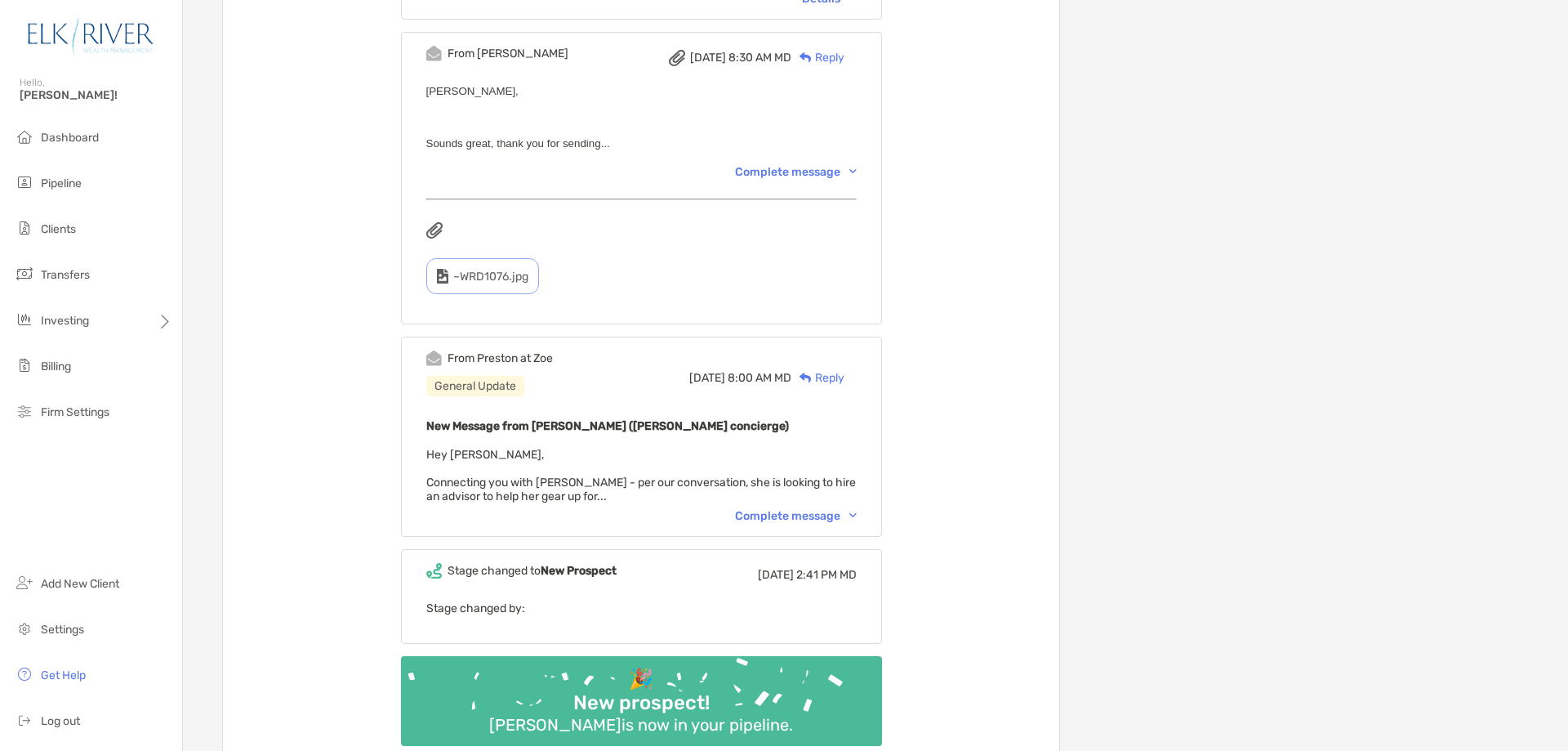
click at [812, 516] on div "Complete message" at bounding box center [796, 516] width 122 height 14
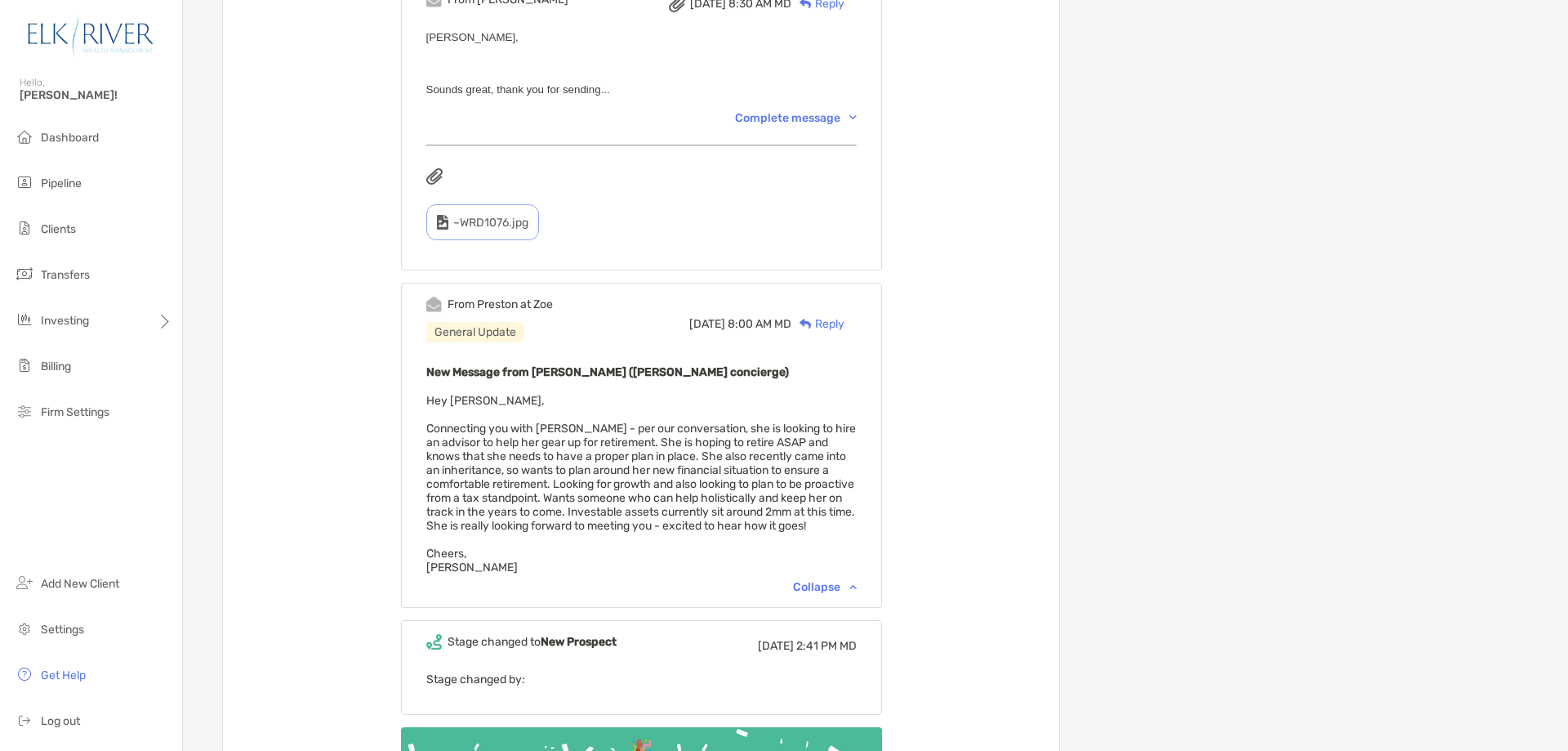
scroll to position [1363, 0]
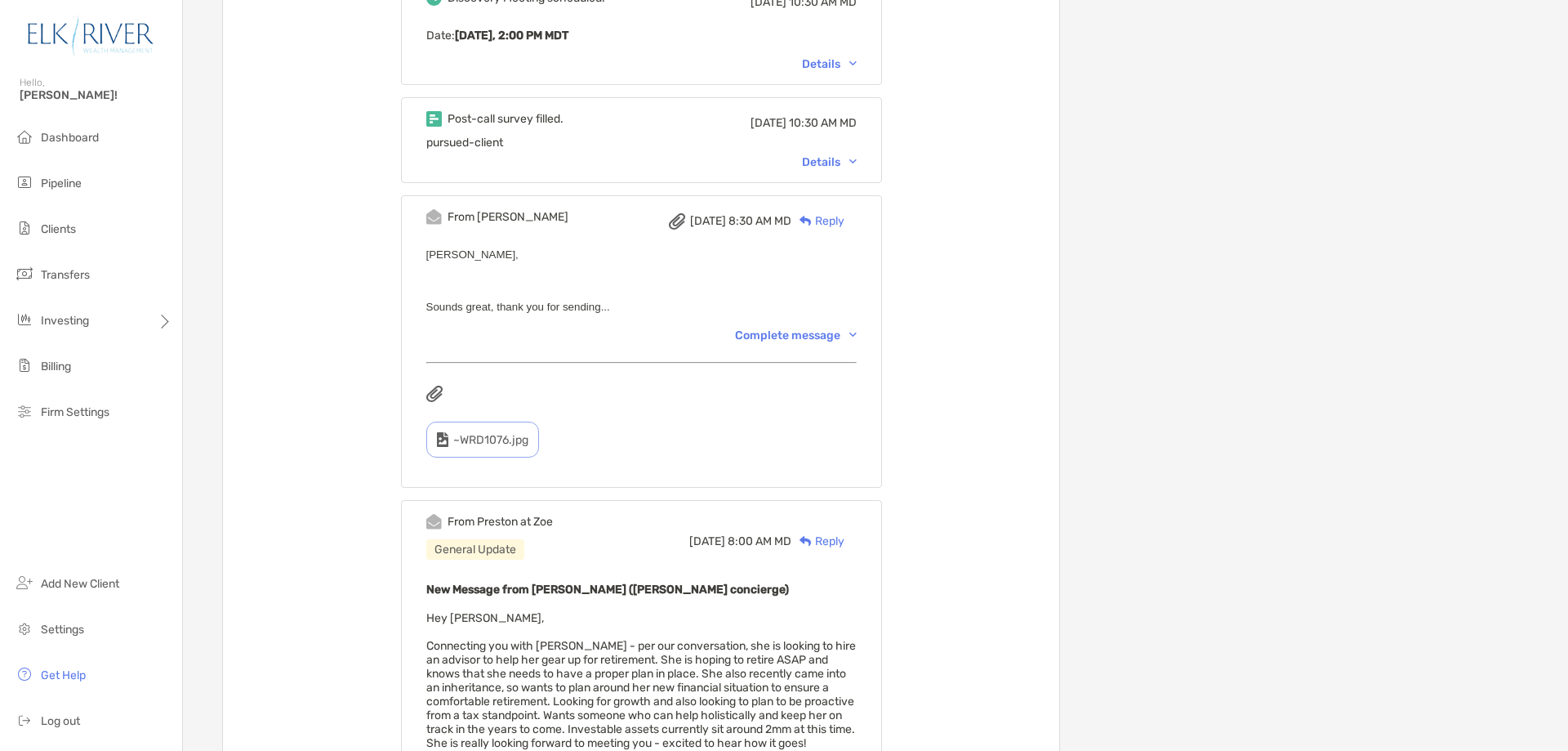
click at [821, 332] on div "Complete message" at bounding box center [796, 335] width 122 height 14
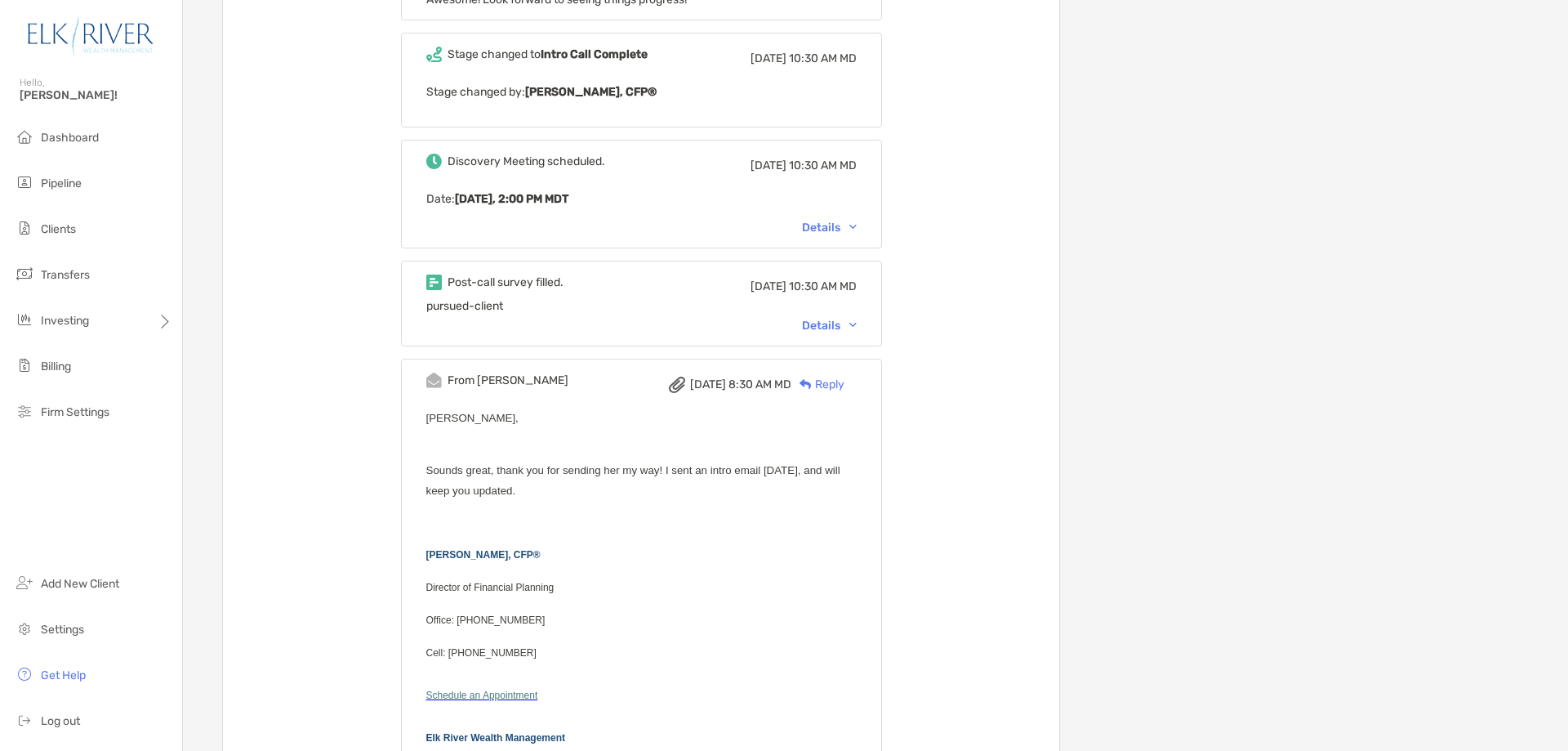
scroll to position [1090, 0]
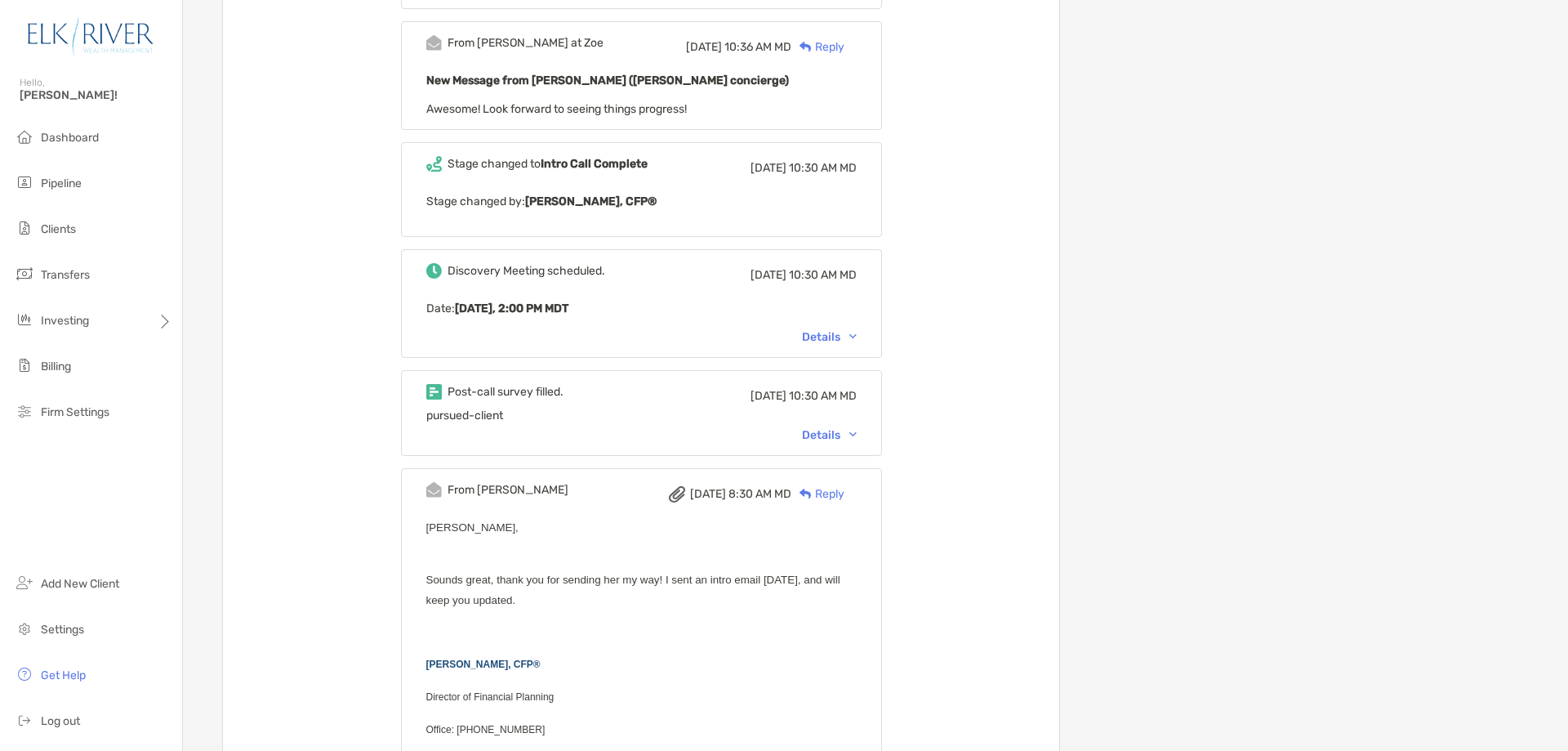
click at [848, 436] on div "Details" at bounding box center [829, 435] width 55 height 14
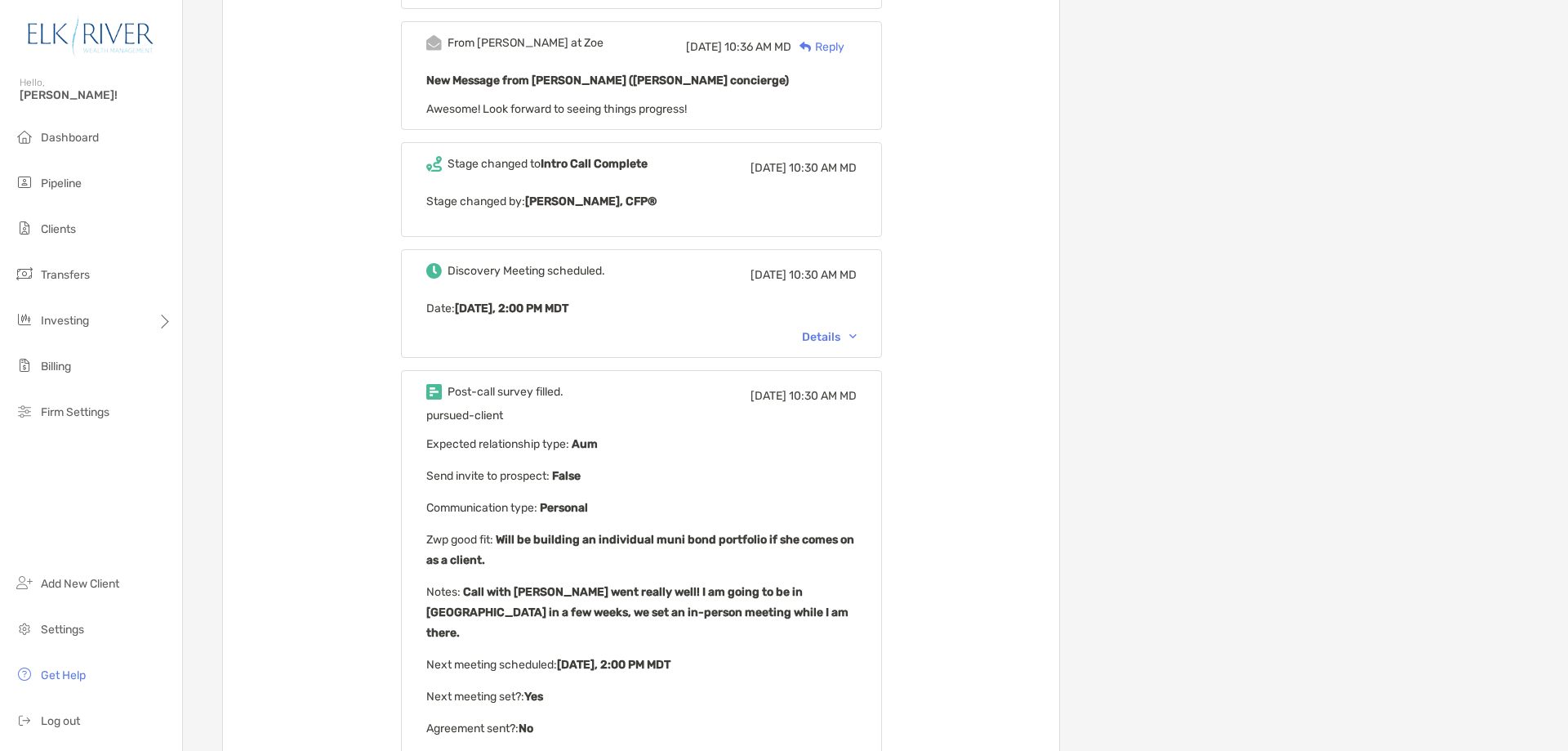
click at [581, 479] on b "False" at bounding box center [565, 476] width 31 height 14
click at [588, 504] on b "Personal" at bounding box center [563, 507] width 51 height 14
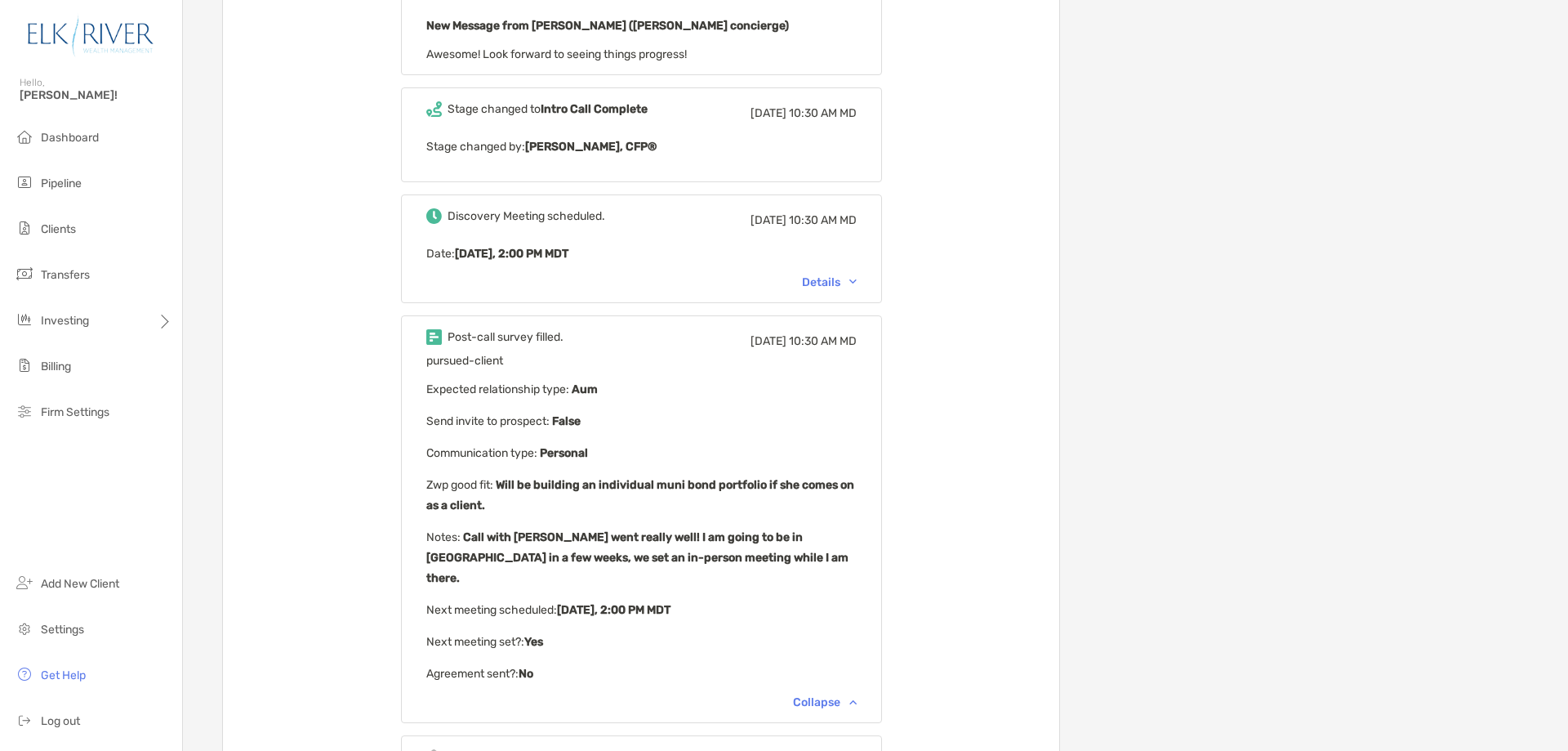
drag, startPoint x: 521, startPoint y: 482, endPoint x: 521, endPoint y: 495, distance: 13.0
click at [521, 495] on p "Zwp good fit : Will be building an individual muni bond portfolio if she comes …" at bounding box center [642, 496] width 431 height 41
click at [460, 499] on b "Will be building an individual muni bond portfolio if she comes on as a client." at bounding box center [640, 495] width 428 height 34
click at [461, 508] on b "Will be building an individual muni bond portfolio if she comes on as a client." at bounding box center [640, 495] width 428 height 34
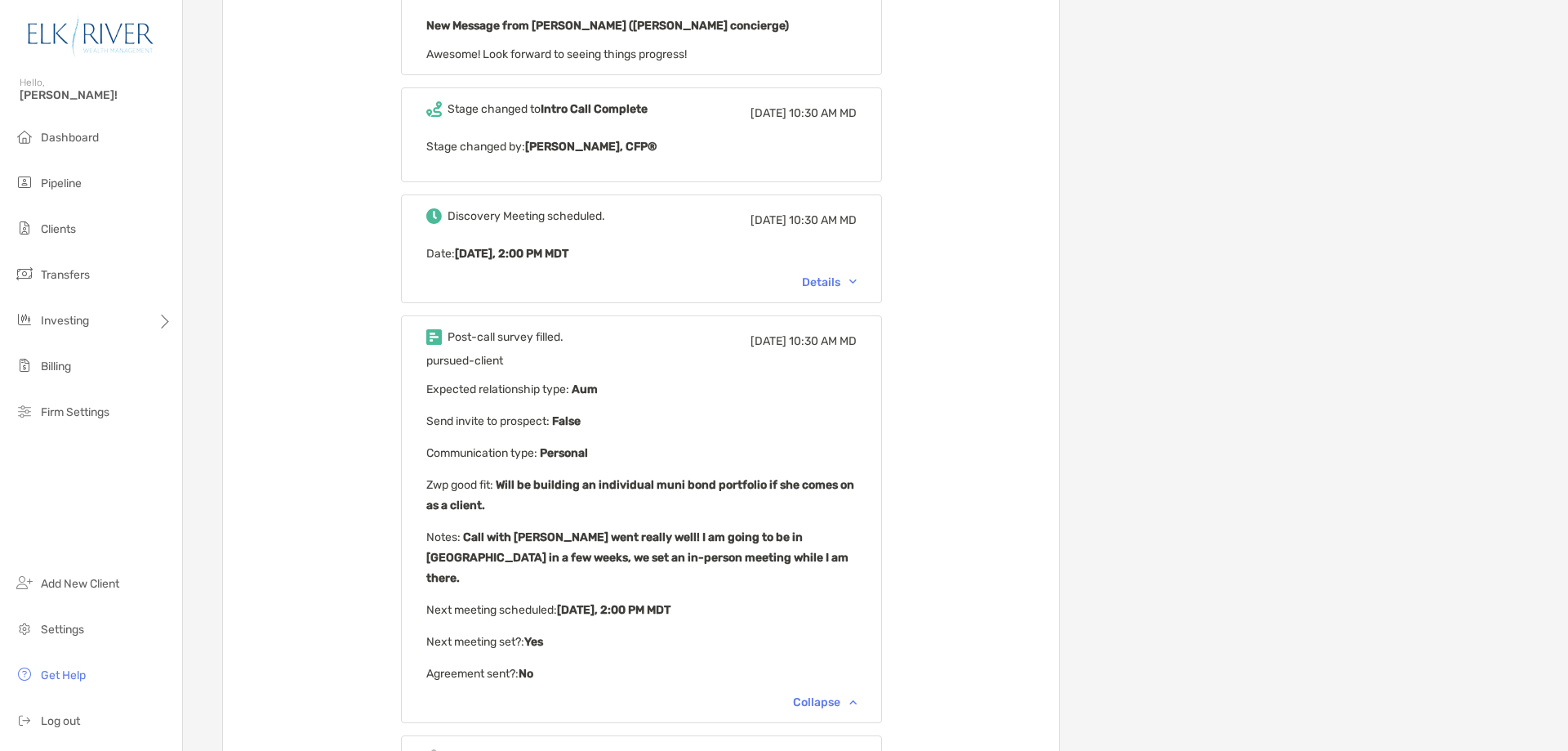
click at [495, 544] on b "Call with [PERSON_NAME] went really well! I am going to be in [GEOGRAPHIC_DATA]…" at bounding box center [638, 558] width 422 height 55
drag, startPoint x: 487, startPoint y: 536, endPoint x: 497, endPoint y: 534, distance: 10.2
click at [497, 534] on b "Call with [PERSON_NAME] went really well! I am going to be in [GEOGRAPHIC_DATA]…" at bounding box center [638, 558] width 422 height 55
click at [451, 536] on p "Notes : Call with [PERSON_NAME] went really well! I am going to be in [GEOGRAPH…" at bounding box center [642, 558] width 431 height 61
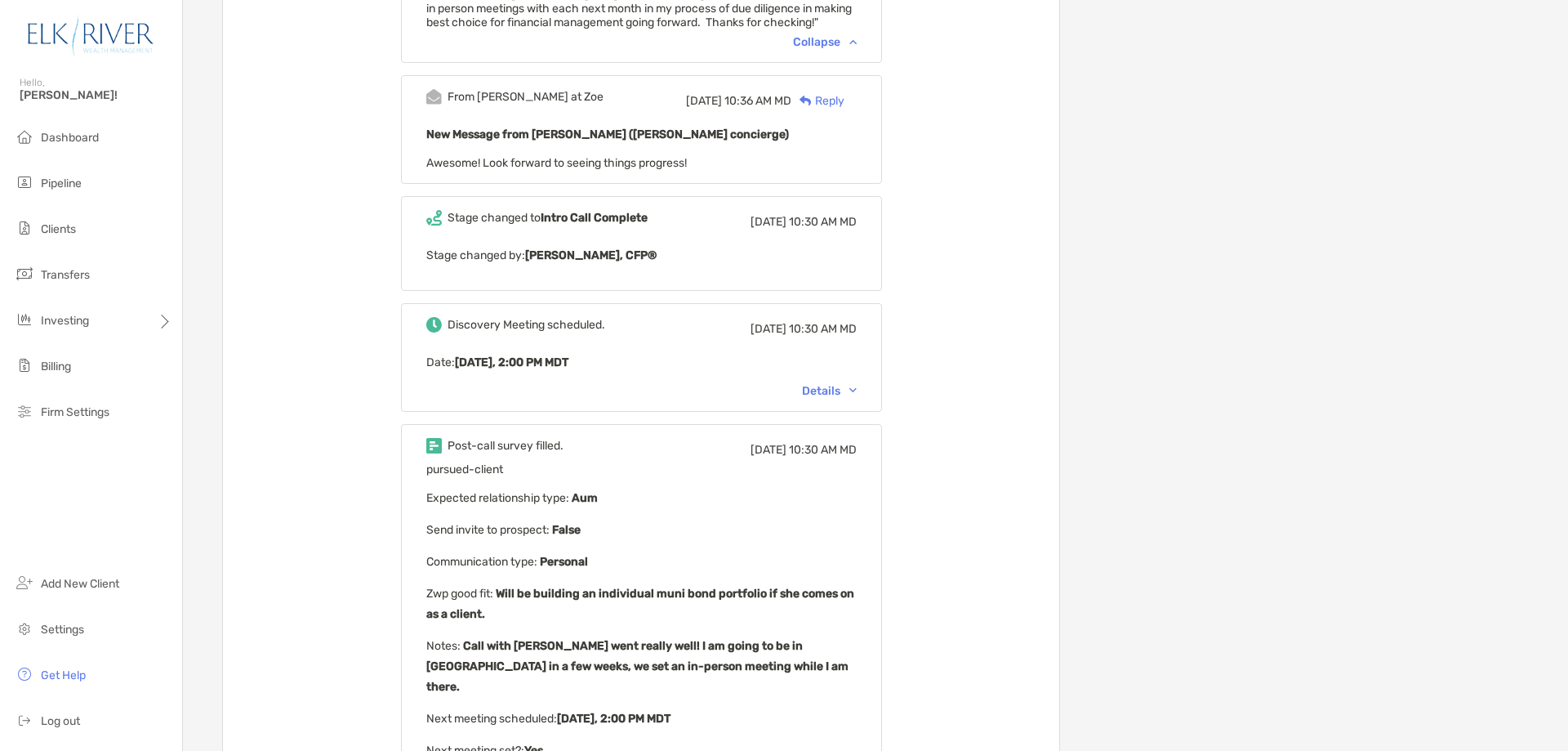
scroll to position [981, 0]
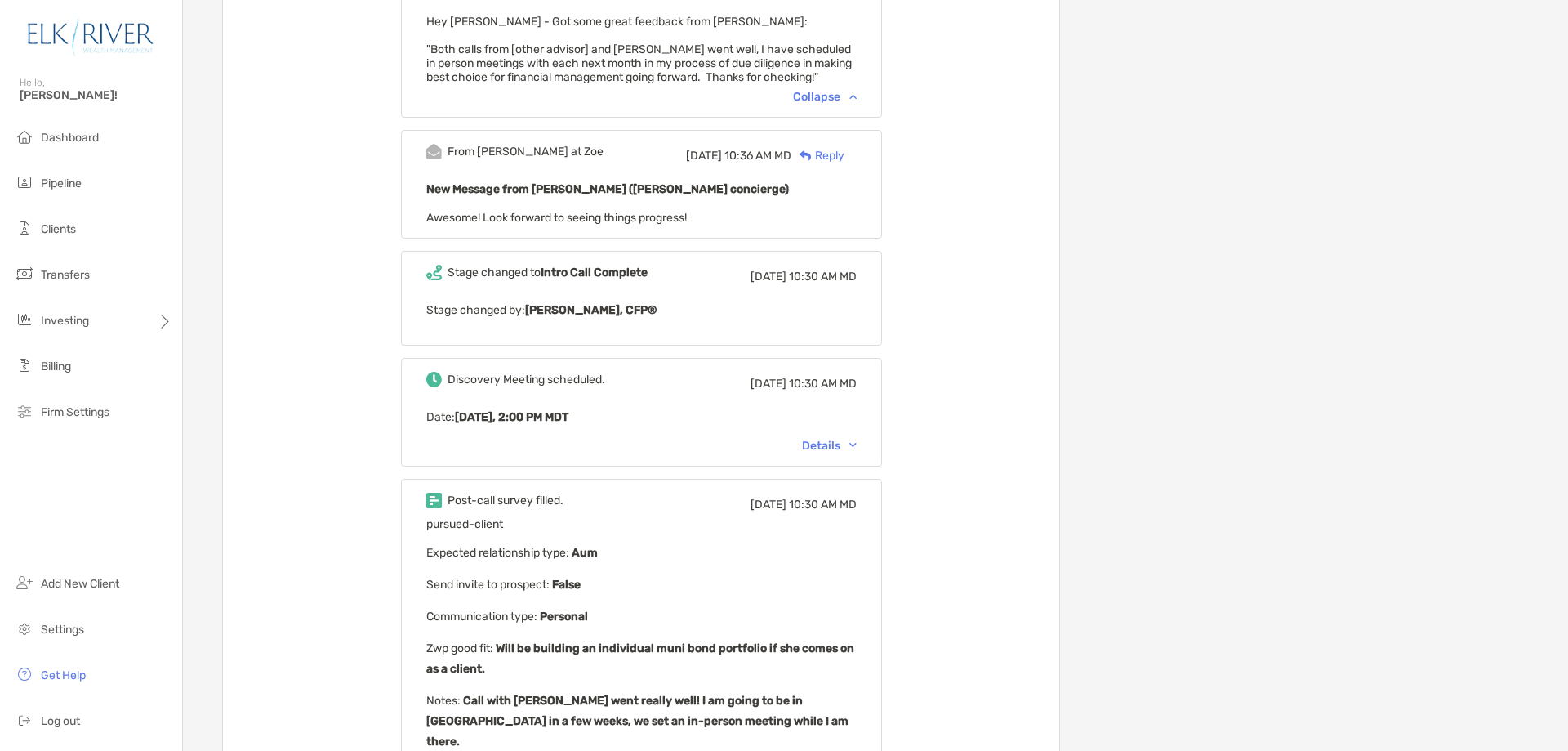
click at [852, 441] on div "Details" at bounding box center [829, 446] width 55 height 14
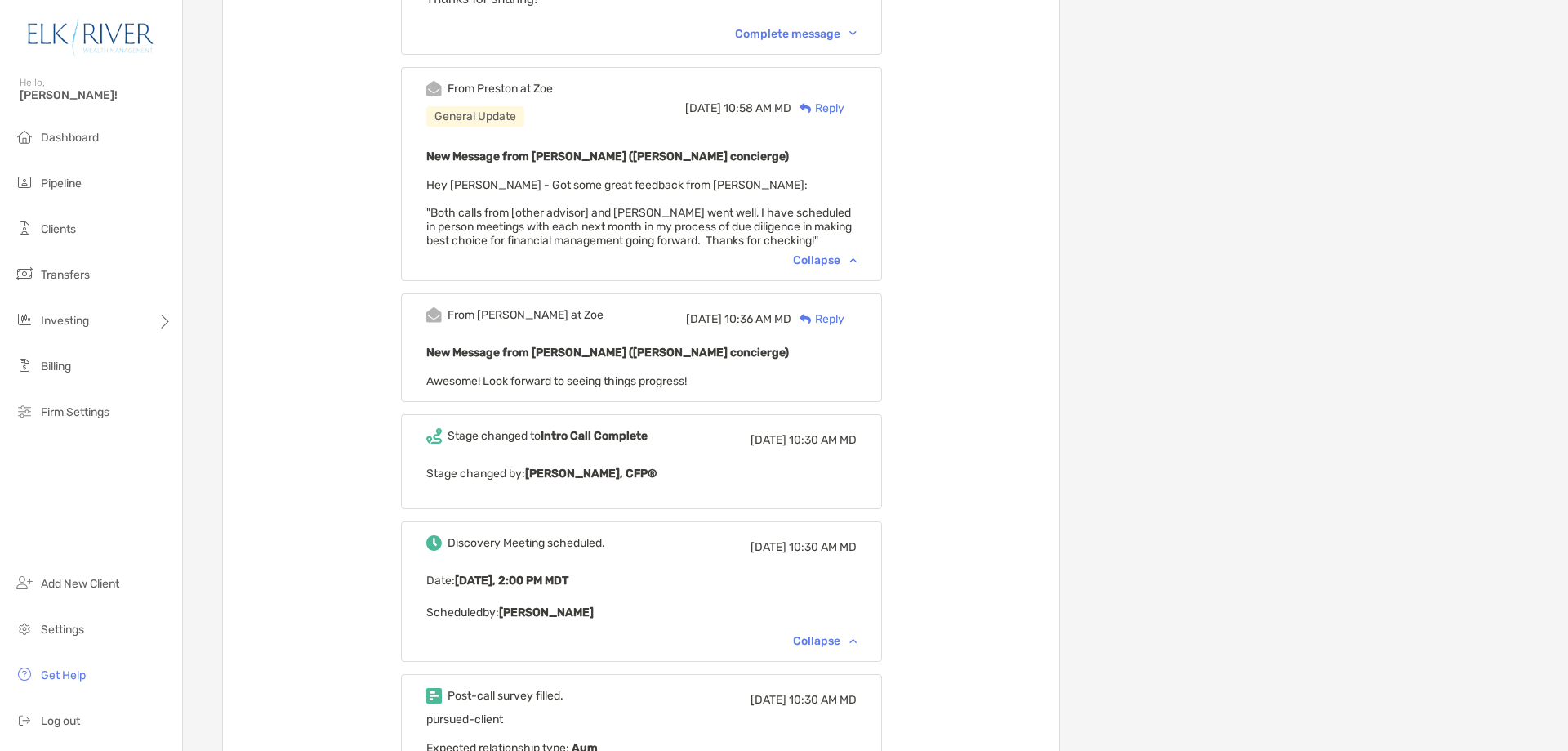
scroll to position [763, 0]
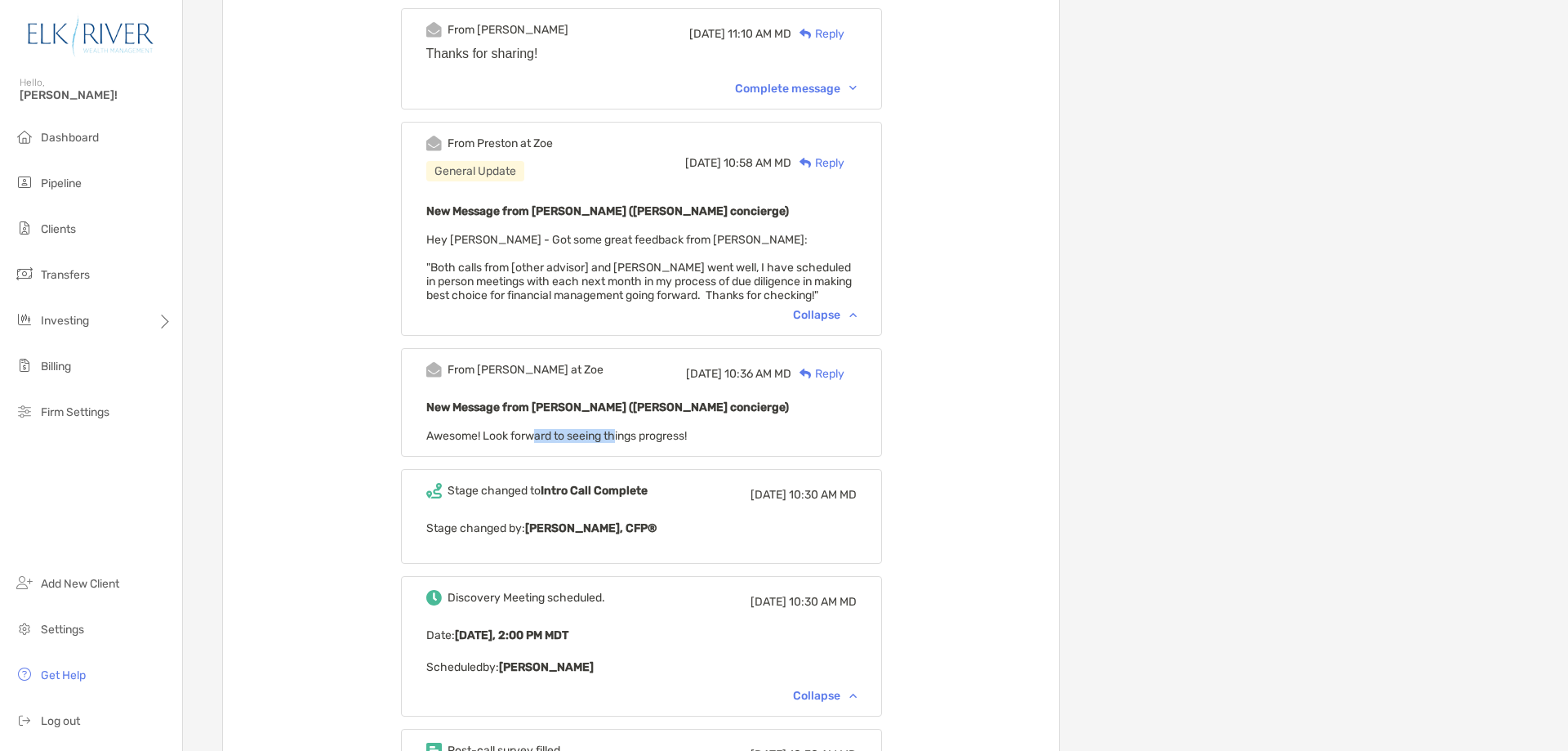
drag, startPoint x: 555, startPoint y: 441, endPoint x: 641, endPoint y: 442, distance: 86.0
click at [641, 442] on span "Awesome! Look forward to seeing things progress!" at bounding box center [556, 436] width 260 height 14
drag, startPoint x: 832, startPoint y: 315, endPoint x: 787, endPoint y: 315, distance: 45.0
click at [832, 315] on div "Collapse" at bounding box center [824, 315] width 64 height 14
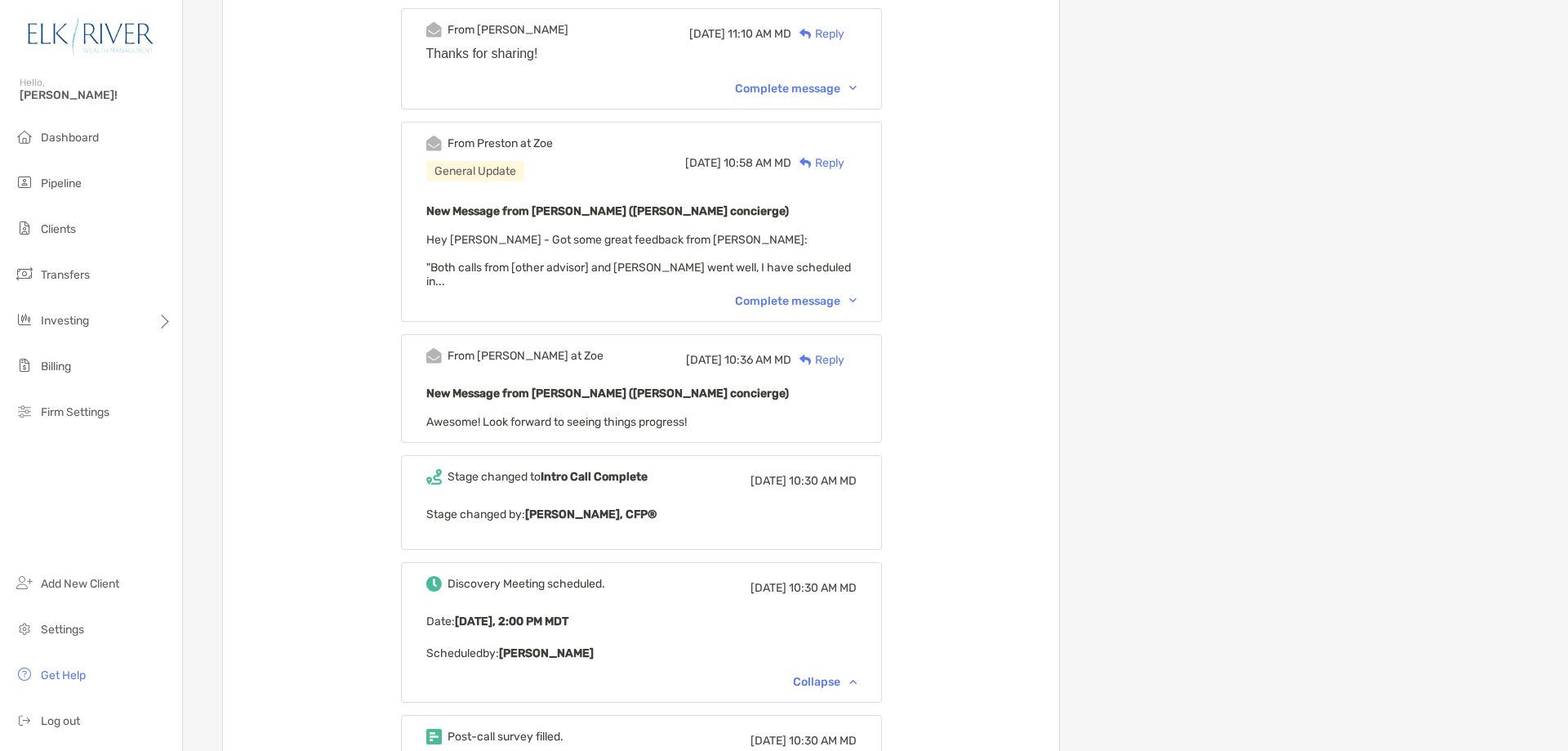
scroll to position [545, 0]
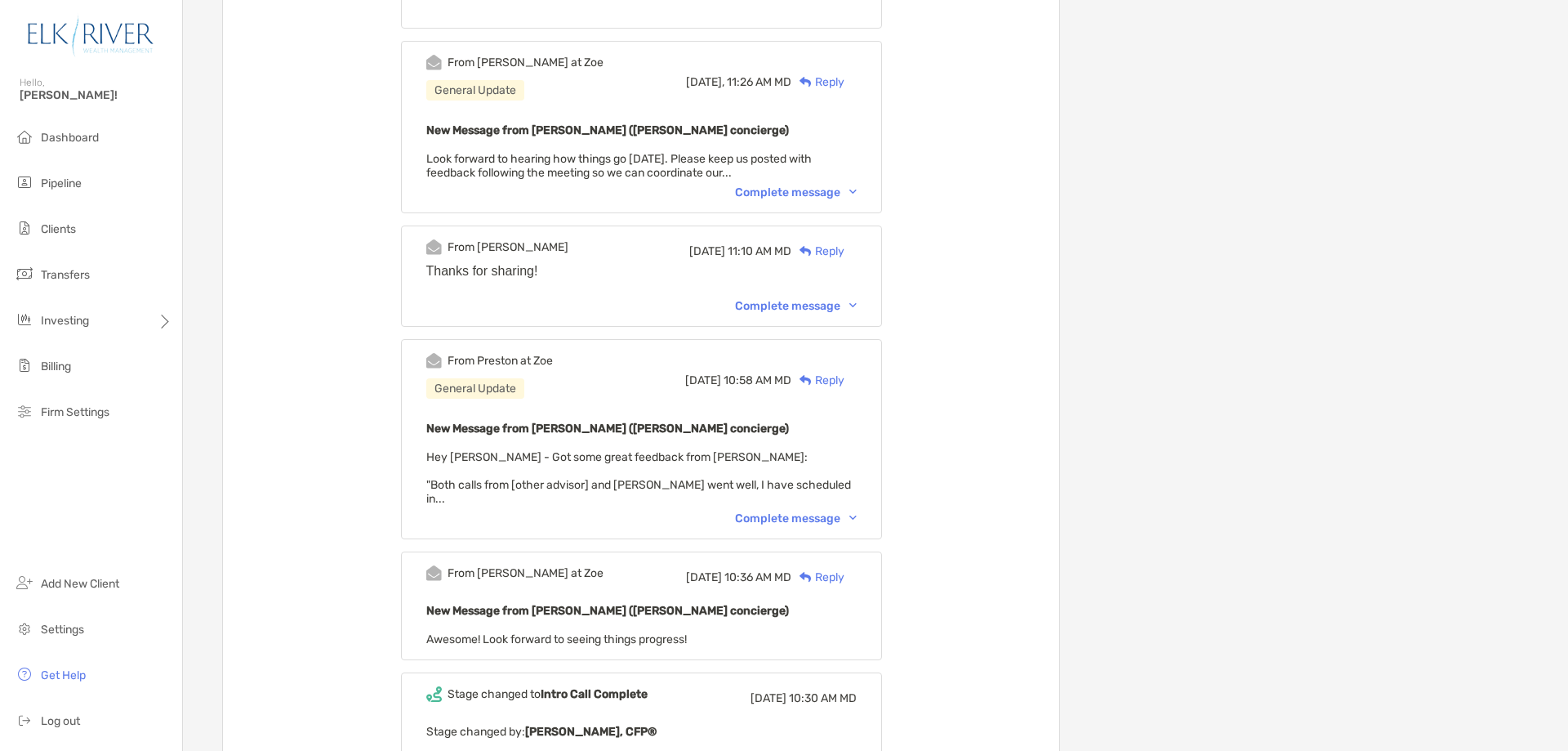
click at [828, 306] on div "Complete message" at bounding box center [796, 306] width 122 height 14
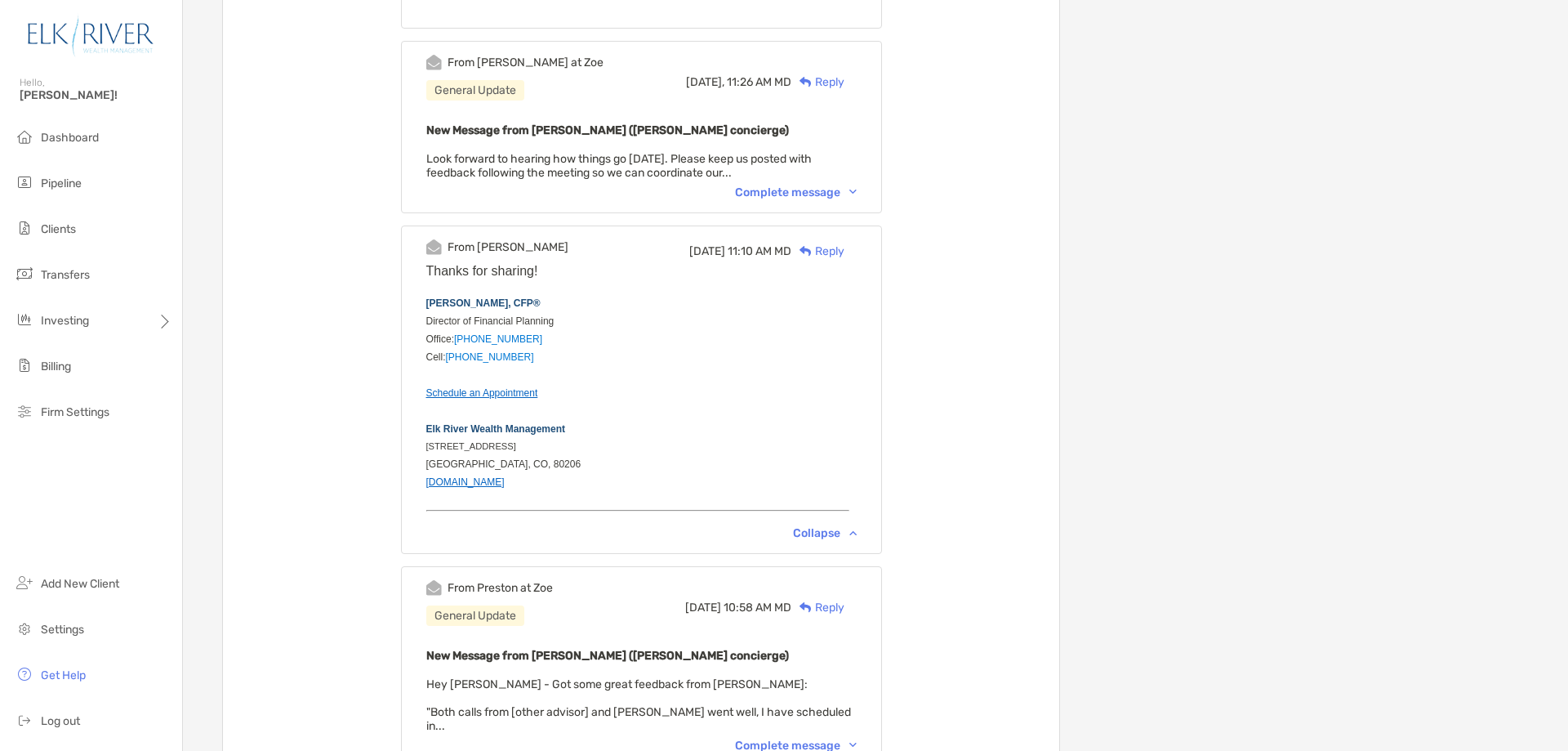
scroll to position [327, 0]
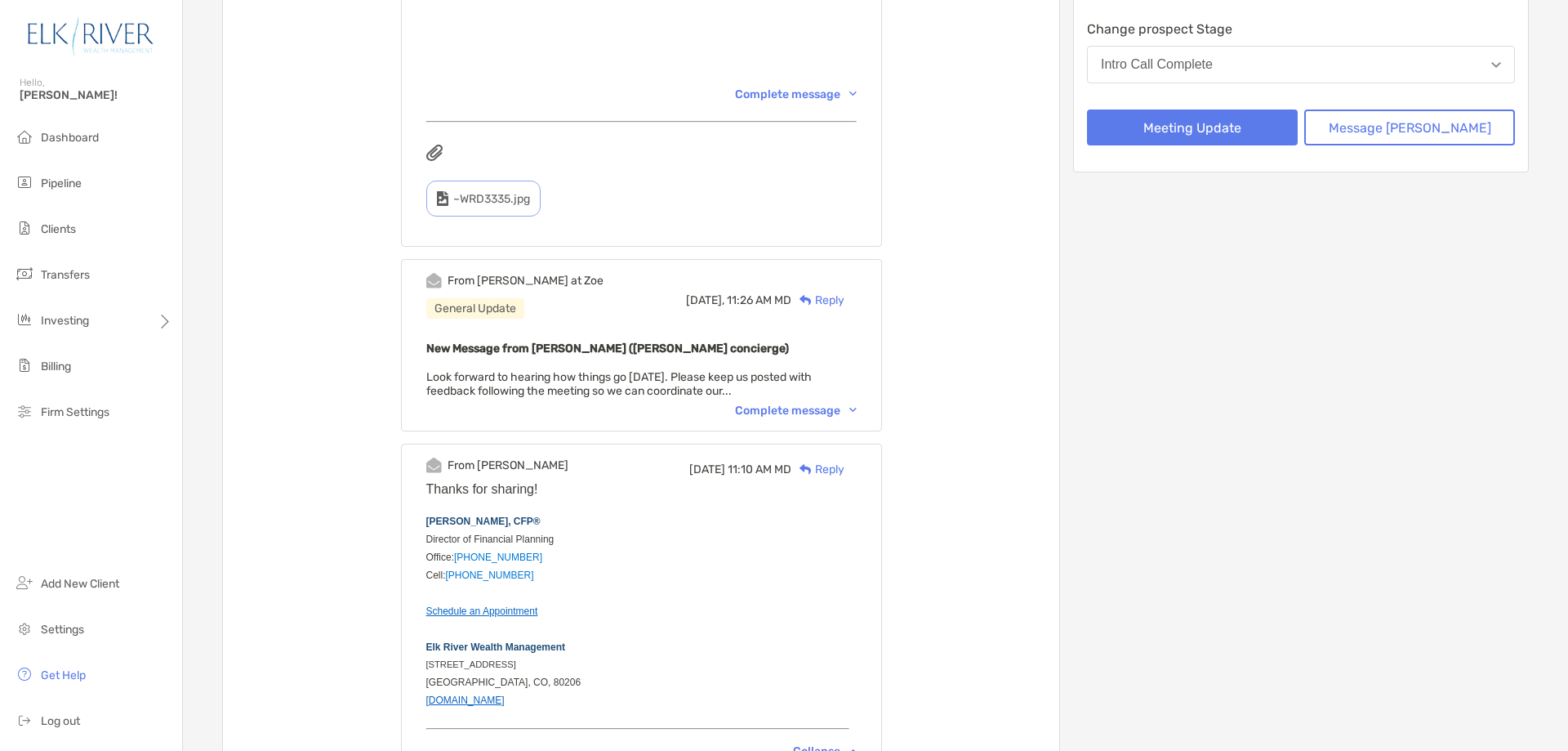
click at [812, 412] on div "Complete message" at bounding box center [796, 411] width 122 height 14
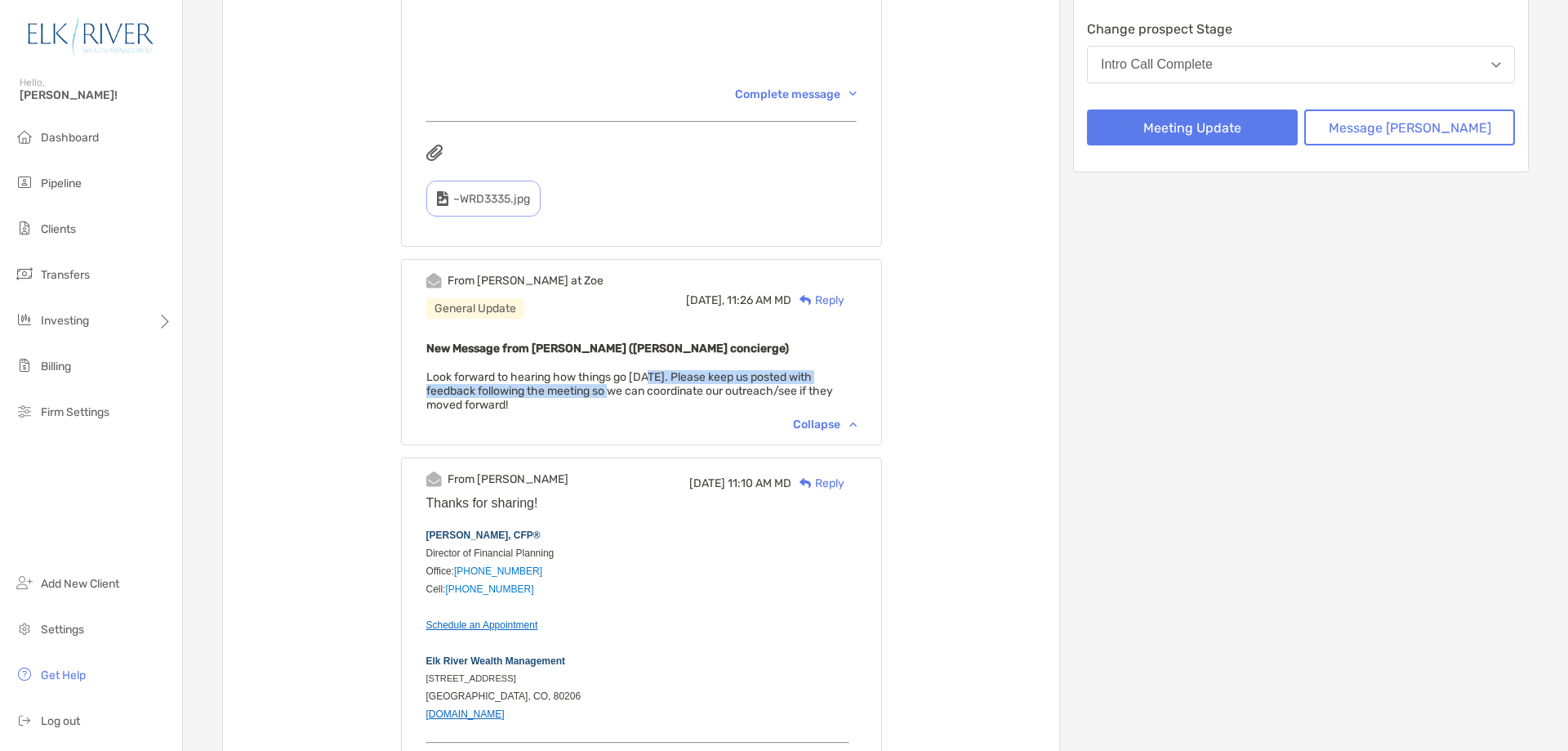
drag, startPoint x: 673, startPoint y: 375, endPoint x: 511, endPoint y: 395, distance: 163.2
click at [642, 395] on span "Look forward to hearing how things go [DATE]. Please keep us posted with feedba…" at bounding box center [630, 390] width 407 height 42
click at [464, 411] on span "Look forward to hearing how things go [DATE]. Please keep us posted with feedba…" at bounding box center [630, 390] width 407 height 42
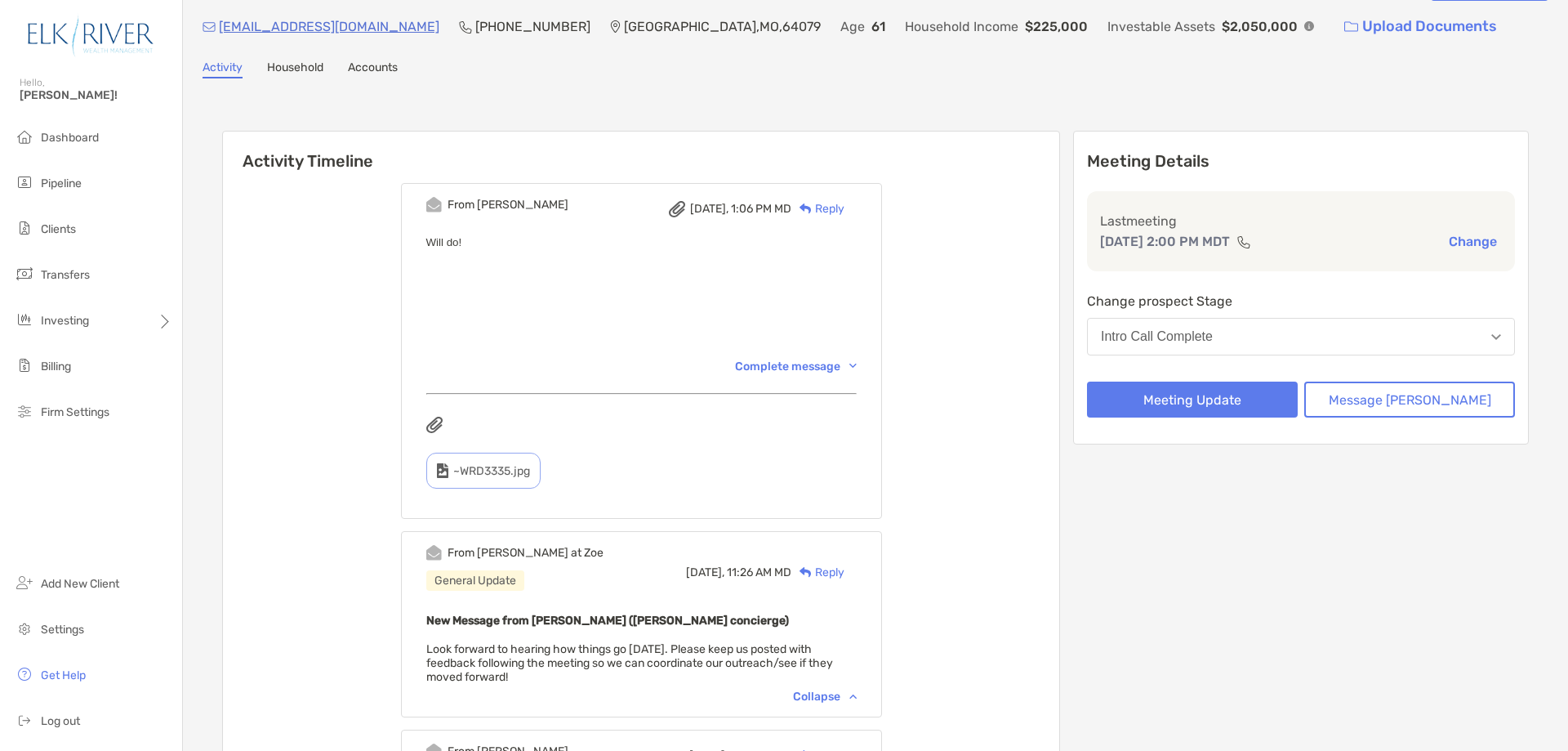
click at [837, 373] on div "From [PERSON_NAME] [DATE], 1:06 PM MD Reply Will do! Complete message ~WRD3335.…" at bounding box center [641, 351] width 481 height 336
